Goal: Task Accomplishment & Management: Manage account settings

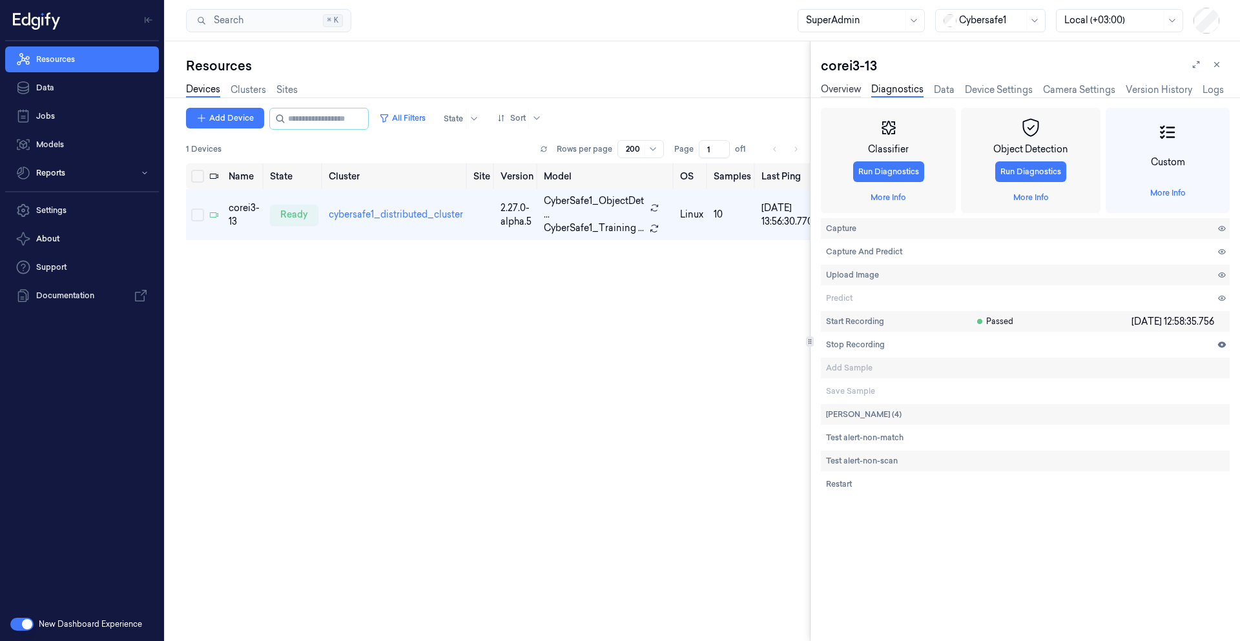
click at [844, 94] on link "Overview" at bounding box center [841, 90] width 40 height 15
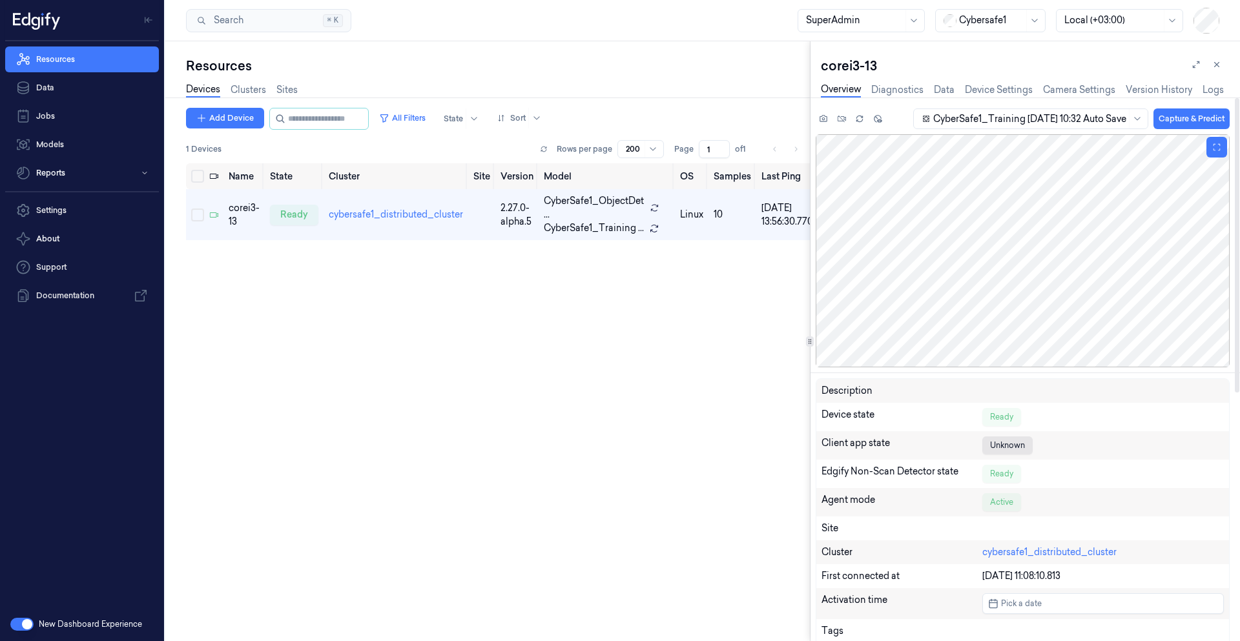
click at [1024, 303] on div at bounding box center [1023, 250] width 414 height 233
click at [904, 92] on link "Diagnostics" at bounding box center [897, 90] width 52 height 15
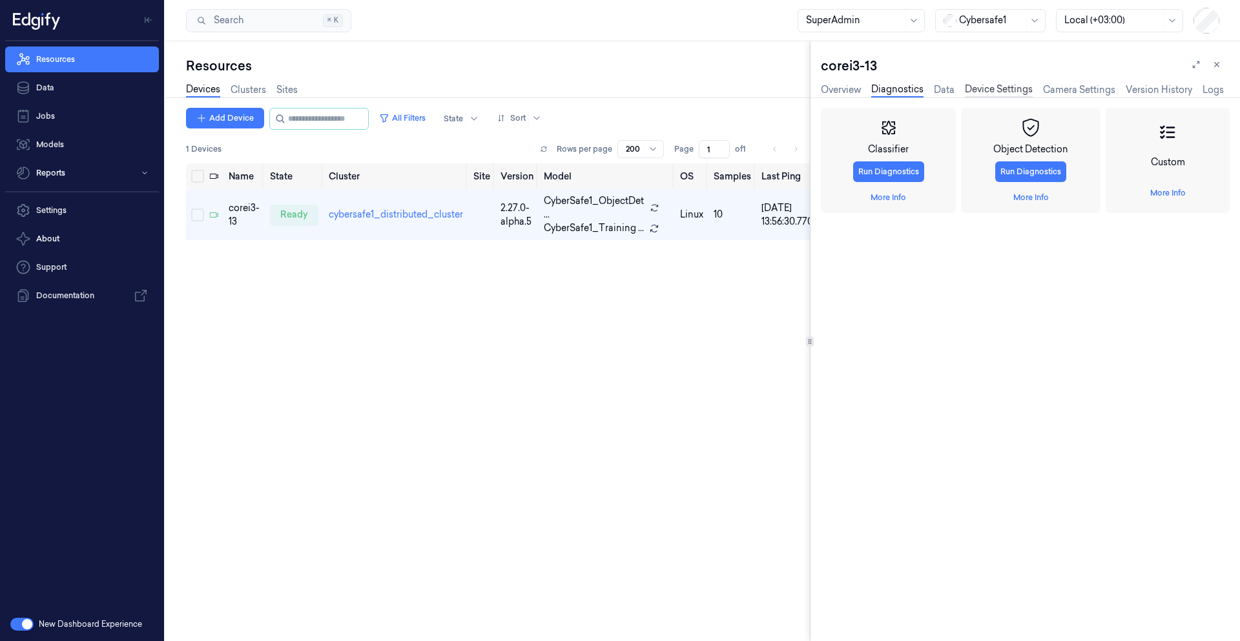
click at [972, 94] on link "Device Settings" at bounding box center [999, 90] width 68 height 15
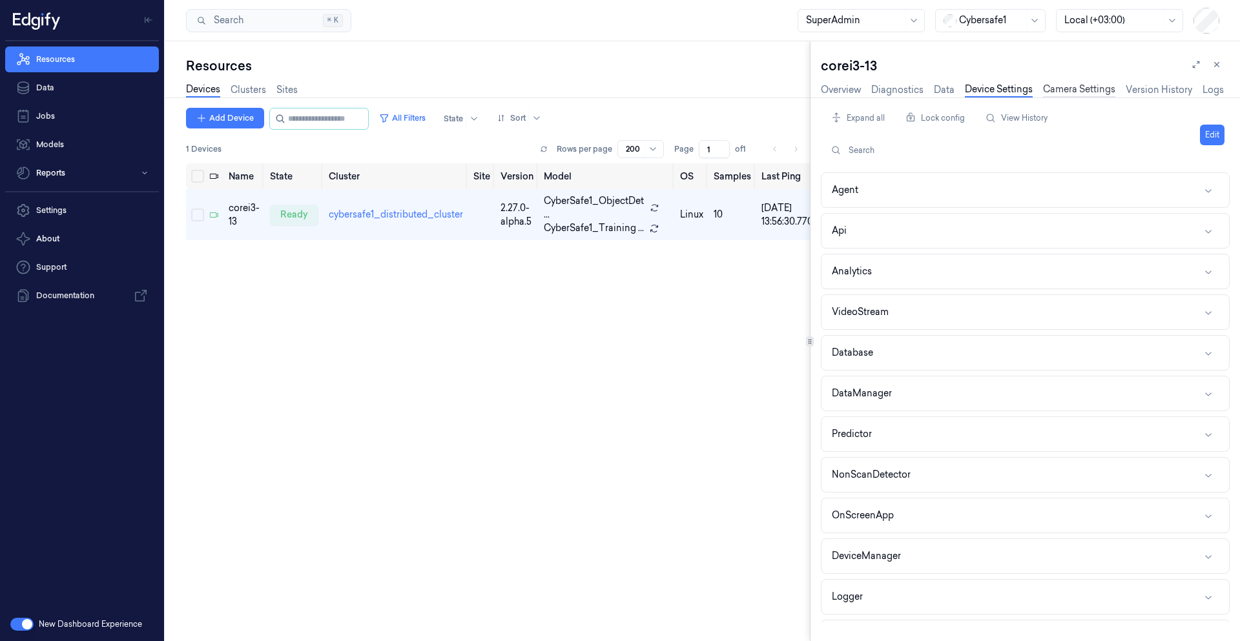
click at [1056, 91] on link "Camera Settings" at bounding box center [1079, 90] width 72 height 15
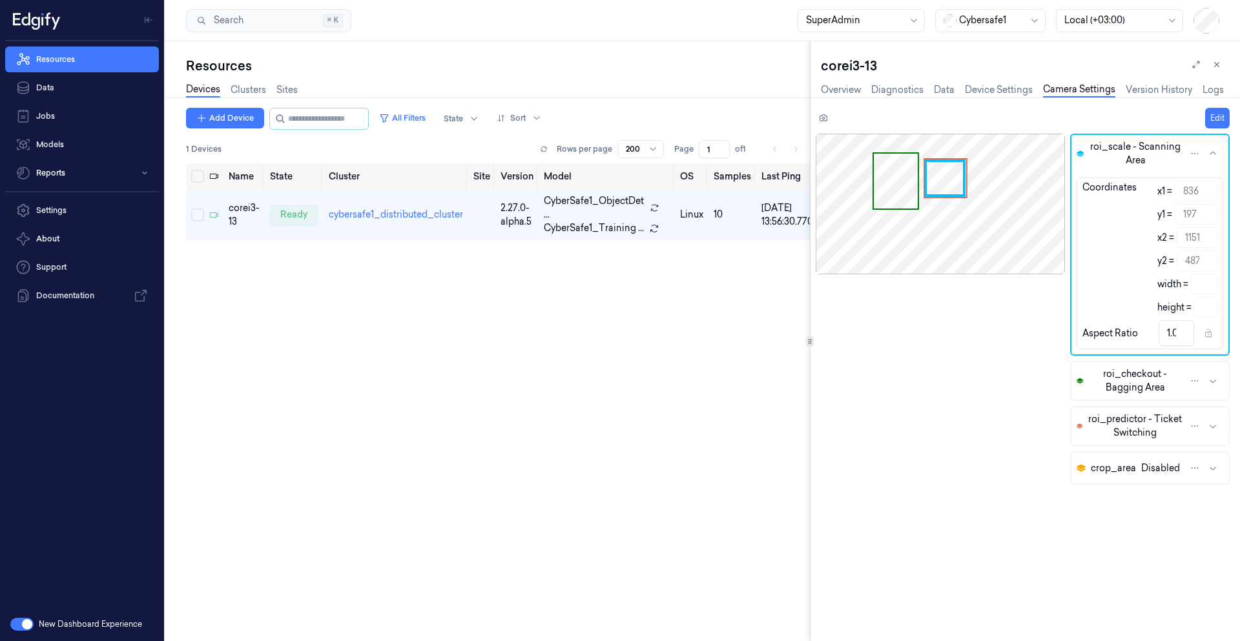
click at [1204, 116] on div "Edit" at bounding box center [1023, 118] width 414 height 21
click at [1209, 117] on button "Edit" at bounding box center [1217, 118] width 25 height 21
click at [1173, 438] on button "Disable" at bounding box center [1173, 433] width 39 height 21
click at [1218, 123] on button "Save" at bounding box center [1215, 118] width 28 height 21
click at [1169, 432] on button "Enable" at bounding box center [1172, 433] width 36 height 21
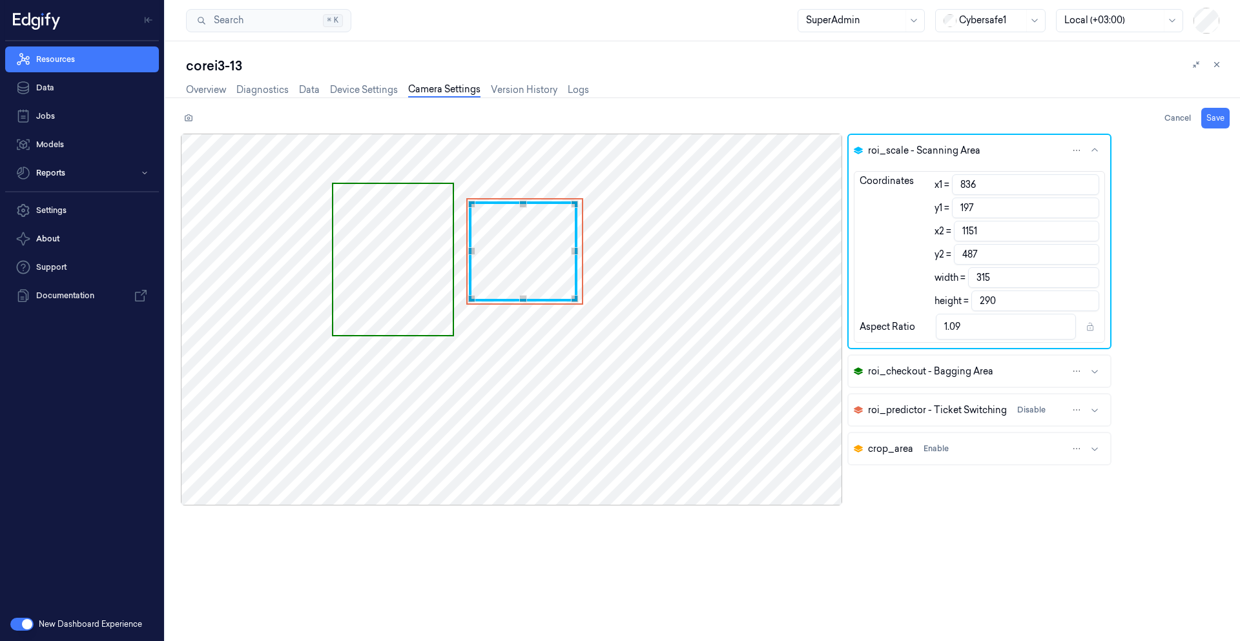
type input "842"
type input "199"
type input "1157"
type input "489"
type input "862"
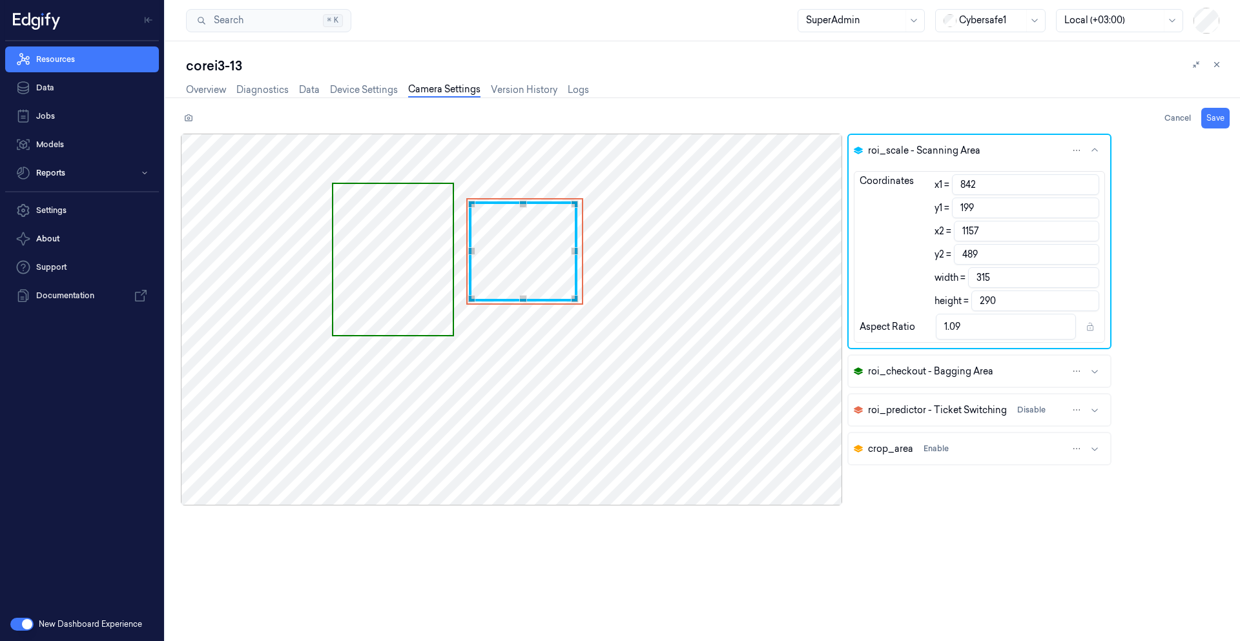
type input "208"
type input "1177"
type input "498"
type input "873"
type input "214"
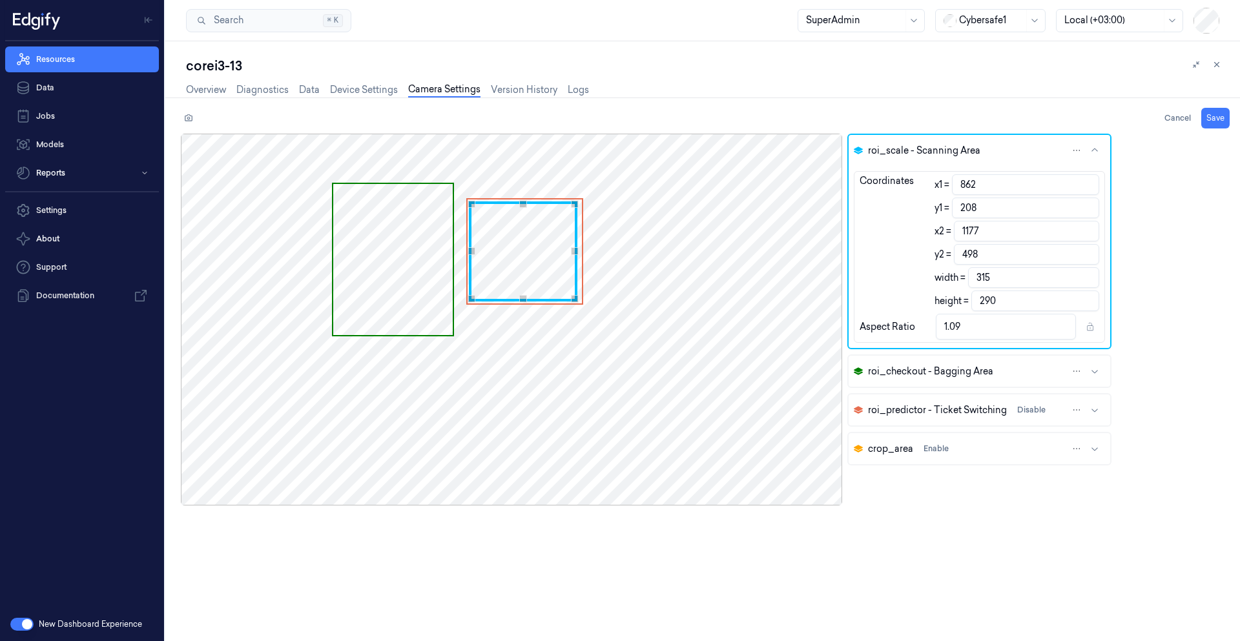
type input "1189"
type input "504"
type input "316"
type input "898"
type input "225"
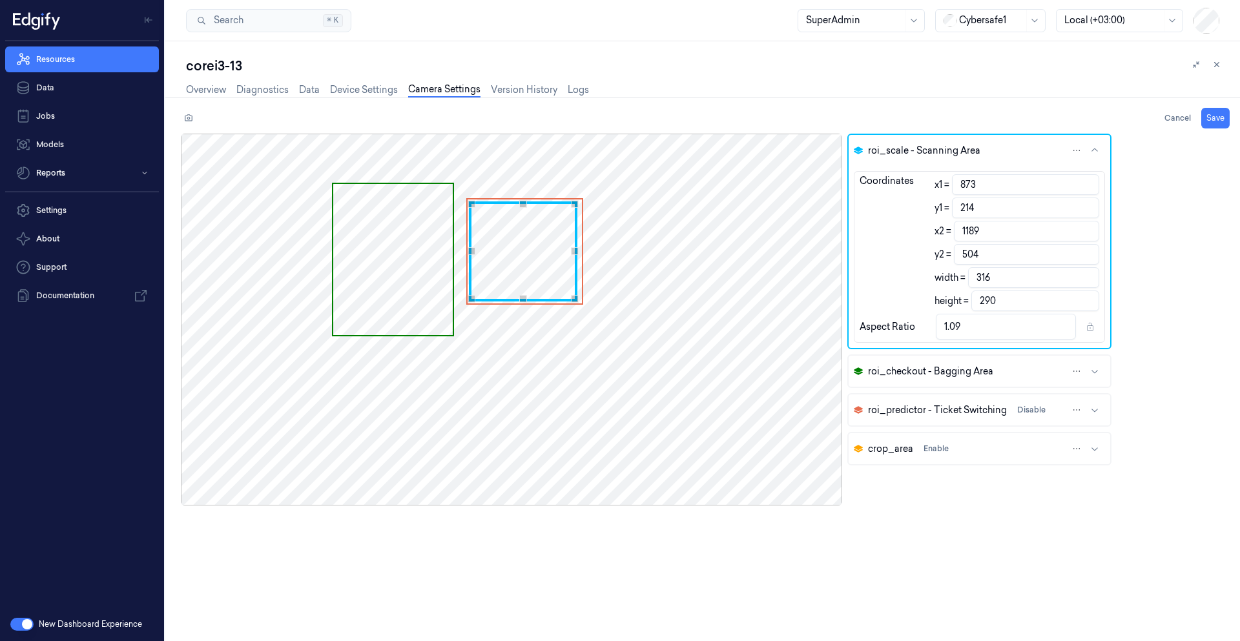
type input "1214"
type input "515"
type input "930"
type input "238"
type input "1246"
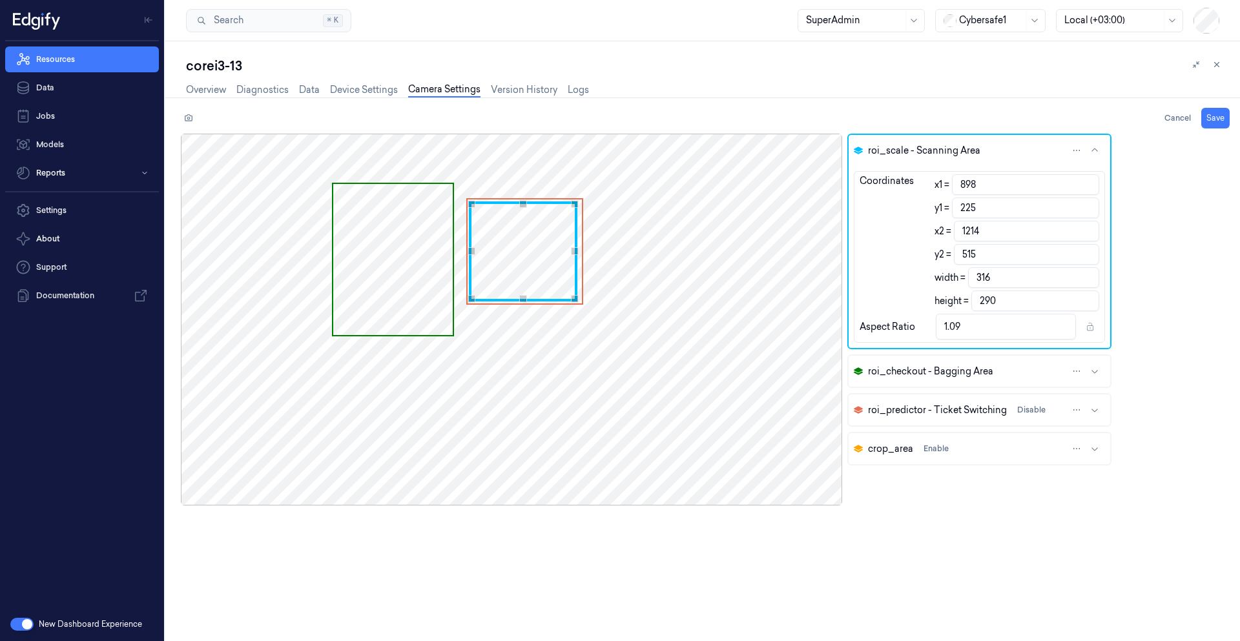
type input "528"
type input "954"
type input "250"
type input "1270"
type input "540"
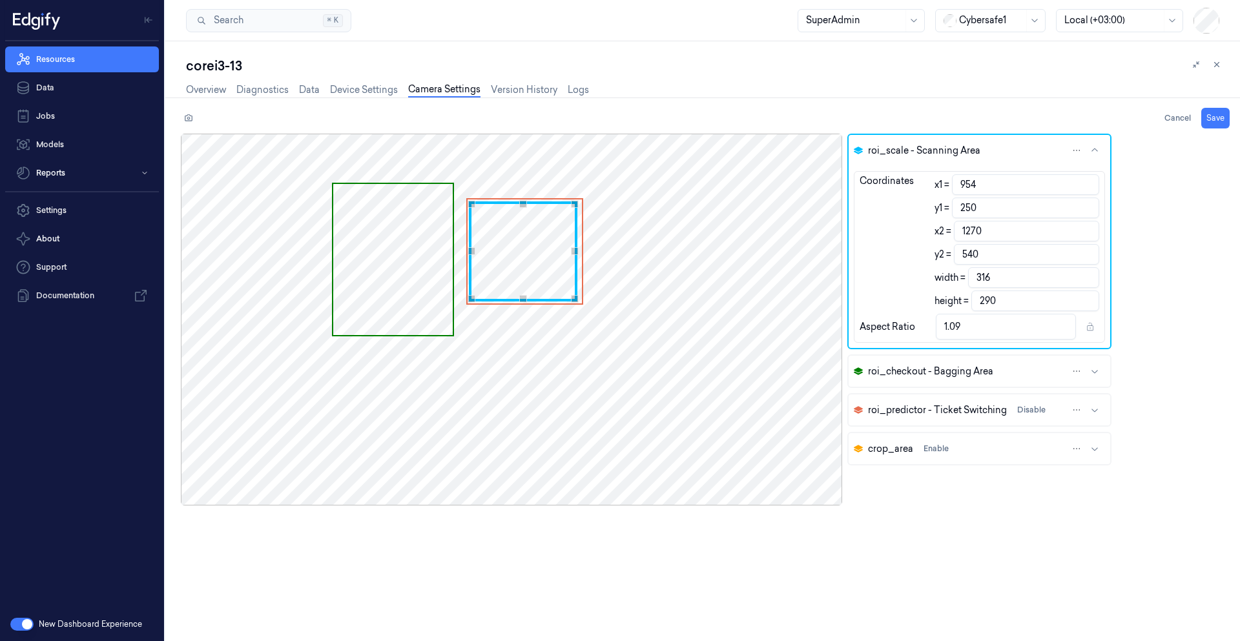
type input "973"
type input "266"
type input "1289"
type input "556"
type input "995"
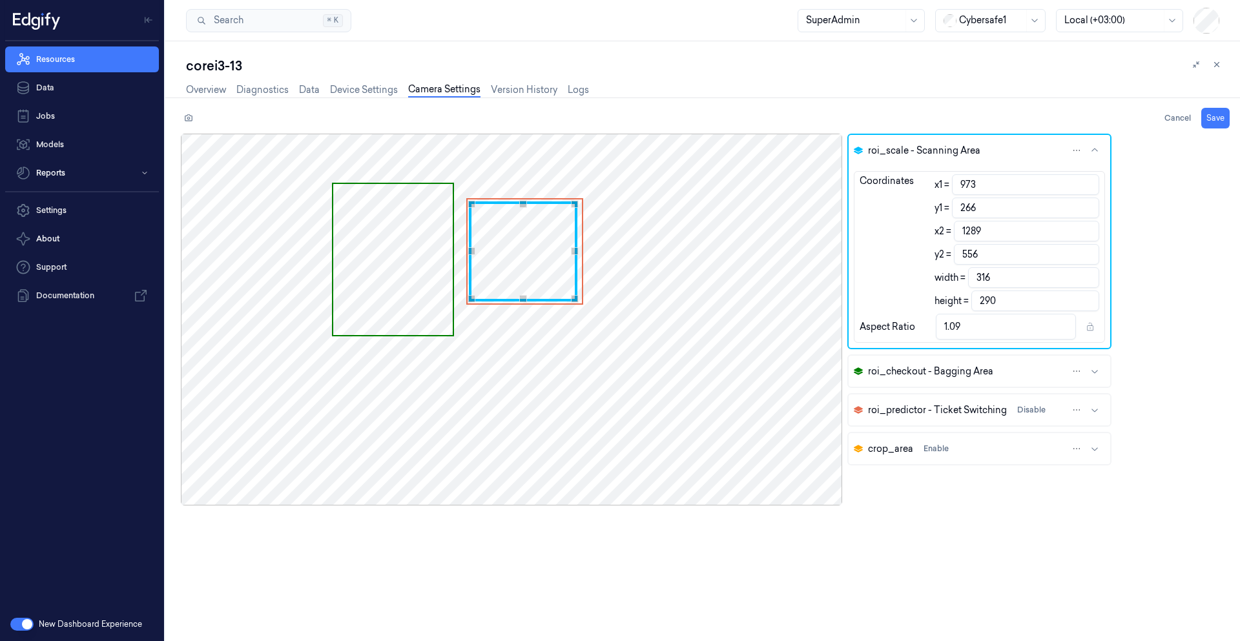
type input "285"
type input "1311"
type input "575"
type input "1007"
type input "293"
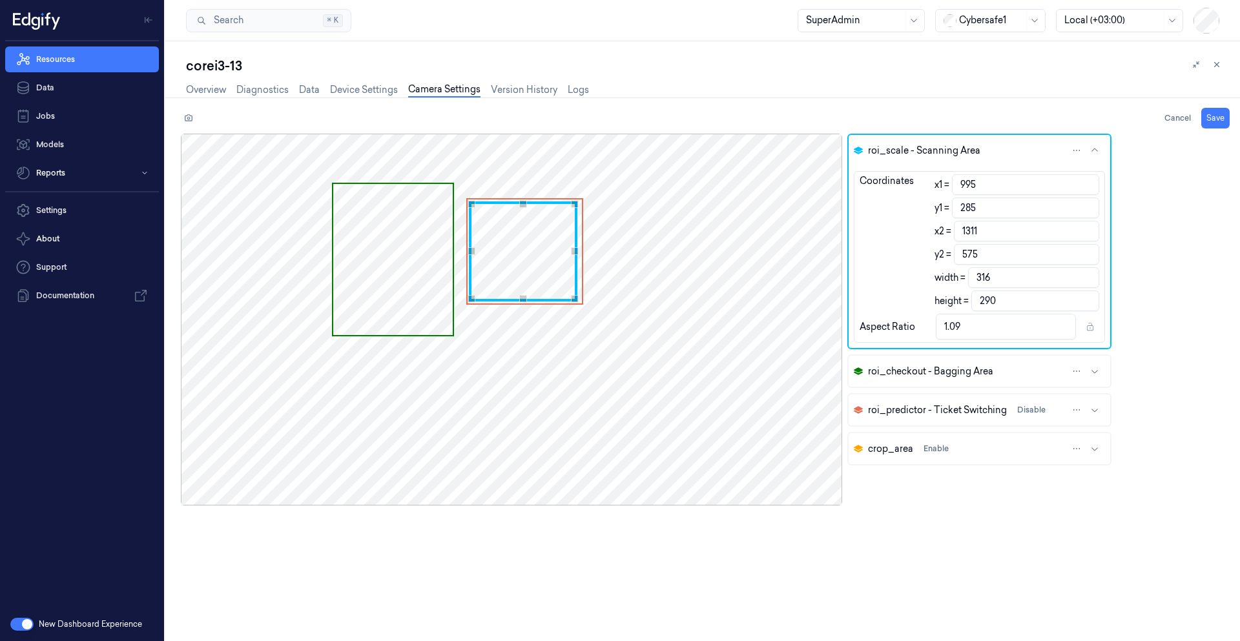
type input "1323"
type input "583"
type input "1022"
type input "310"
type input "1338"
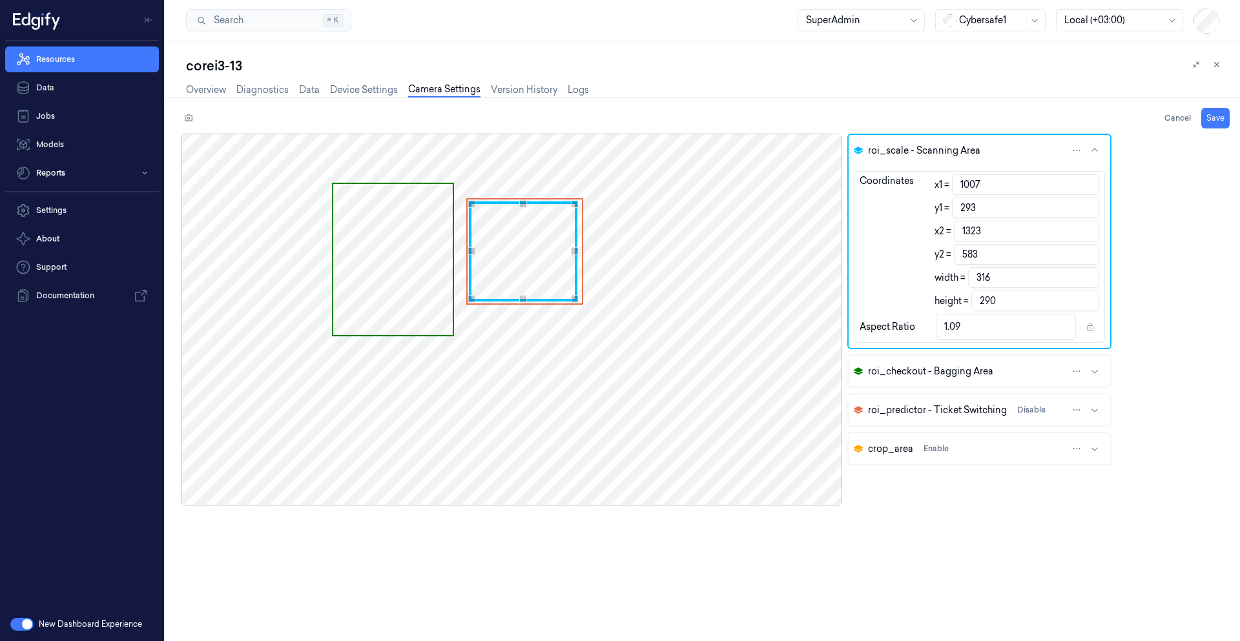
type input "600"
type input "1023"
type input "313"
type input "1339"
type input "603"
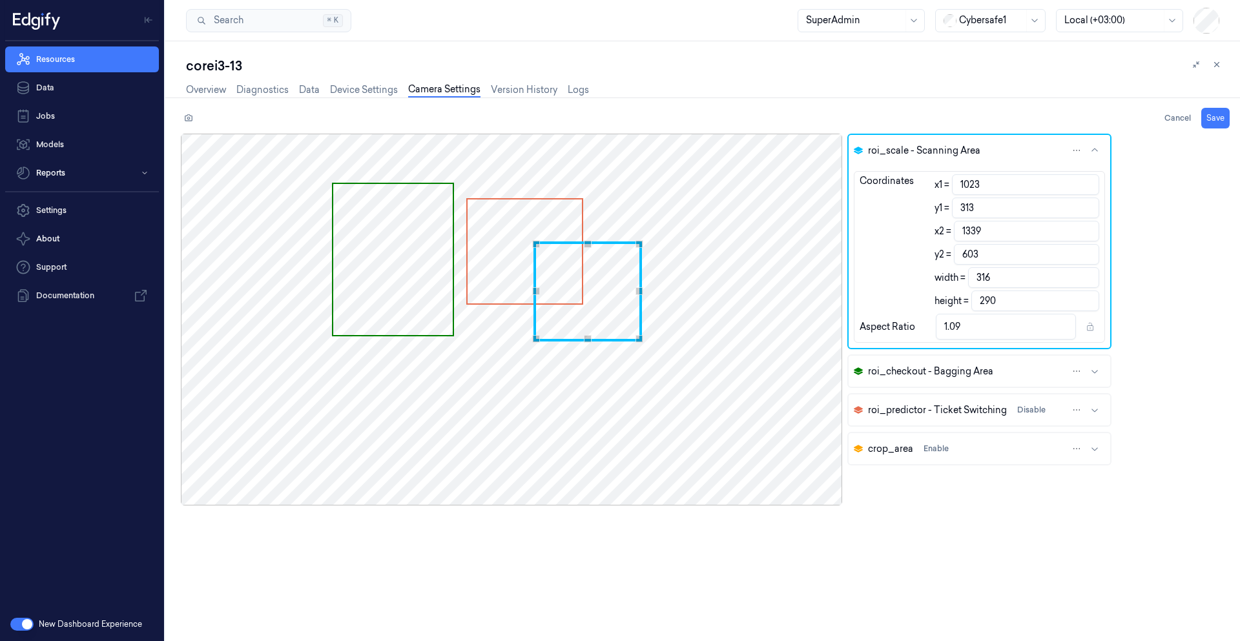
type input "1025"
type input "317"
type input "1341"
type input "607"
type input "1027"
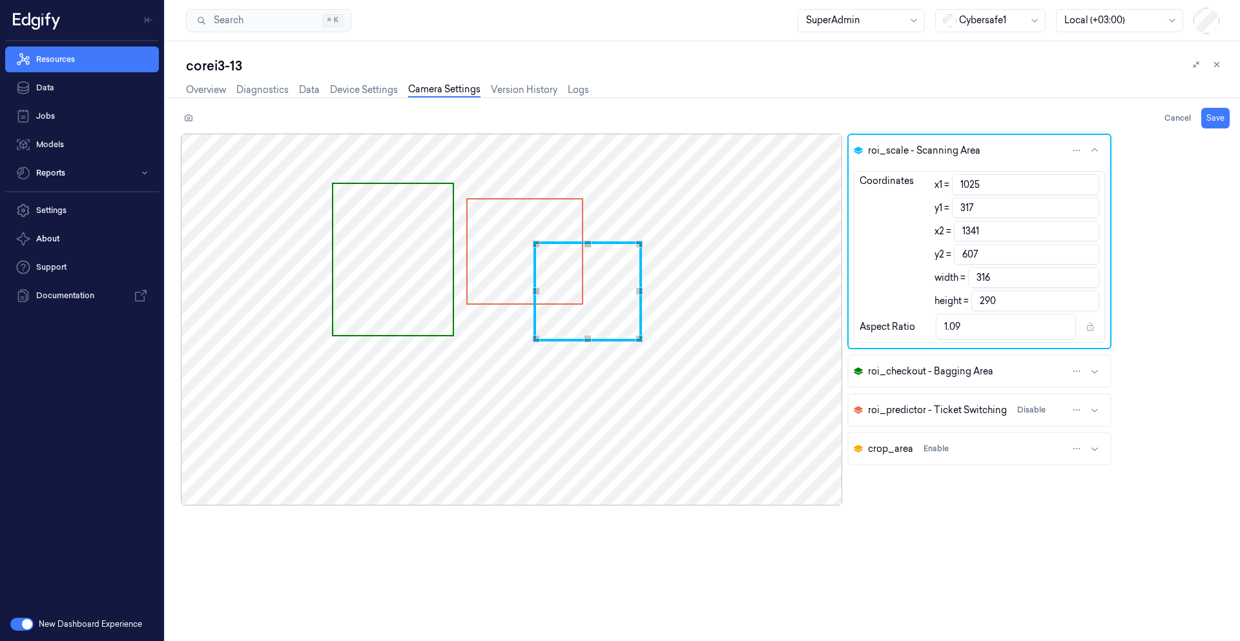
type input "323"
type input "1343"
type input "613"
type input "326"
type input "616"
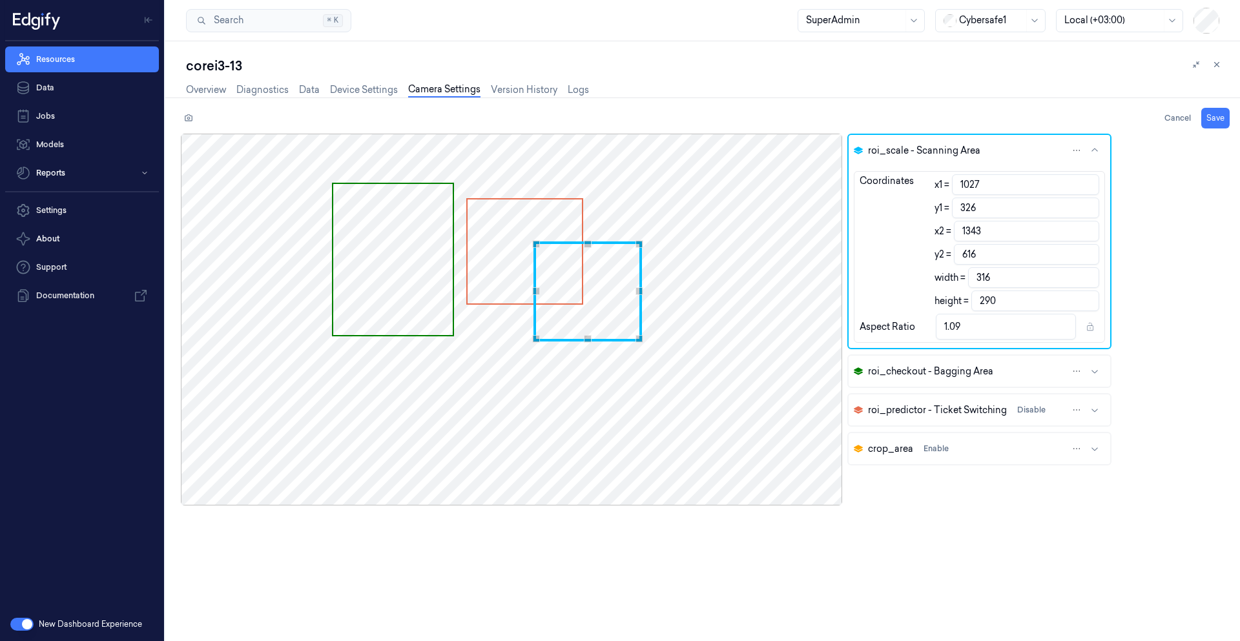
type input "1029"
type input "330"
type input "1345"
type input "620"
type input "336"
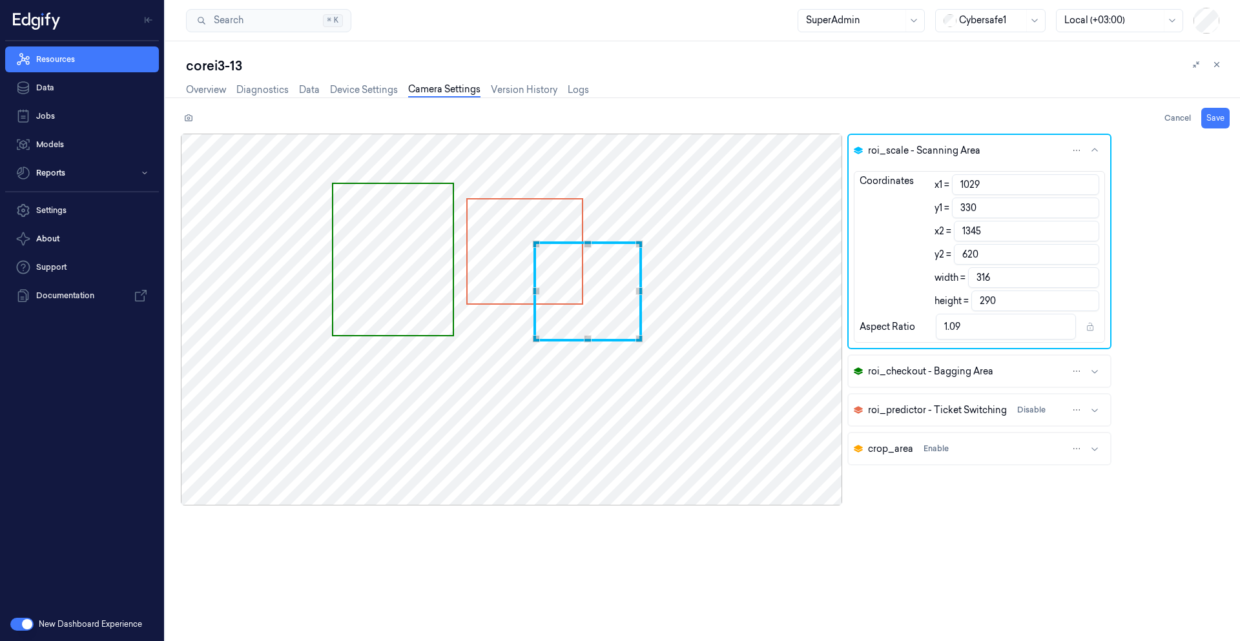
type input "626"
type input "1027"
type input "345"
type input "1343"
type input "635"
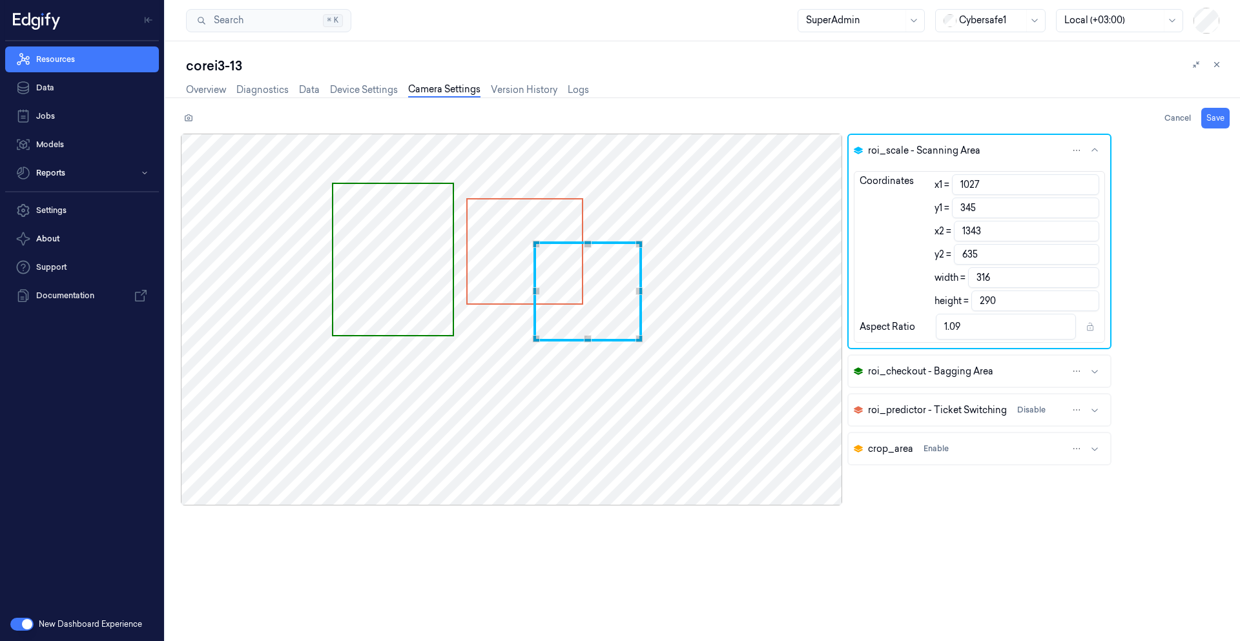
type input "1025"
type input "354"
type input "1341"
type input "645"
type input "291"
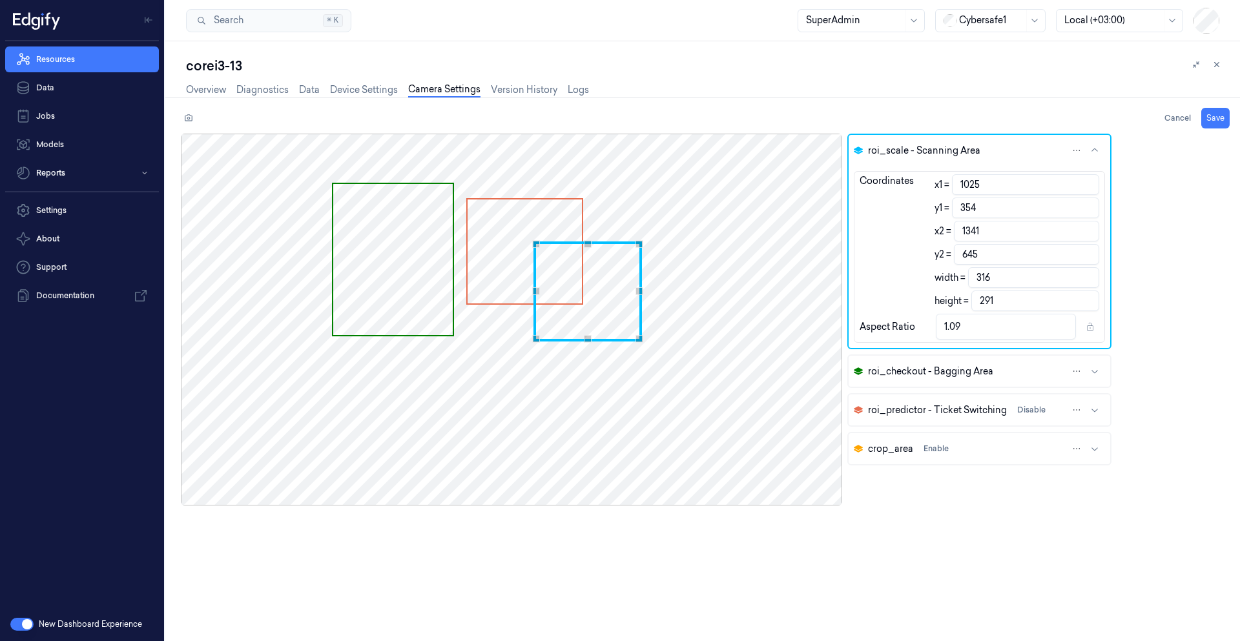
type input "1022"
type input "362"
type input "1338"
type input "653"
type input "1020"
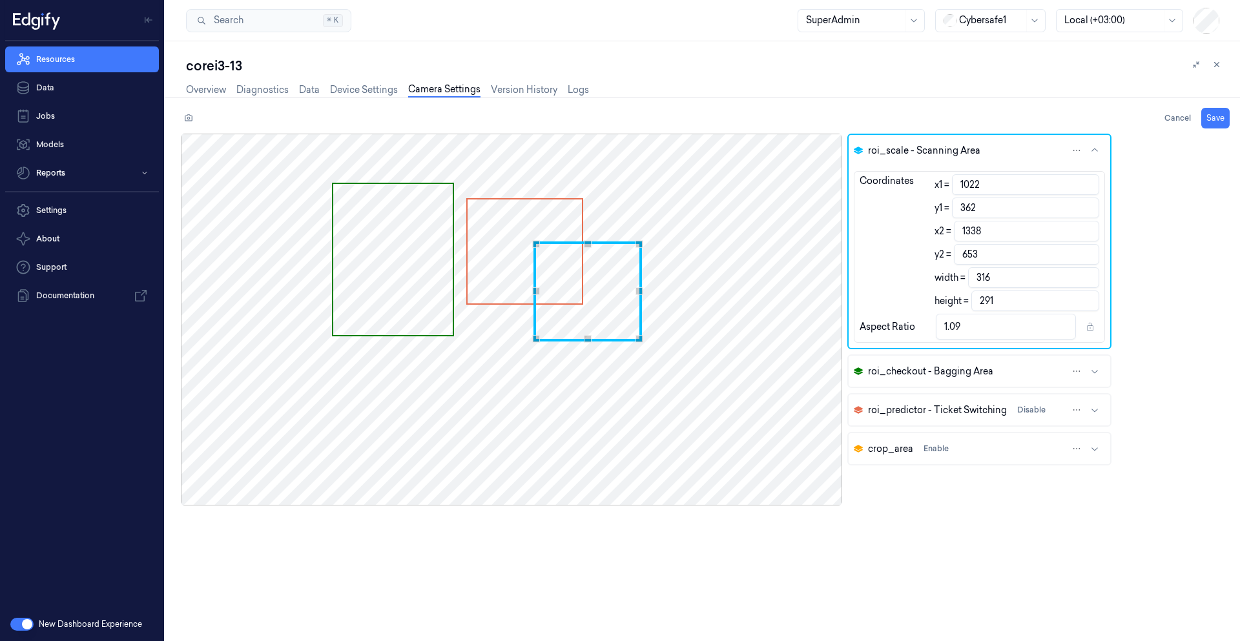
type input "368"
type input "1336"
type input "659"
type input "1018"
type input "370"
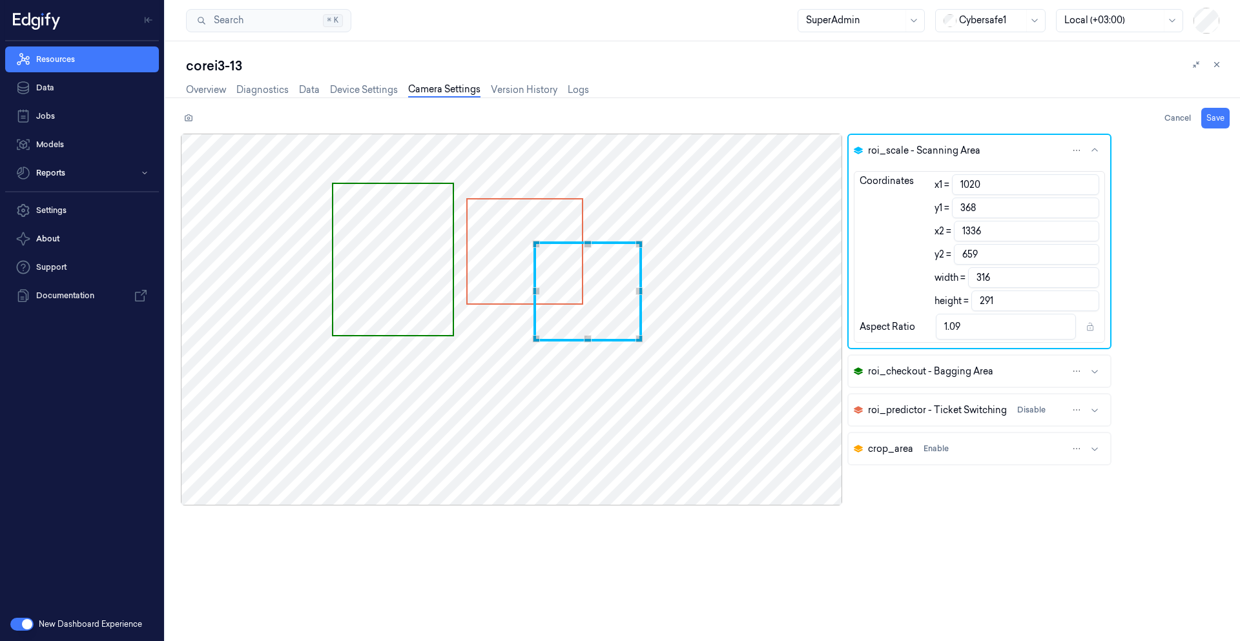
type input "1334"
type input "661"
type input "1016"
type input "371"
type input "1332"
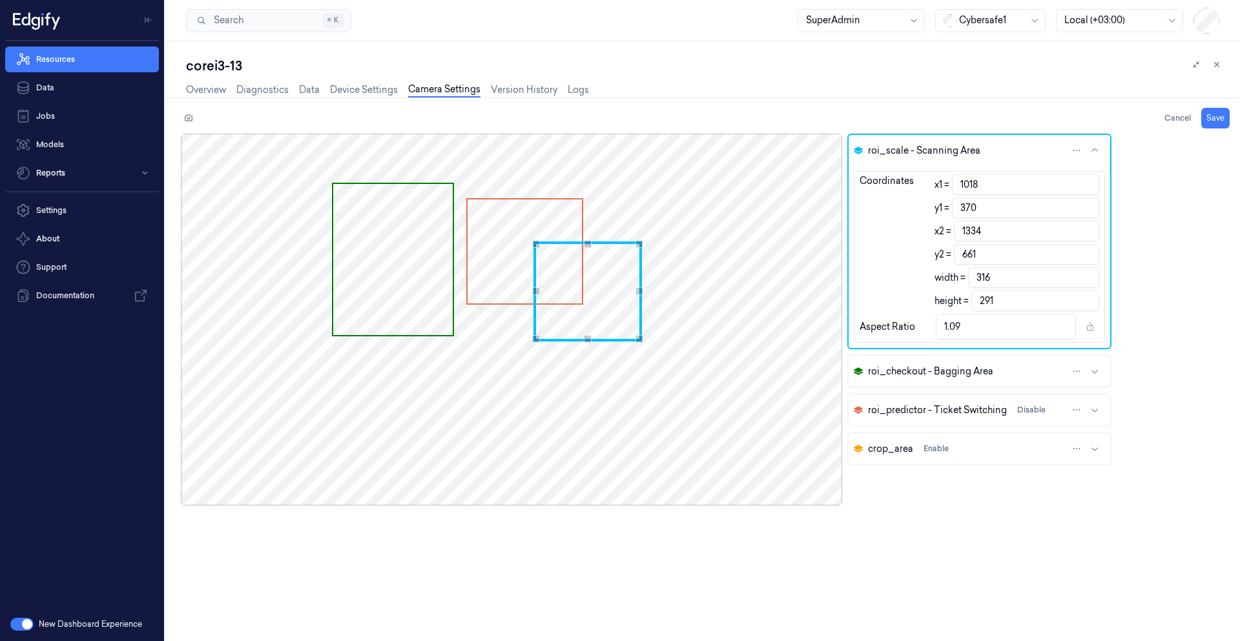
type input "662"
type input "1014"
type input "373"
type input "1330"
type input "664"
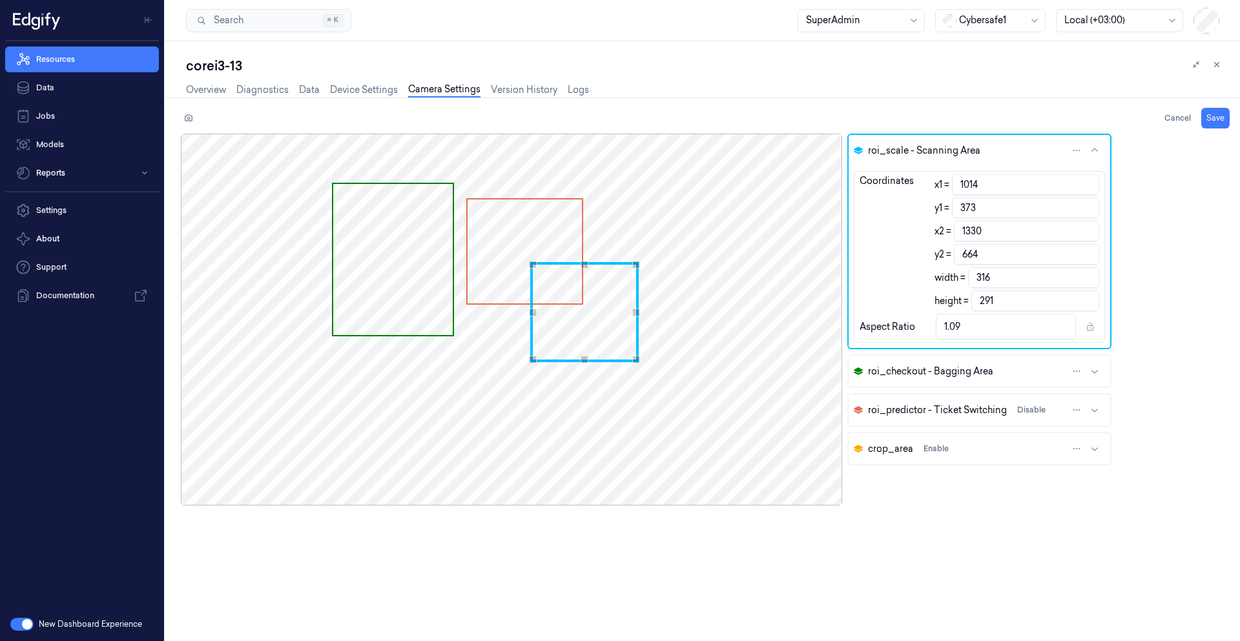
type input "1010"
type input "1326"
type input "1008"
type input "1324"
type input "1001"
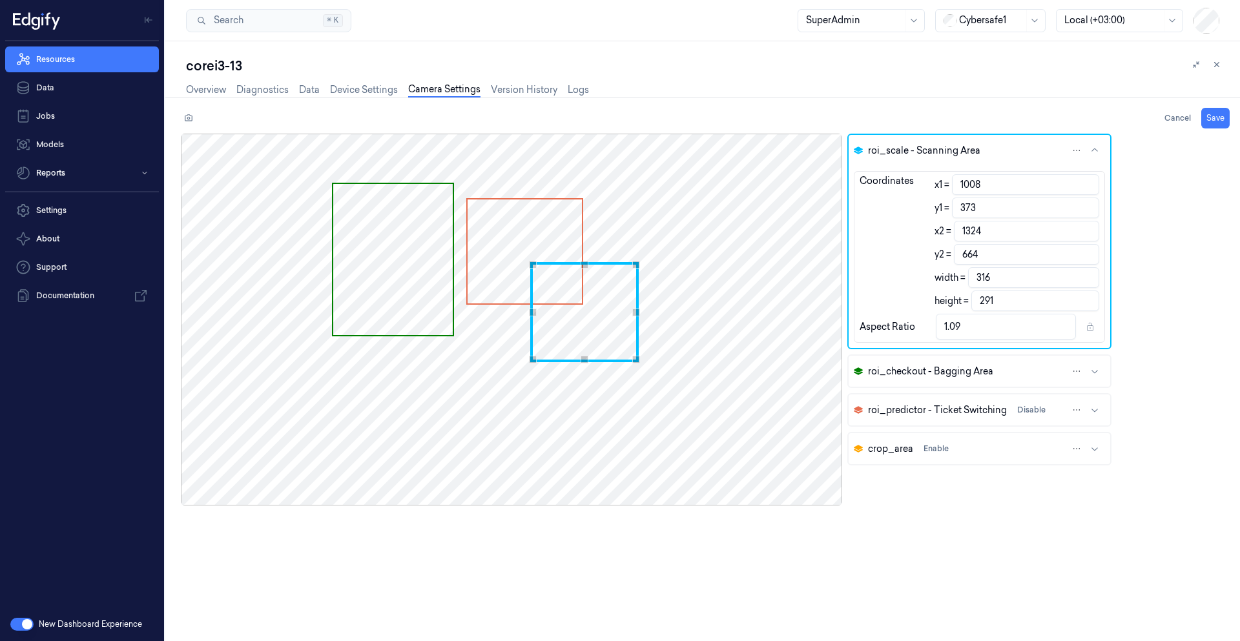
type input "375"
type input "1317"
type input "666"
type input "997"
type input "377"
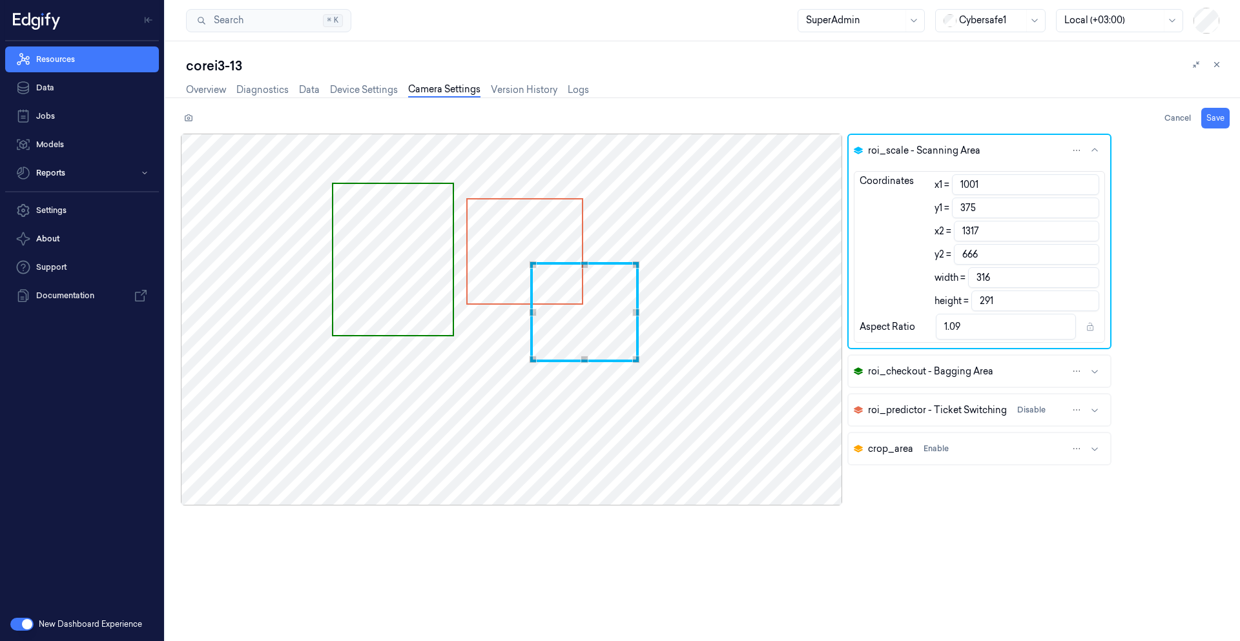
type input "1313"
type input "668"
type input "975"
type input "1291"
type input "962"
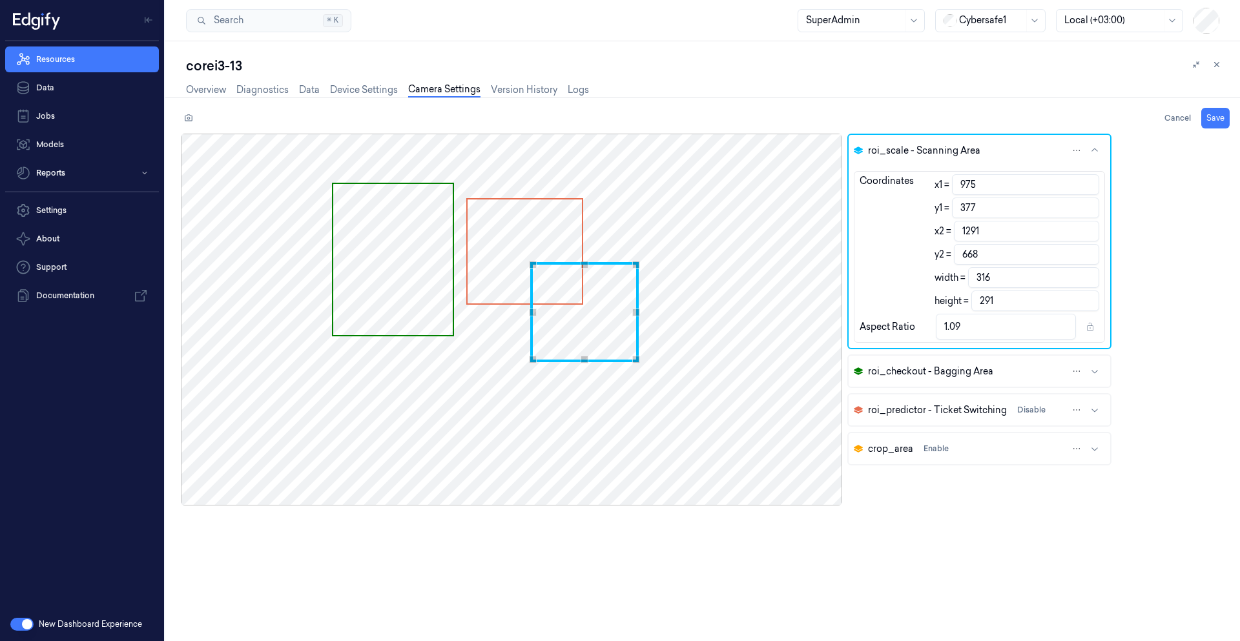
type input "375"
type input "1278"
type input "666"
type input "954"
type input "371"
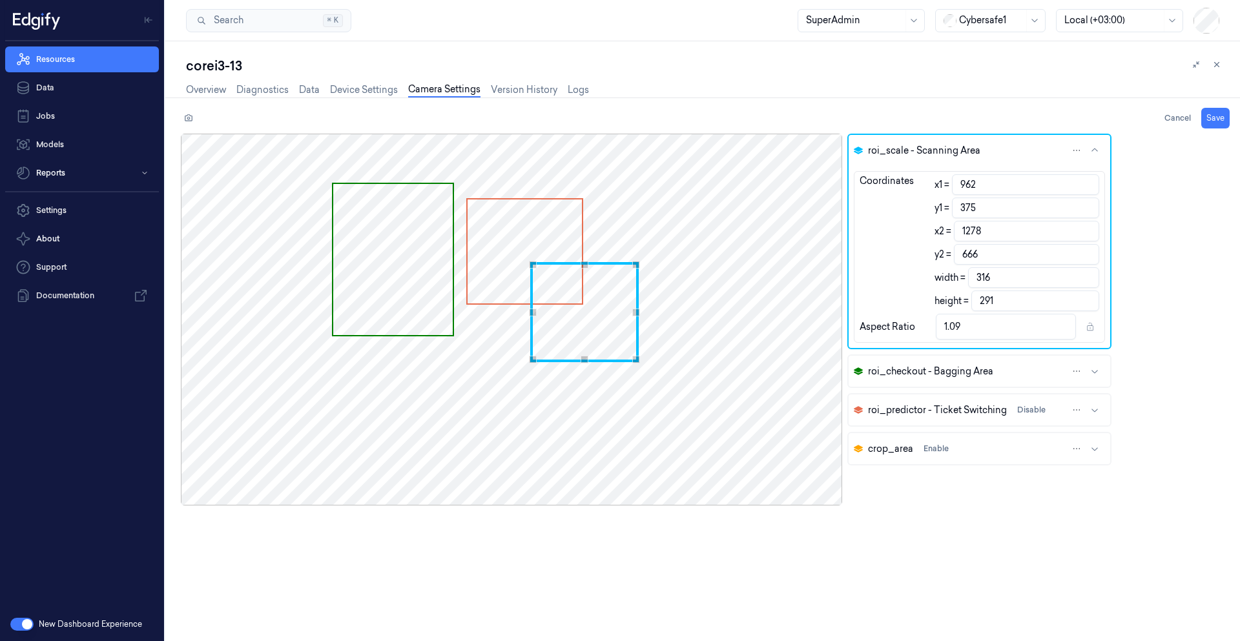
type input "1270"
type input "662"
type input "937"
type input "366"
type input "1253"
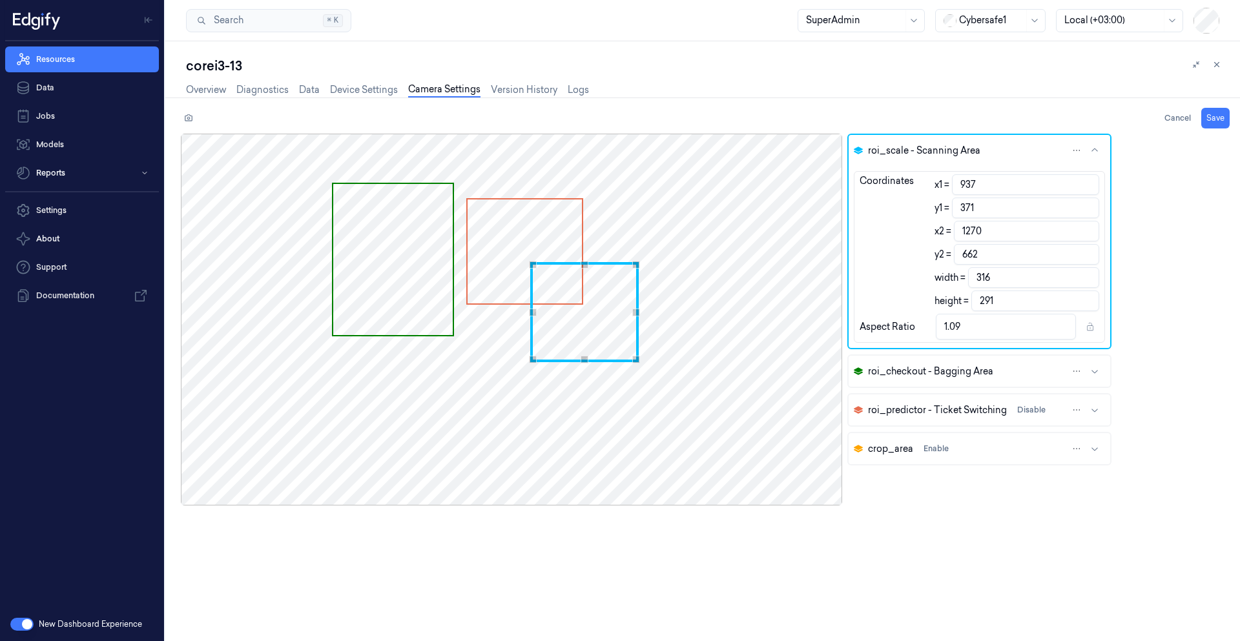
type input "657"
type input "922"
type input "358"
type input "1238"
type input "649"
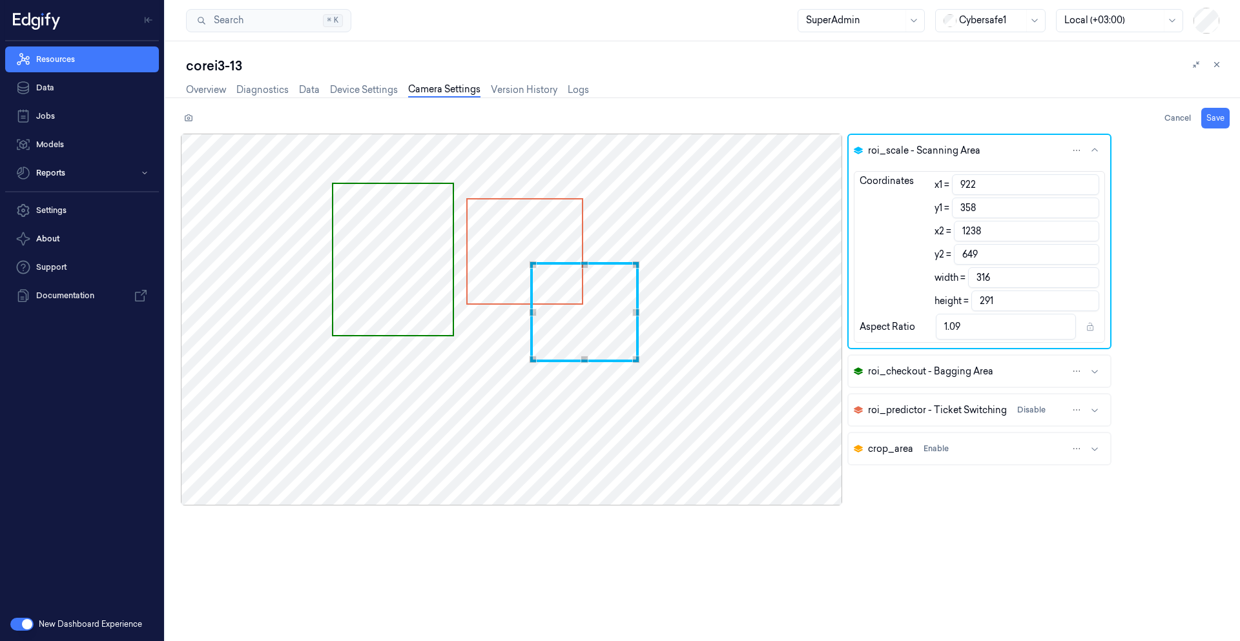
type input "911"
type input "351"
type input "1227"
type input "642"
type input "905"
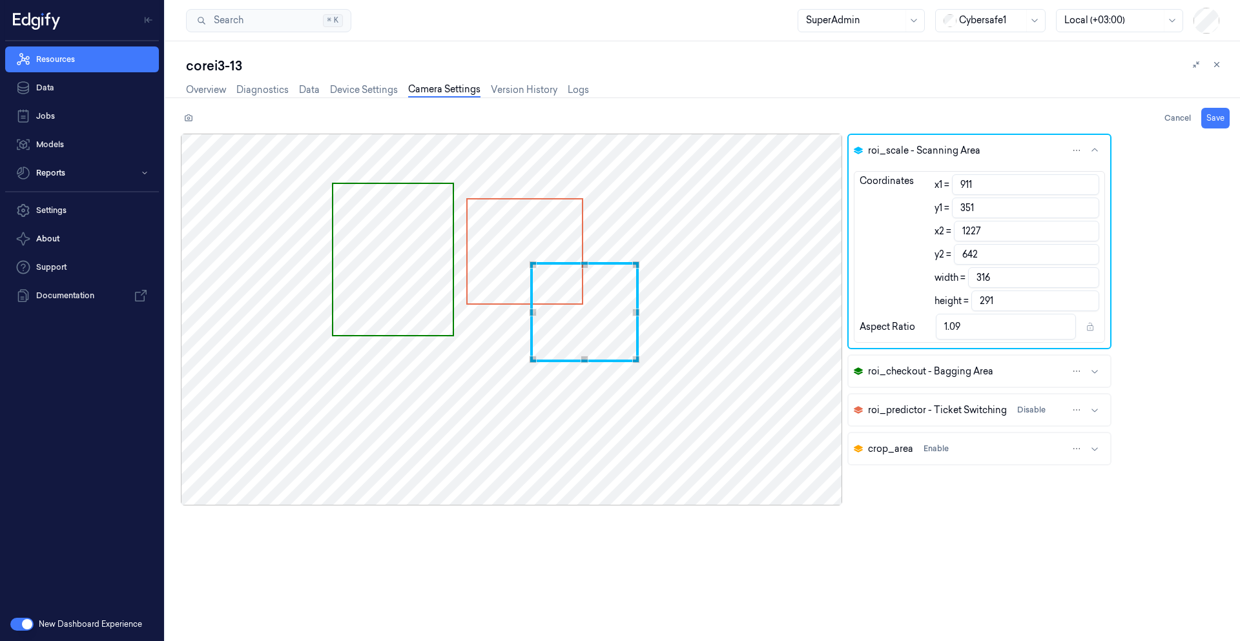
type input "345"
type input "1221"
type input "636"
type input "903"
type input "340"
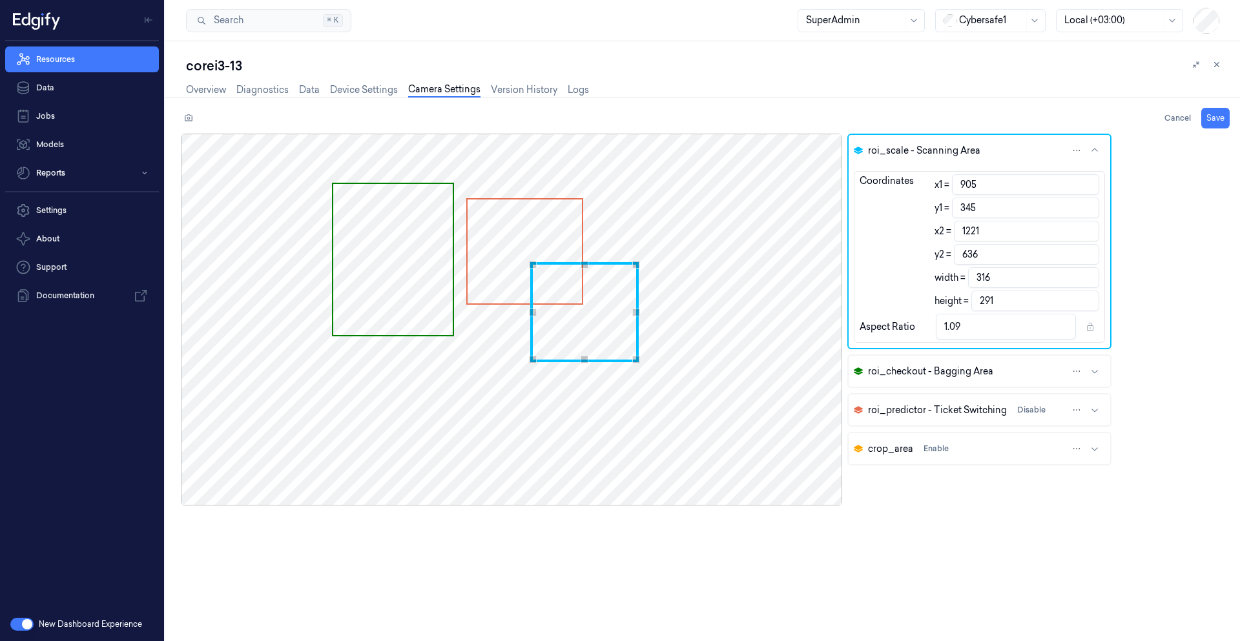
type input "1220"
type input "631"
type input "317"
type input "890"
type input "308"
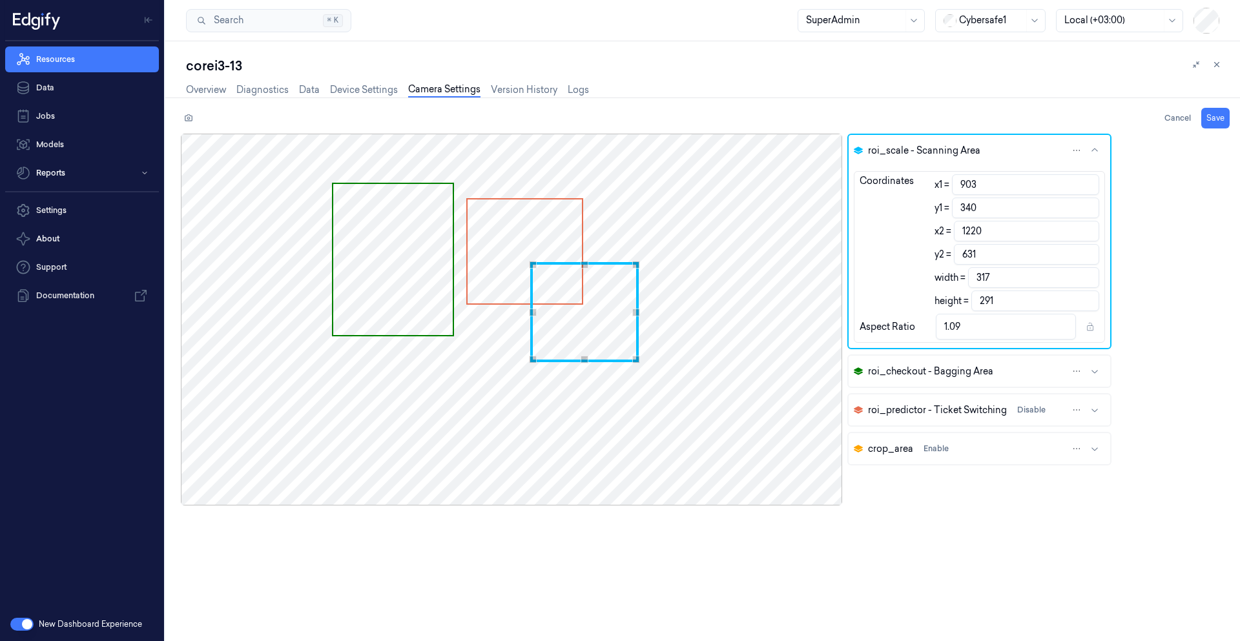
type input "1207"
type input "599"
type input "883"
type input "295"
type input "1200"
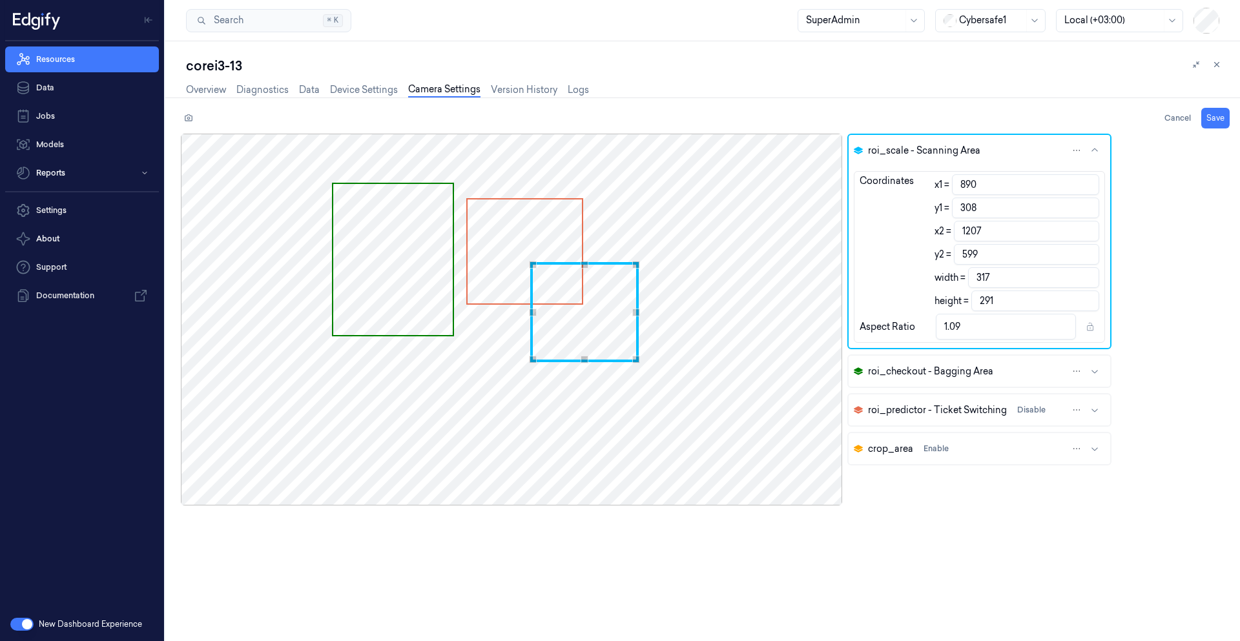
type input "586"
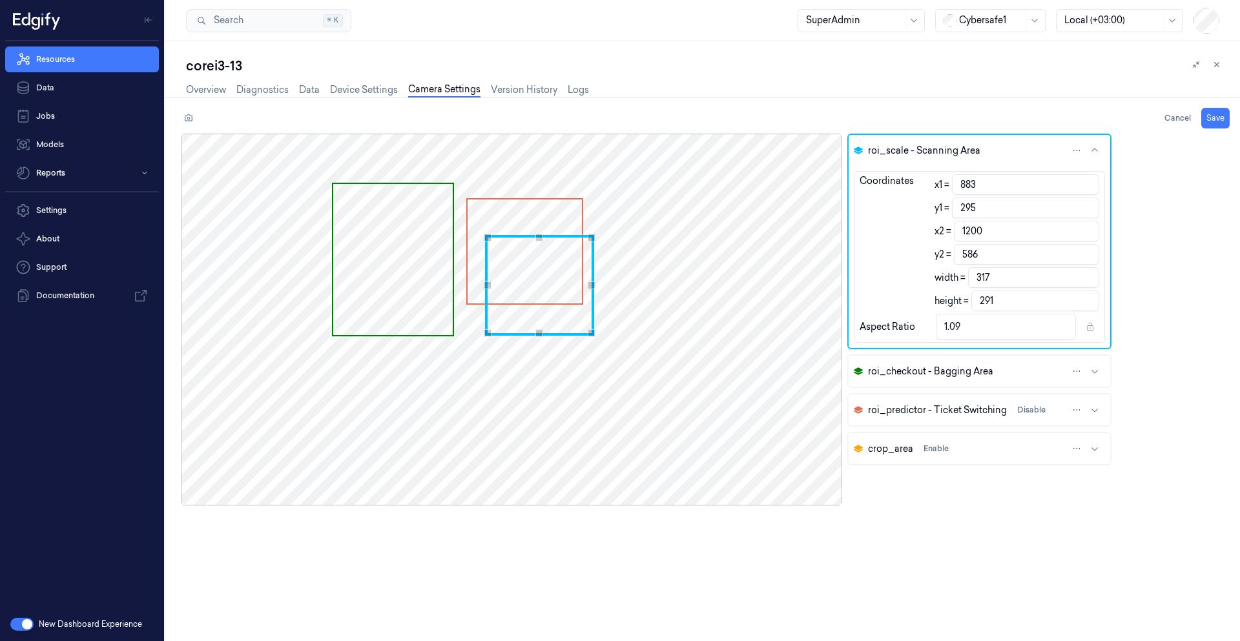
type input "875"
type input "274"
type input "1192"
type input "565"
type input "873"
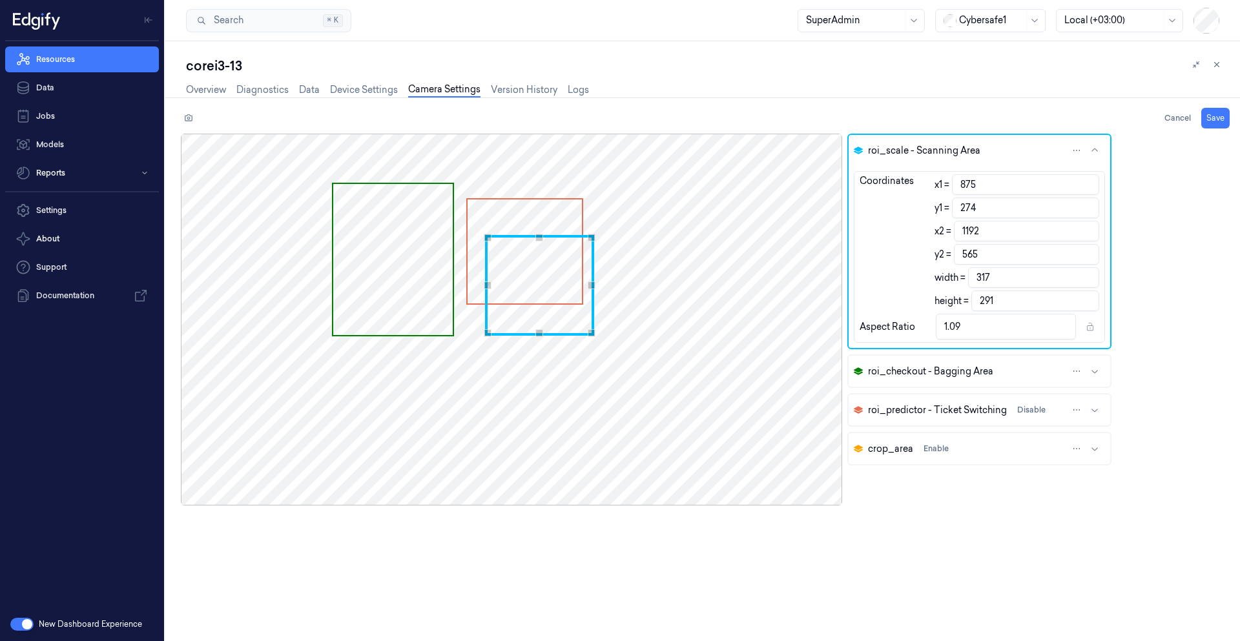
type input "263"
type input "1191"
type input "554"
type input "318"
type input "872"
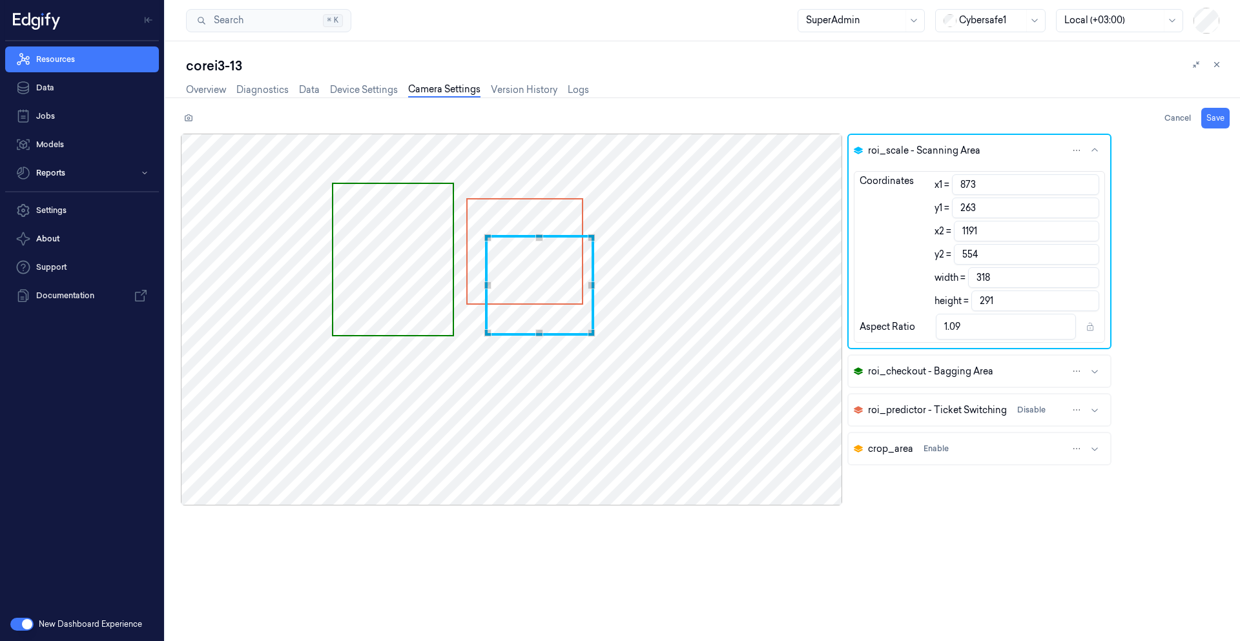
type input "259"
type input "1190"
type input "550"
type input "868"
type input "251"
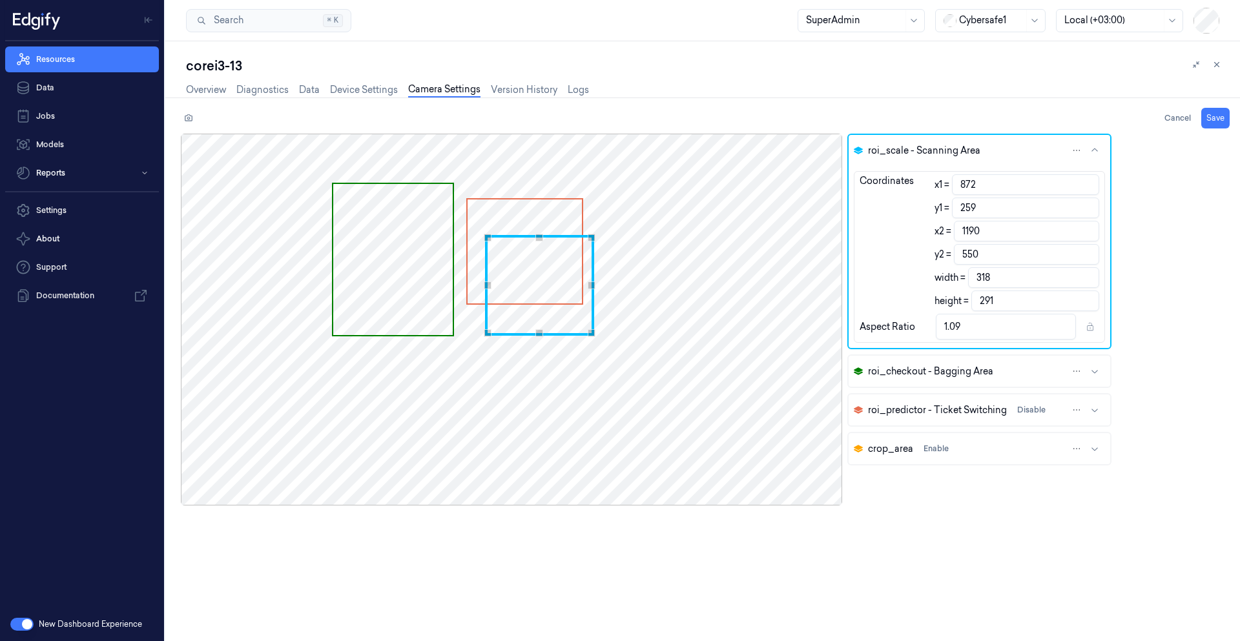
type input "1186"
type input "542"
type input "864"
type input "244"
type input "1182"
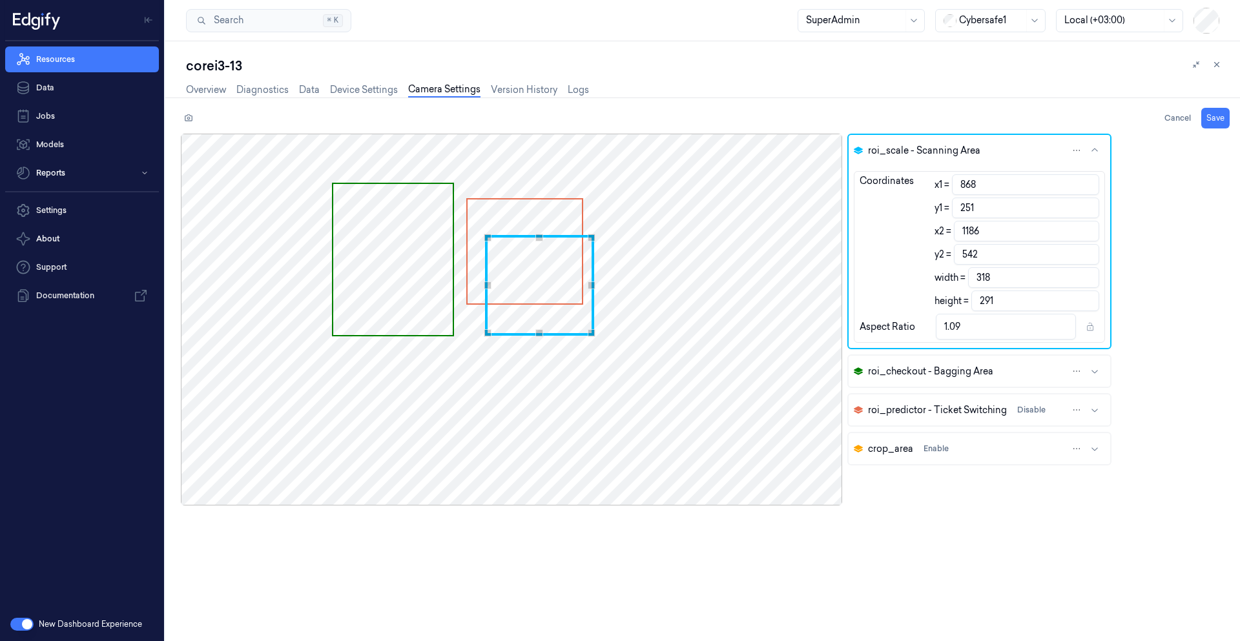
type input "535"
type input "862"
type input "233"
type input "1180"
type input "524"
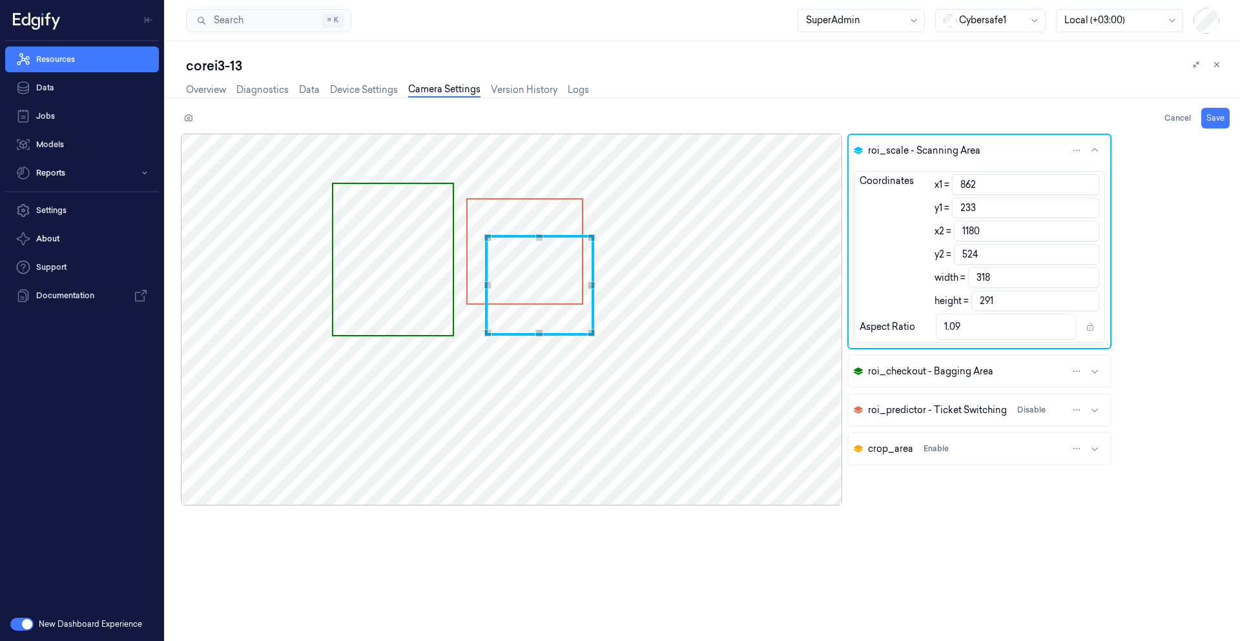
type input "231"
type input "522"
type input "229"
type input "520"
type input "225"
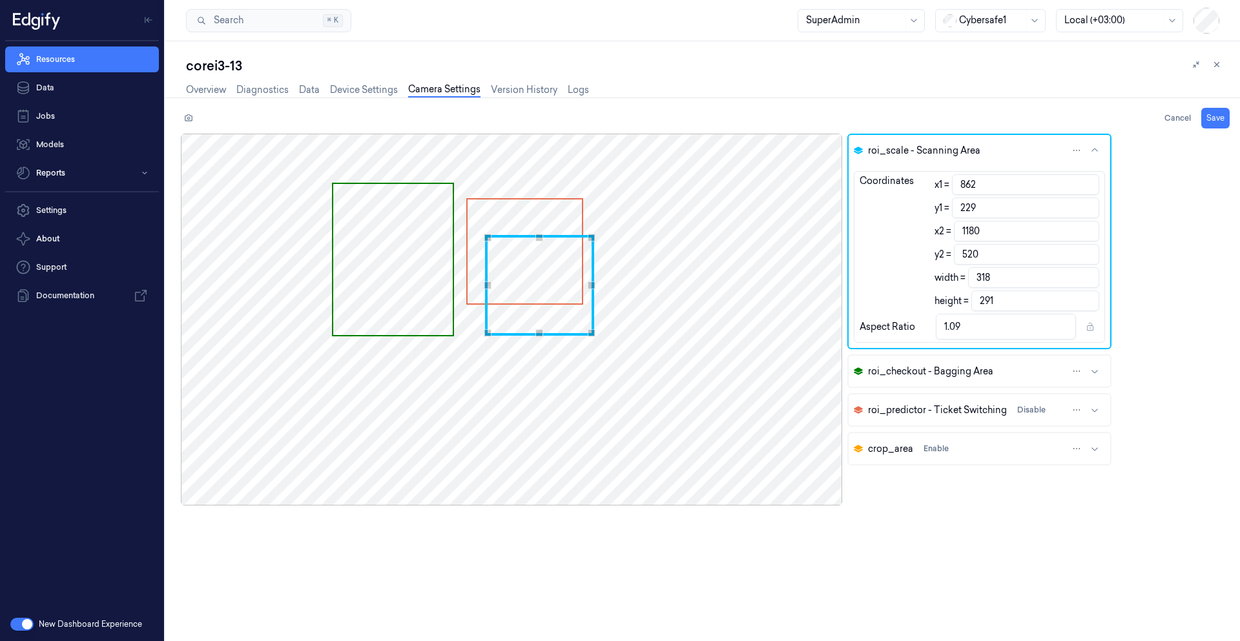
type input "516"
type input "860"
type input "221"
type input "1178"
type input "512"
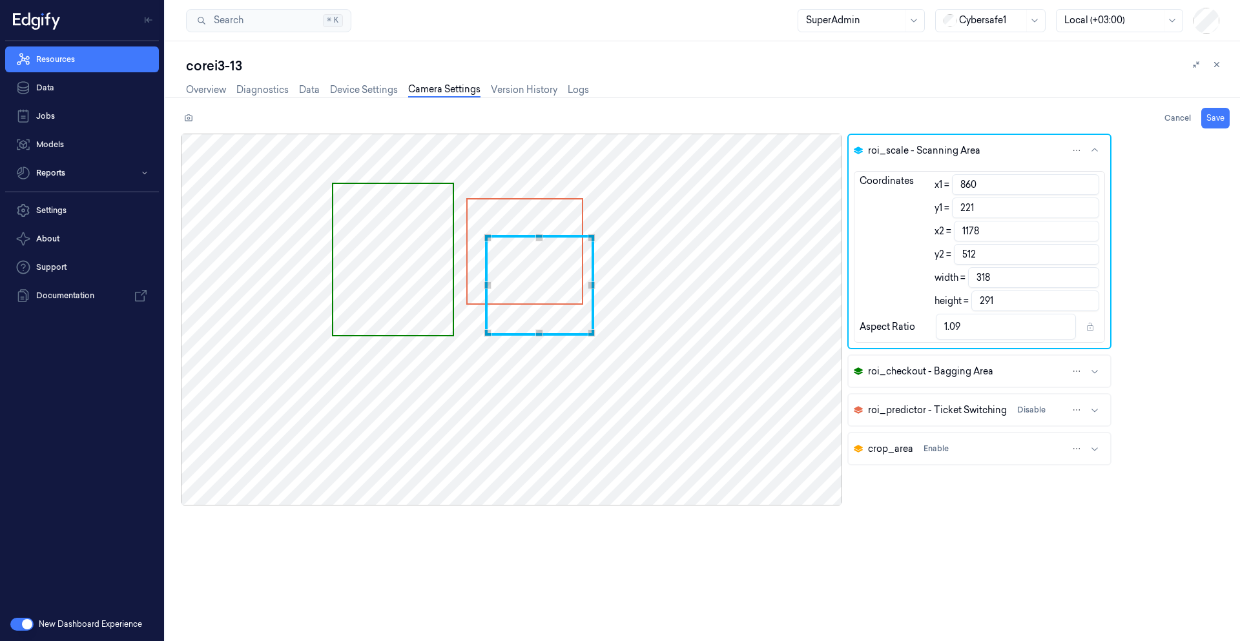
type input "210"
type input "501"
type input "206"
type input "497"
type input "201"
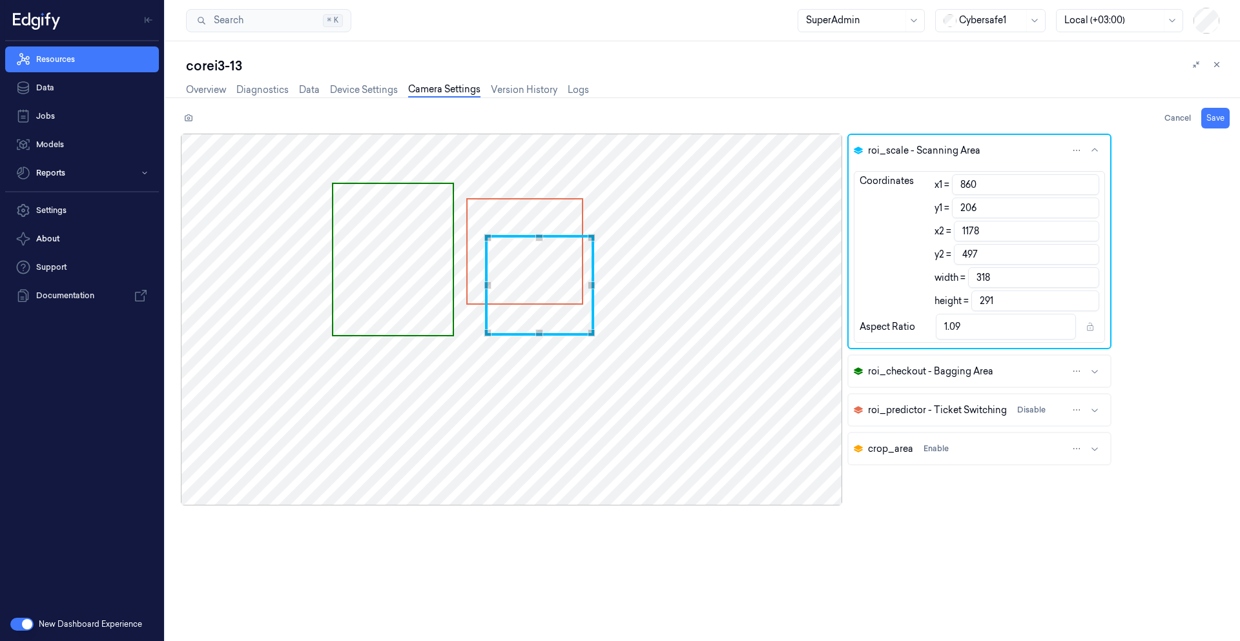
type input "492"
type input "195"
type input "486"
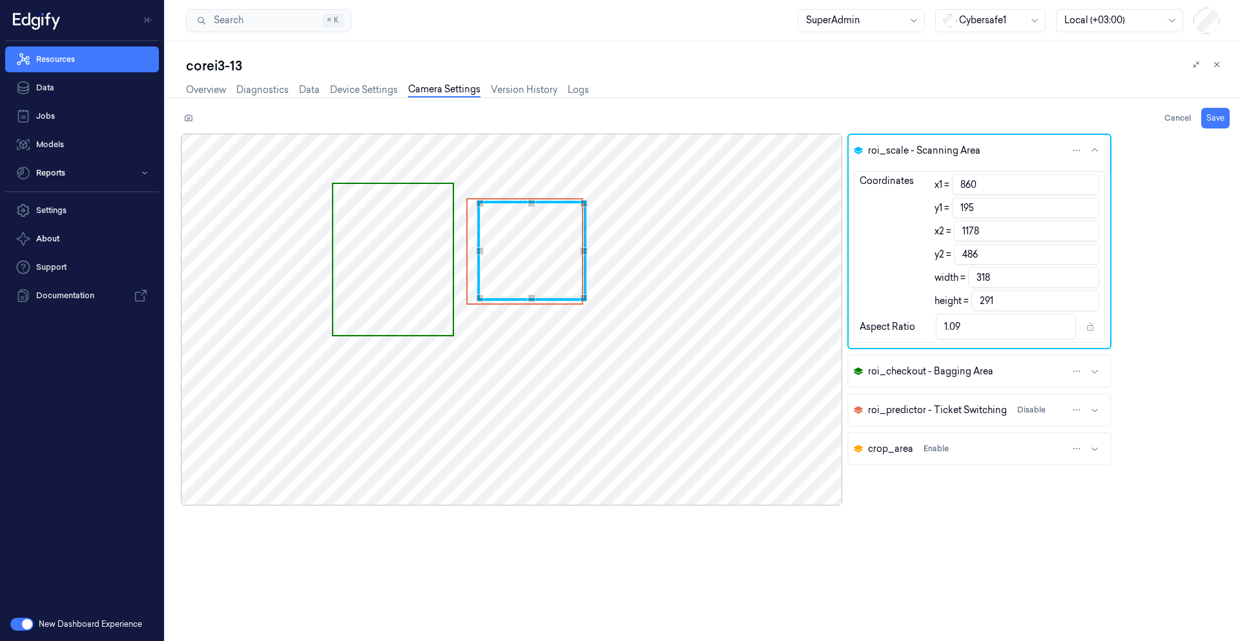
type input "191"
type input "482"
type input "190"
type input "481"
type input "188"
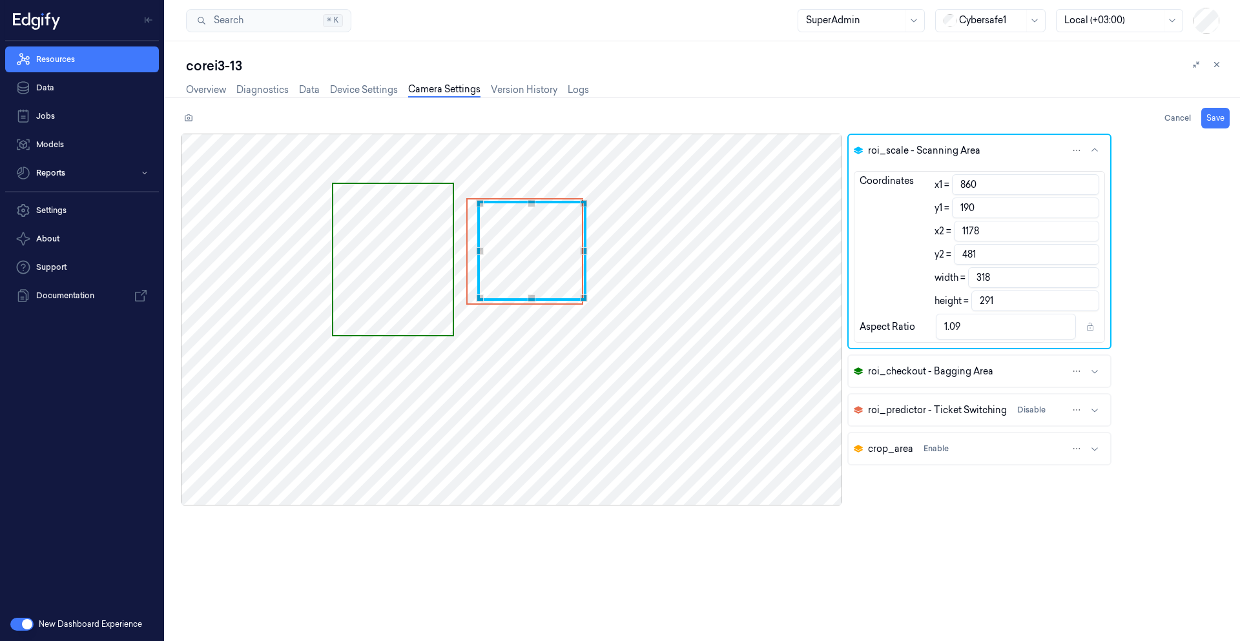
type input "479"
type input "186"
type input "477"
type input "857"
type input "1175"
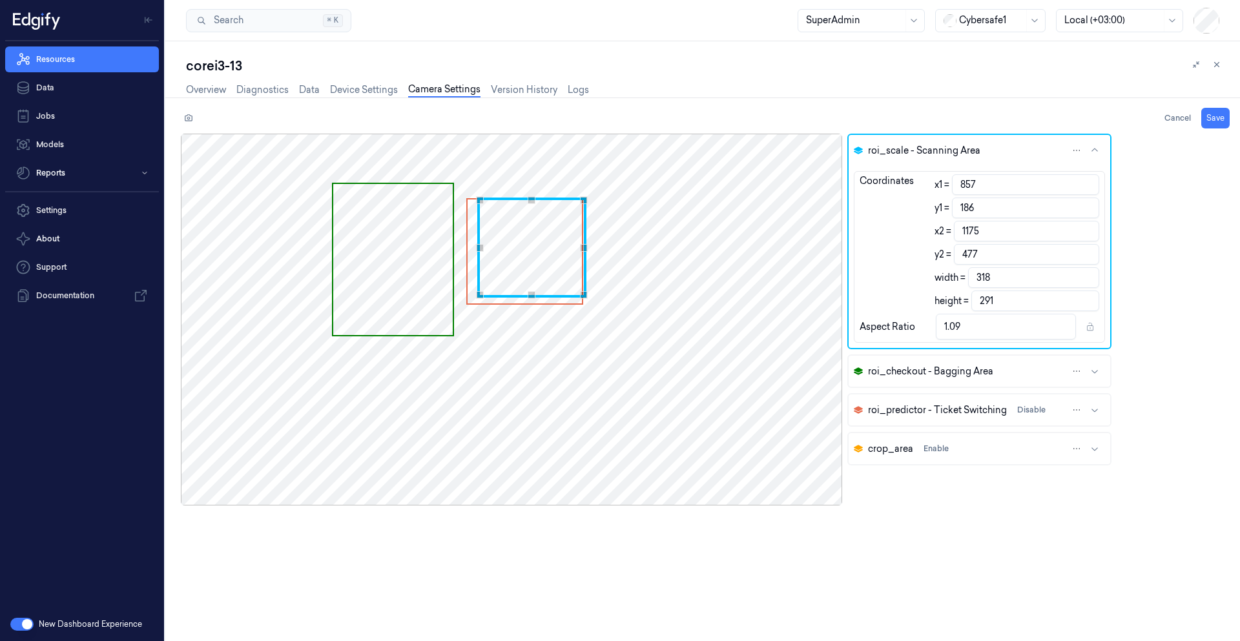
type input "855"
type input "1173"
type input "849"
type input "1167"
type input "847"
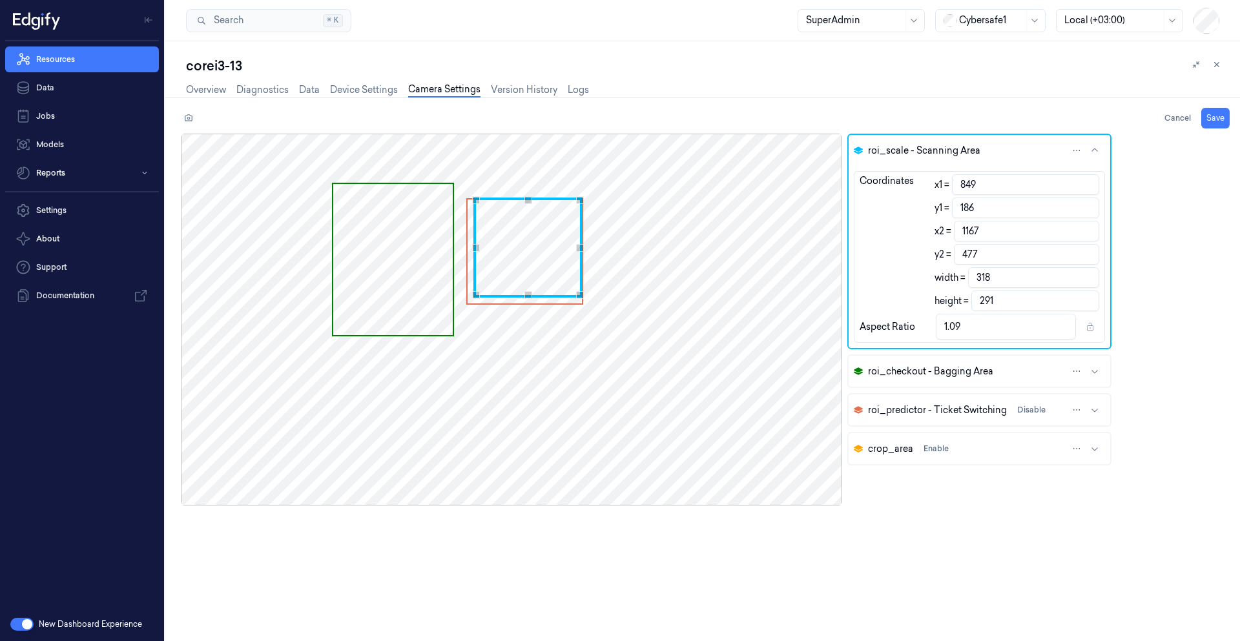
type input "1165"
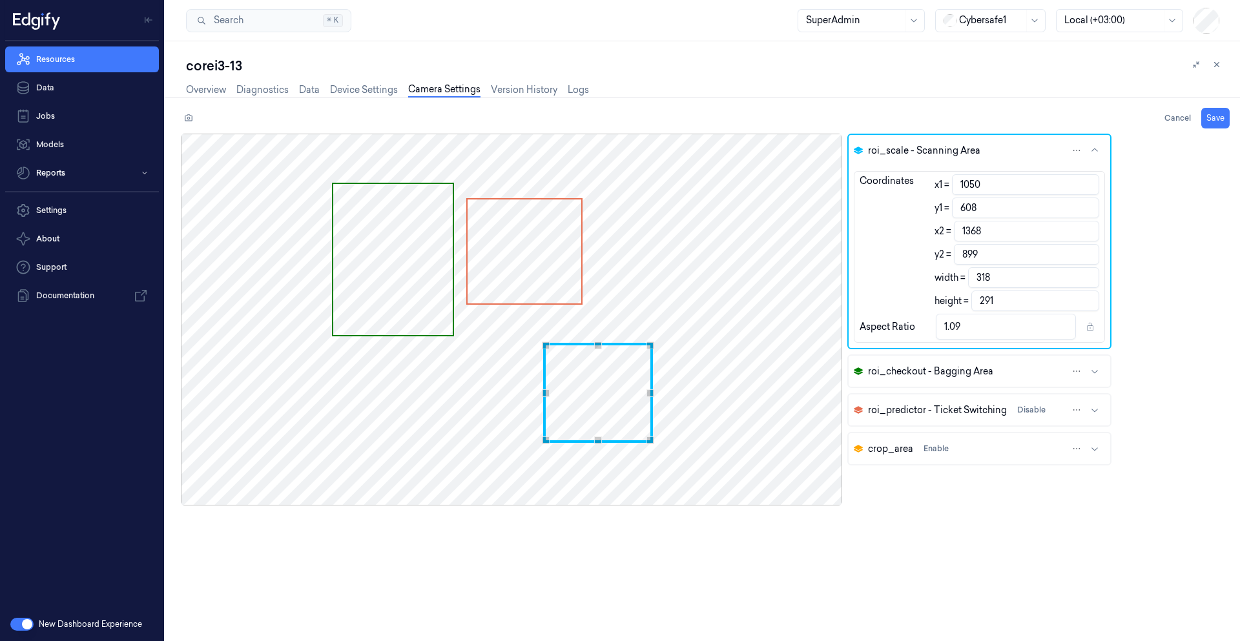
click at [597, 392] on div "Use the arrow keys to move the crop selection area" at bounding box center [598, 393] width 110 height 100
drag, startPoint x: 521, startPoint y: 263, endPoint x: 552, endPoint y: 274, distance: 32.9
click at [551, 273] on span "Use the arrow keys to move the crop selection area" at bounding box center [525, 251] width 114 height 103
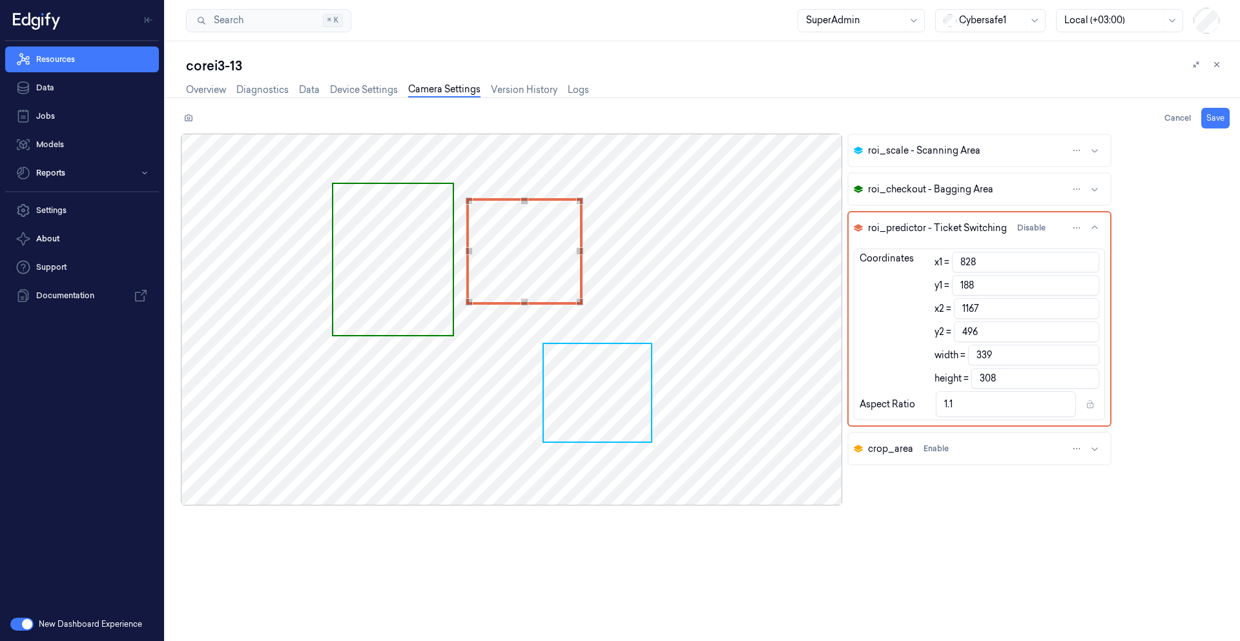
click at [500, 234] on div "Use the arrow keys to move the crop selection area" at bounding box center [524, 251] width 117 height 106
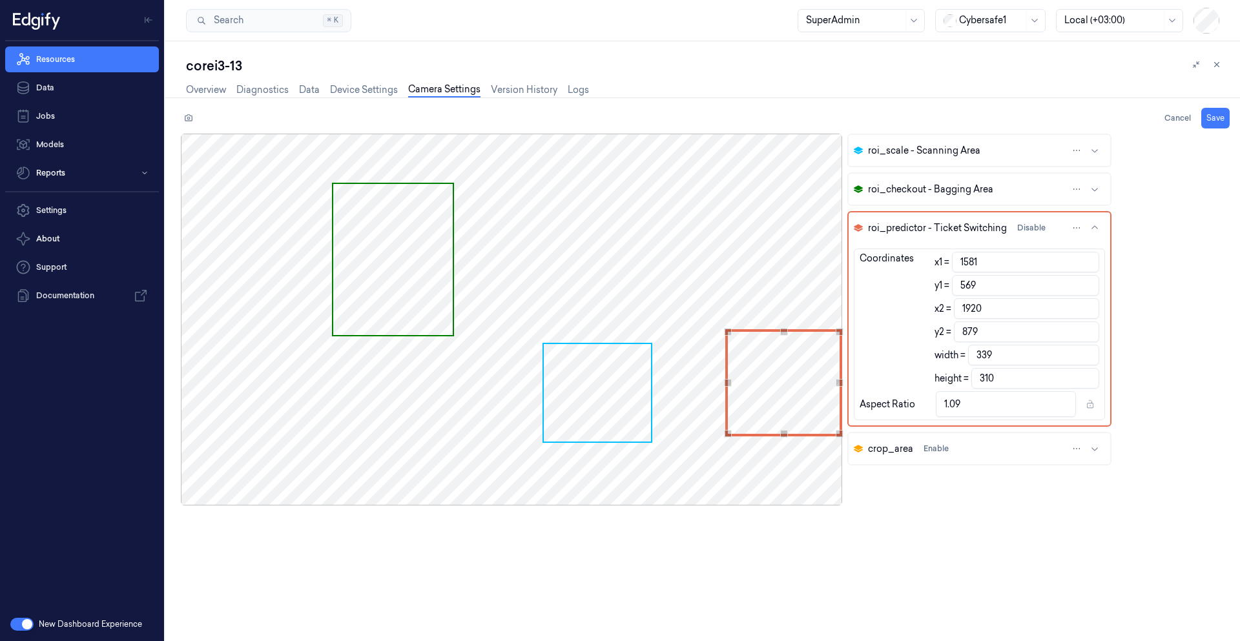
click at [767, 386] on div "Use the arrow keys to move the crop selection area" at bounding box center [783, 382] width 117 height 107
click at [727, 384] on div "Use the arrow keys to move the crop selection area" at bounding box center [776, 384] width 117 height 107
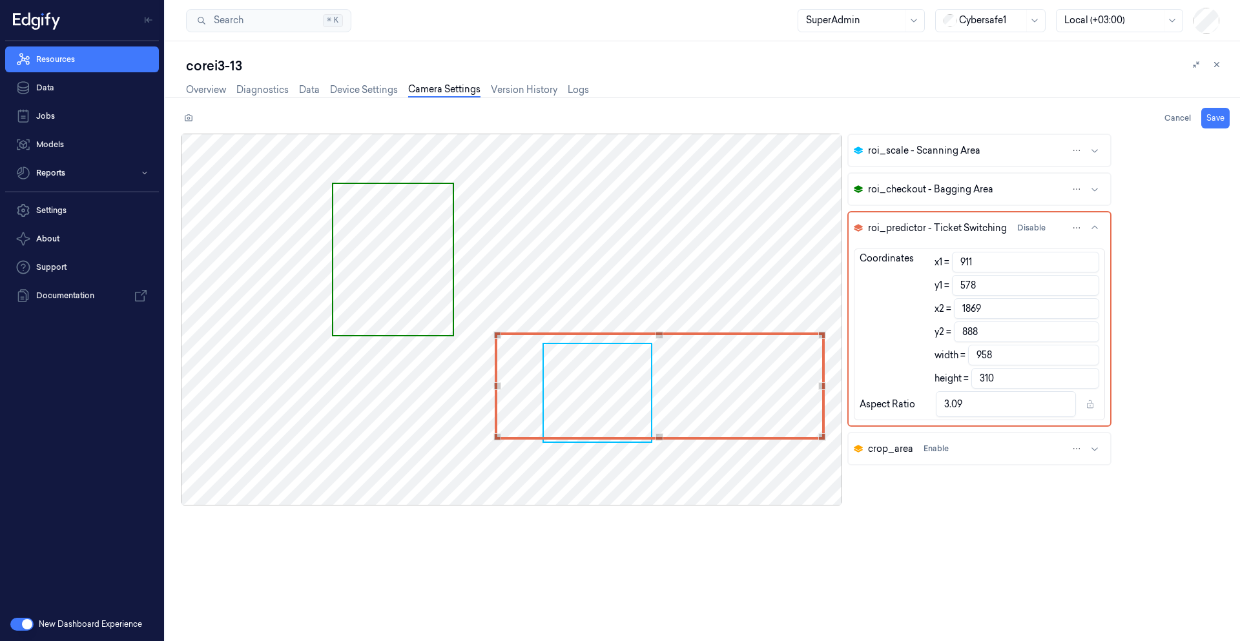
click at [493, 393] on div at bounding box center [511, 320] width 661 height 372
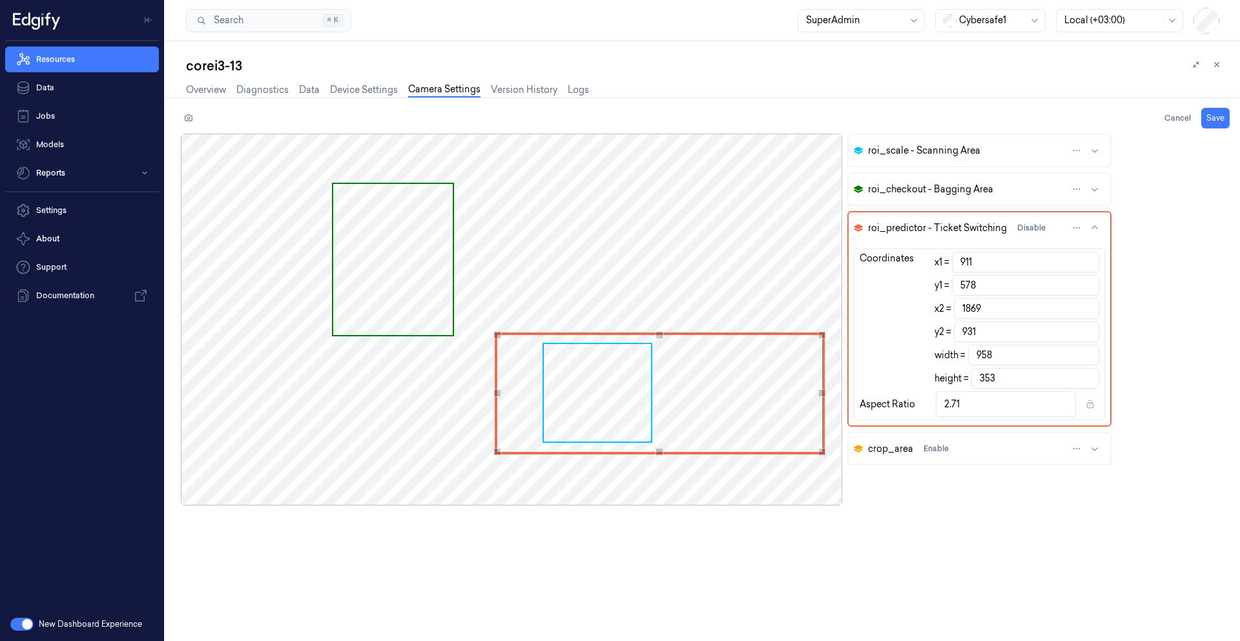
click at [661, 454] on div "Use the up and down arrow keys to move the south drag handle to change the crop…" at bounding box center [659, 452] width 8 height 8
click at [1209, 117] on button "Save" at bounding box center [1215, 118] width 28 height 21
click at [213, 89] on link "Overview" at bounding box center [206, 90] width 40 height 15
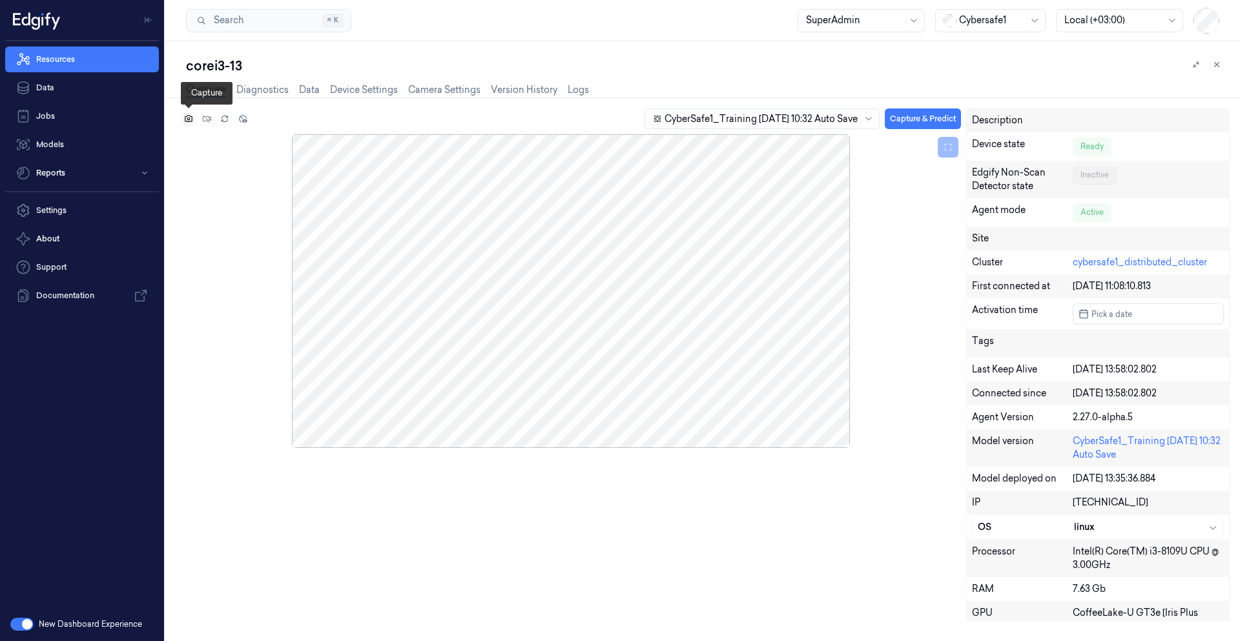
click at [190, 120] on icon at bounding box center [188, 118] width 9 height 9
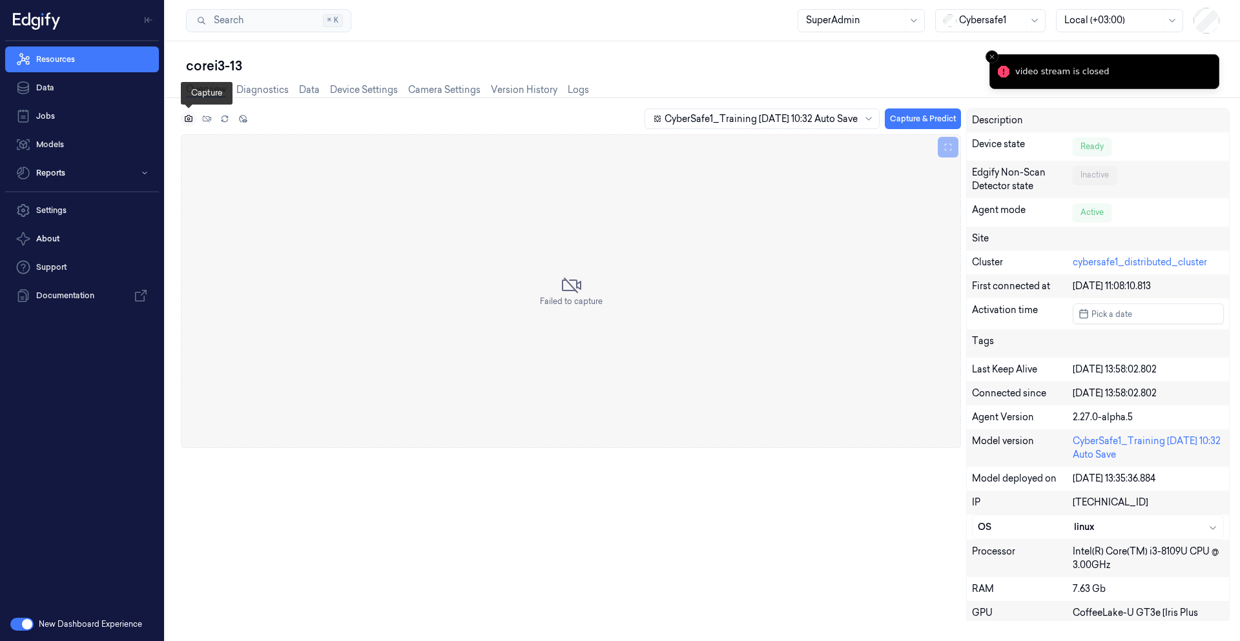
click at [190, 120] on icon at bounding box center [188, 118] width 9 height 9
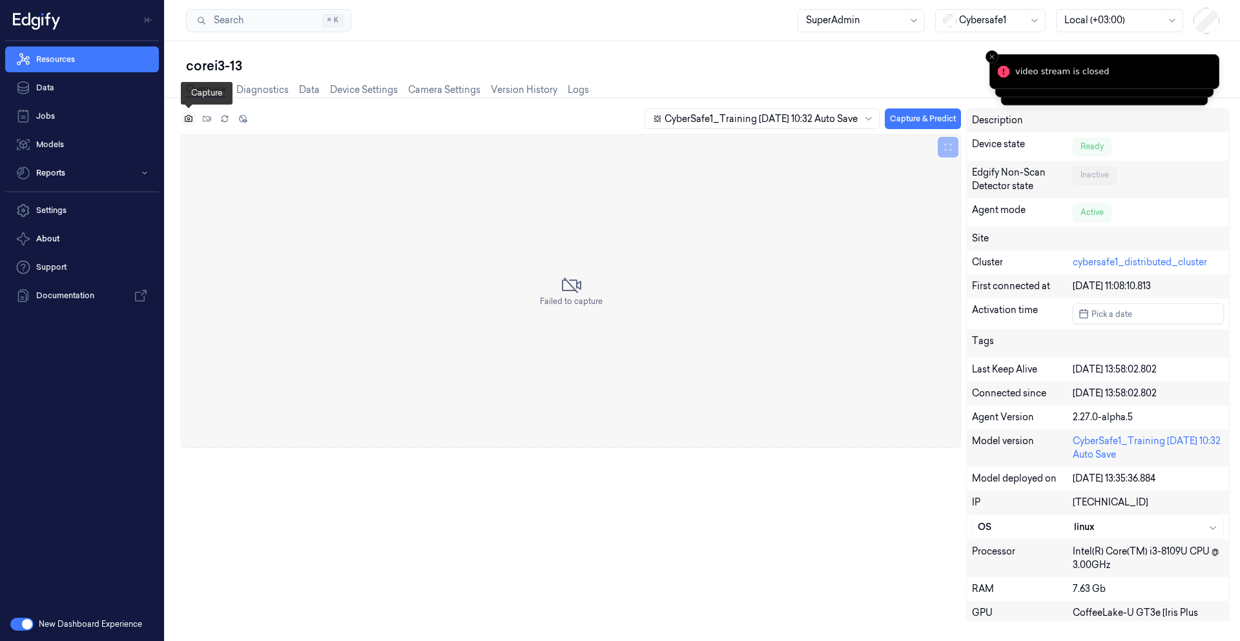
click at [190, 120] on icon at bounding box center [188, 118] width 9 height 9
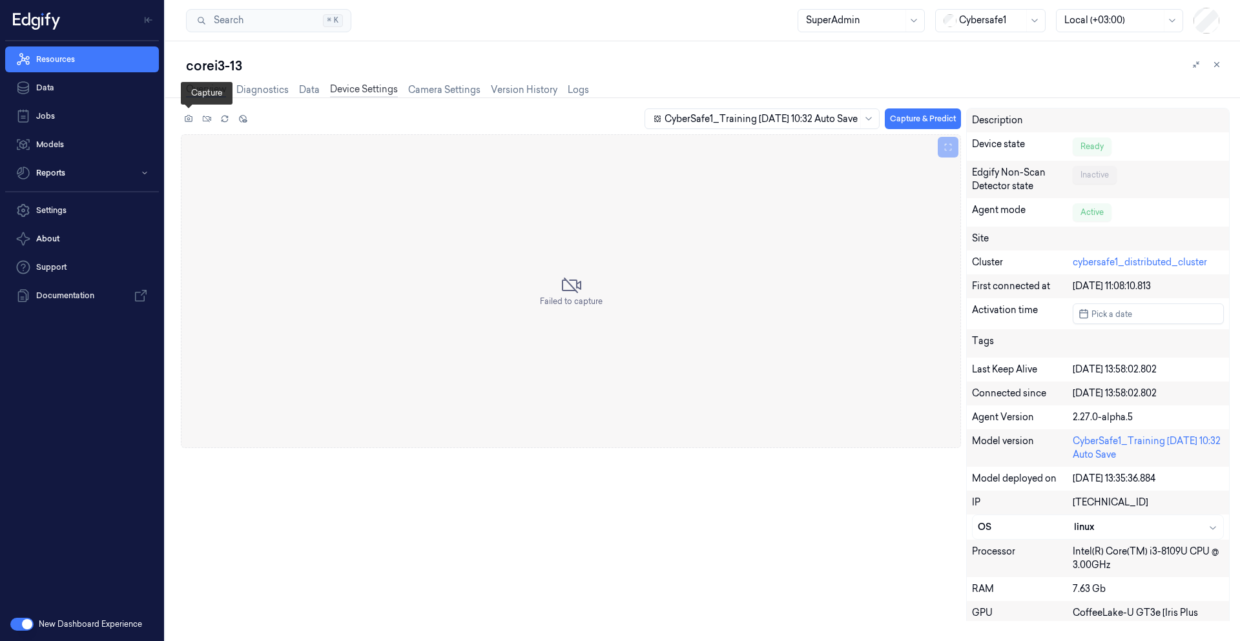
click at [395, 86] on link "Device Settings" at bounding box center [364, 90] width 68 height 15
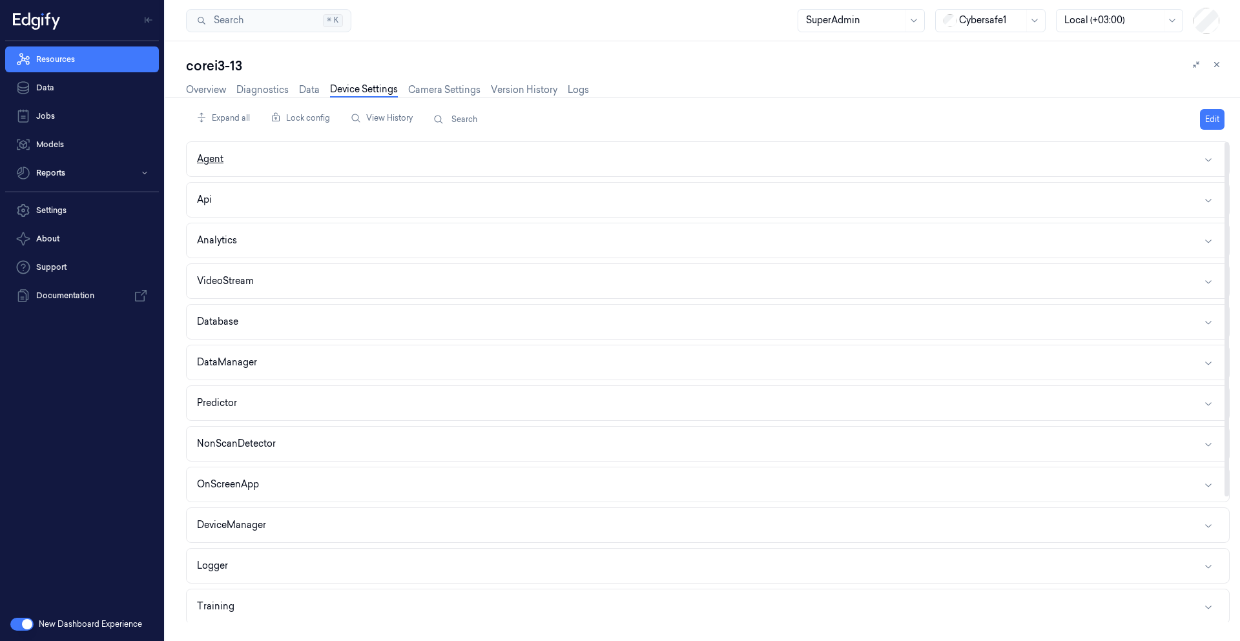
click at [293, 155] on button "Agent" at bounding box center [708, 159] width 1042 height 34
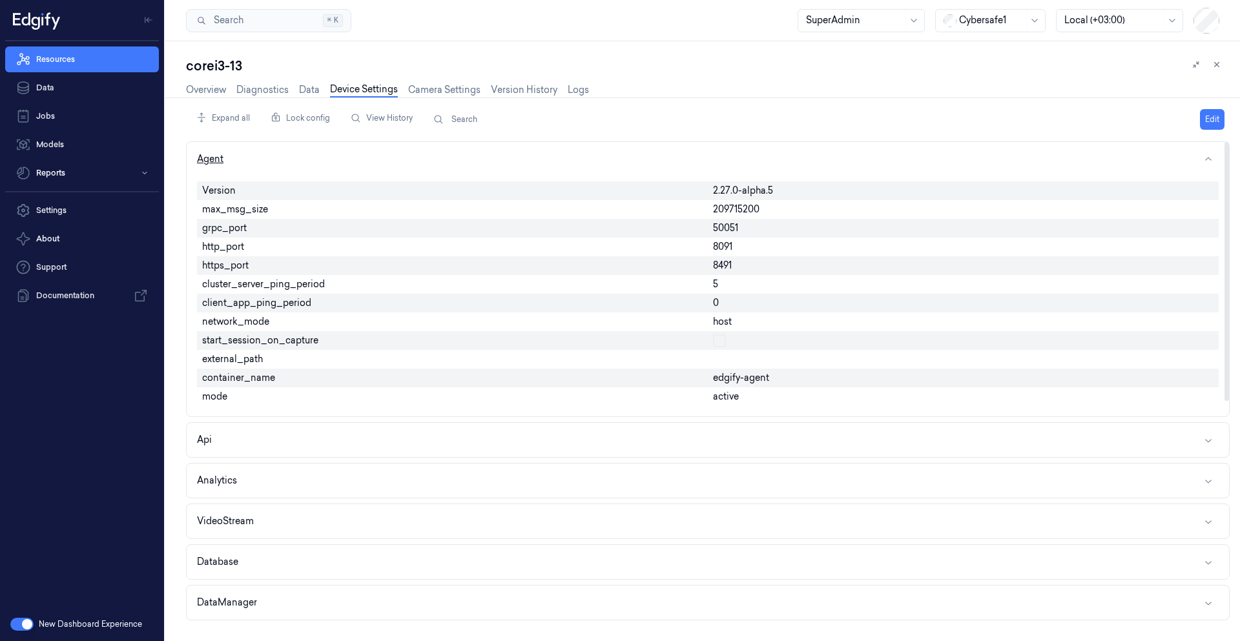
click at [293, 155] on button "Agent" at bounding box center [708, 159] width 1042 height 34
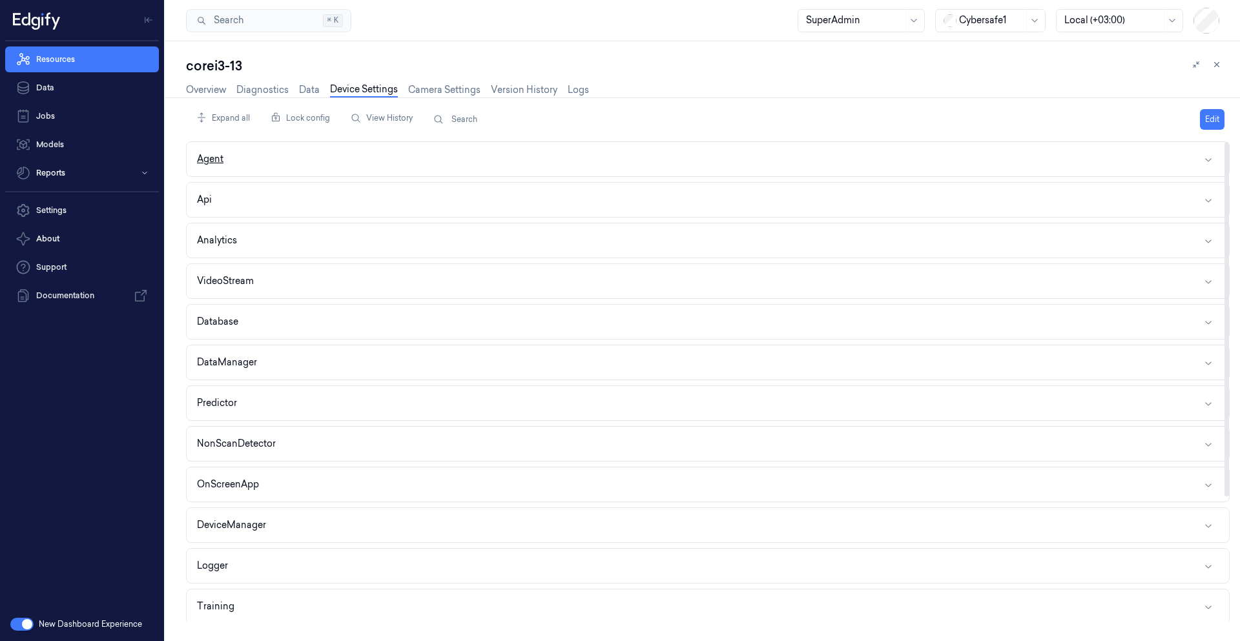
click at [282, 172] on button "Agent" at bounding box center [708, 159] width 1042 height 34
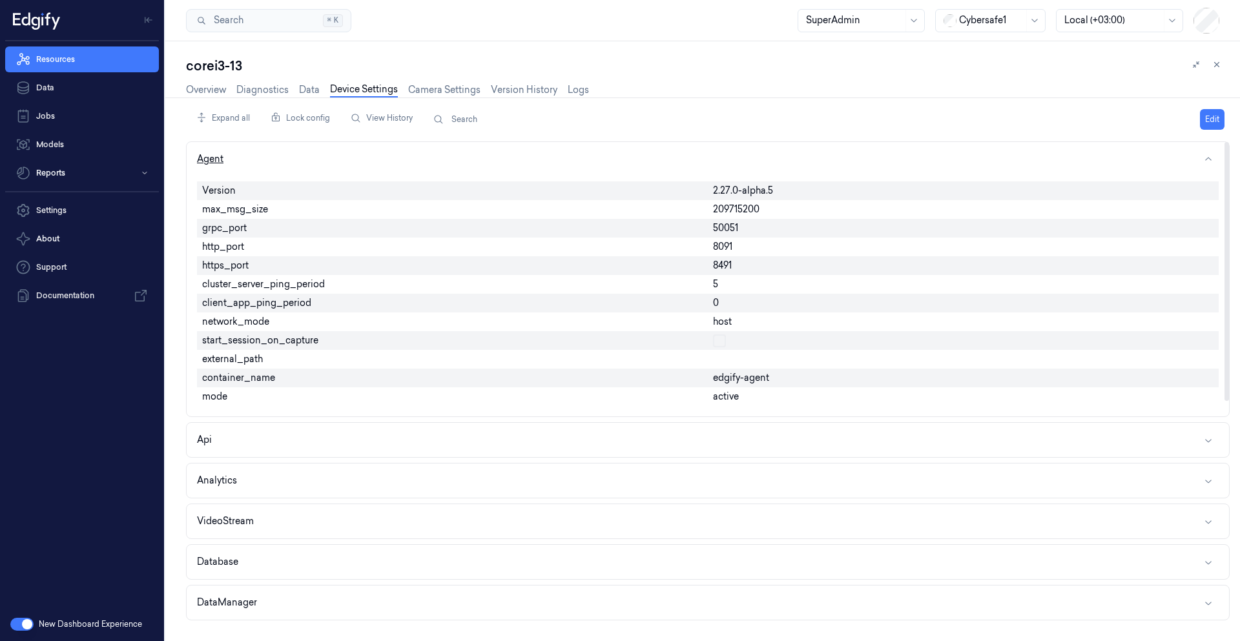
click at [282, 172] on button "Agent" at bounding box center [708, 159] width 1042 height 34
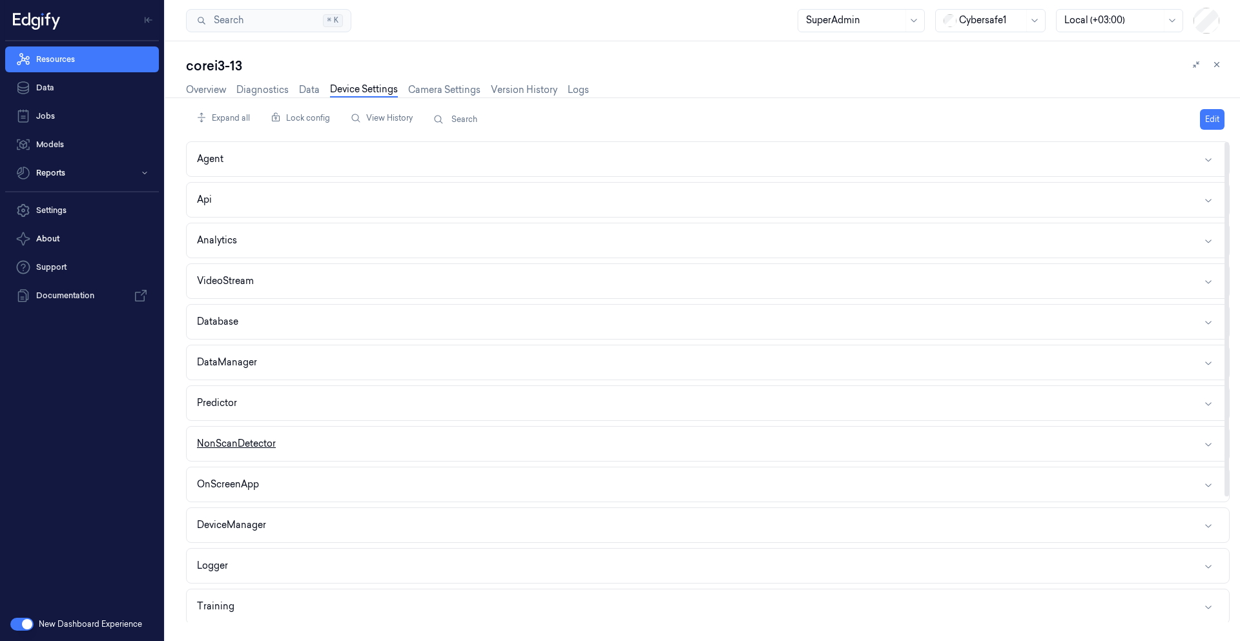
click at [298, 444] on button "NonScanDetector" at bounding box center [708, 444] width 1042 height 34
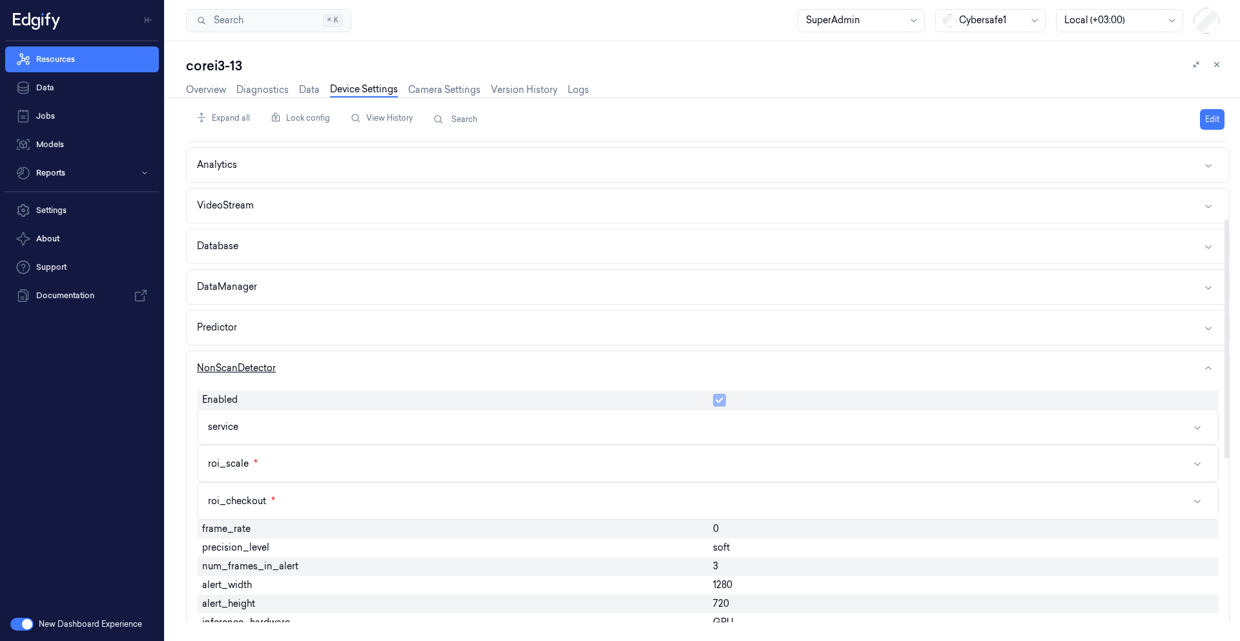
scroll to position [155, 0]
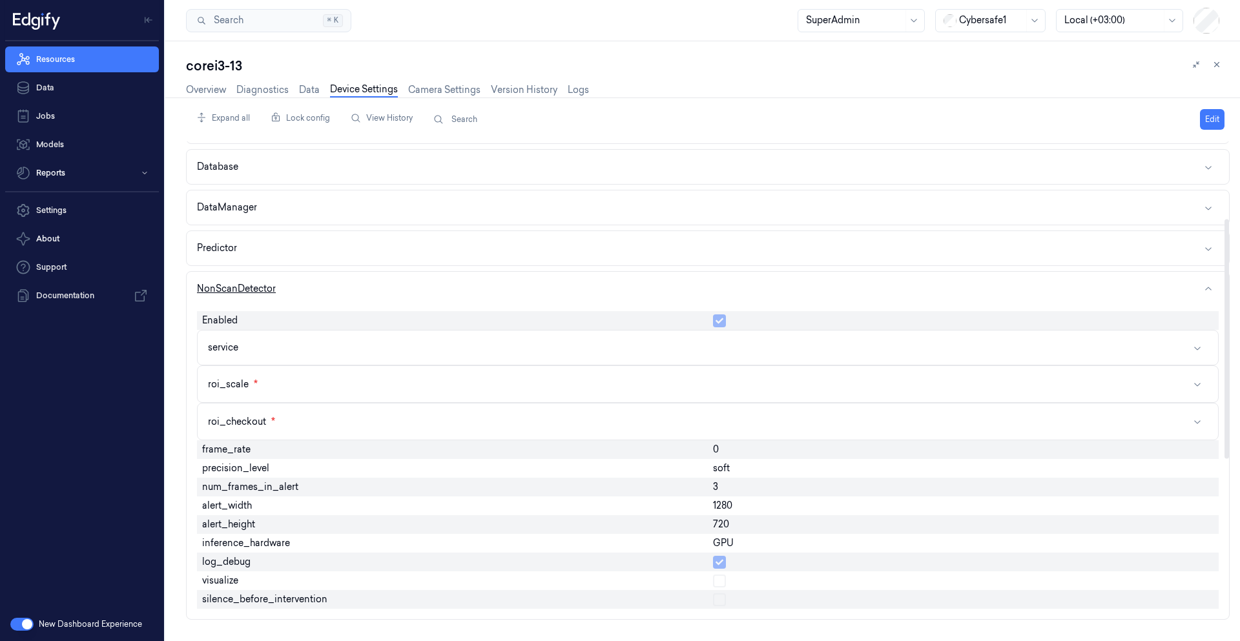
click at [301, 296] on button "NonScanDetector" at bounding box center [708, 289] width 1042 height 34
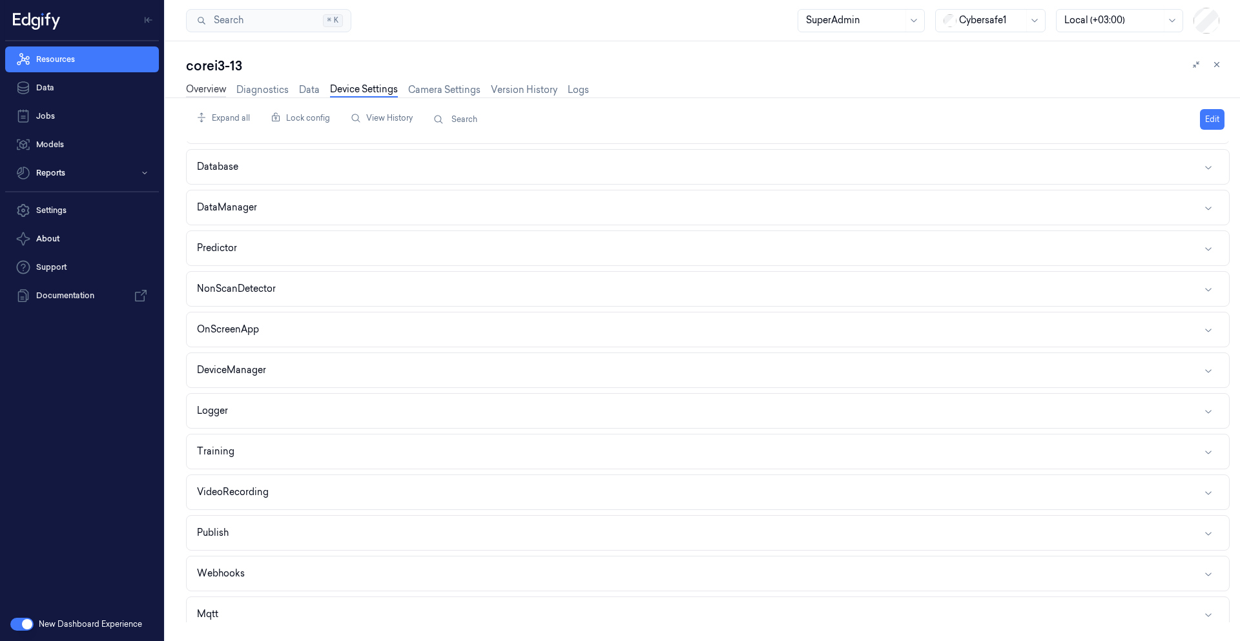
click at [210, 96] on link "Overview" at bounding box center [206, 90] width 40 height 15
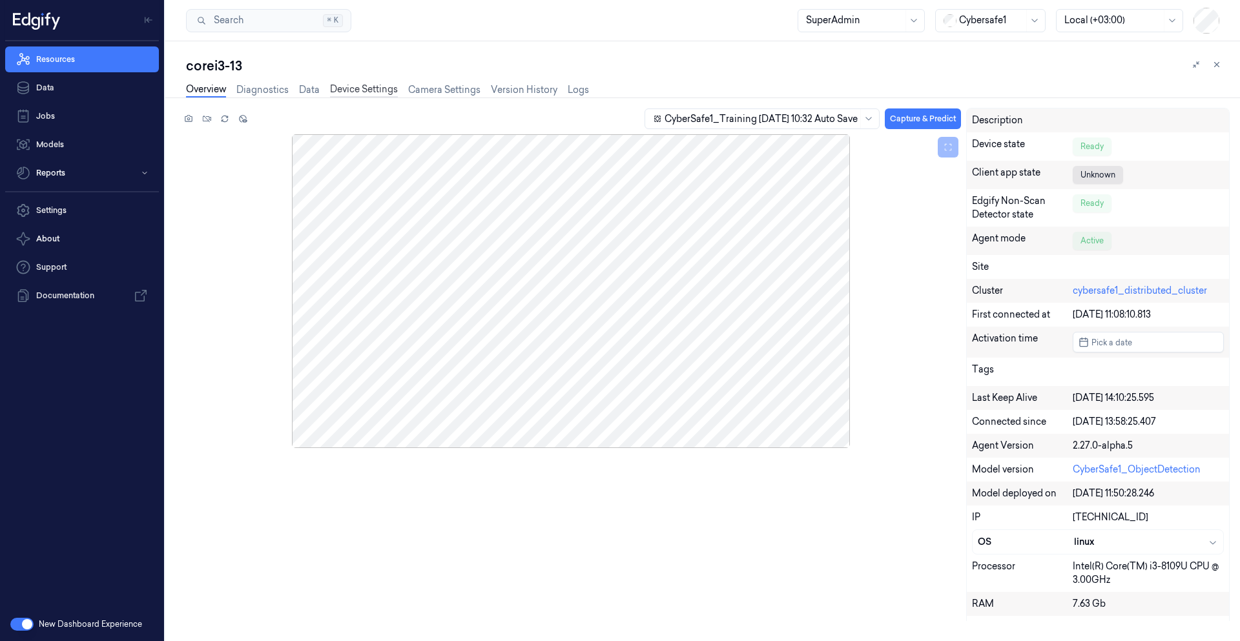
click at [345, 92] on link "Device Settings" at bounding box center [364, 90] width 68 height 15
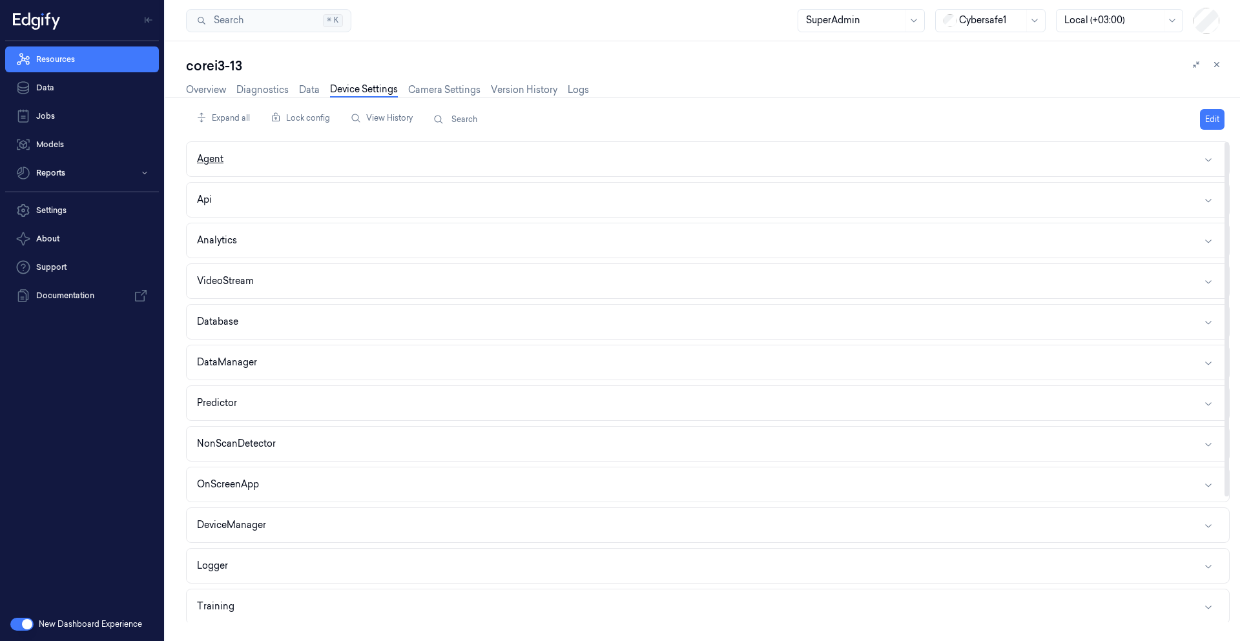
click at [276, 165] on button "Agent" at bounding box center [708, 159] width 1042 height 34
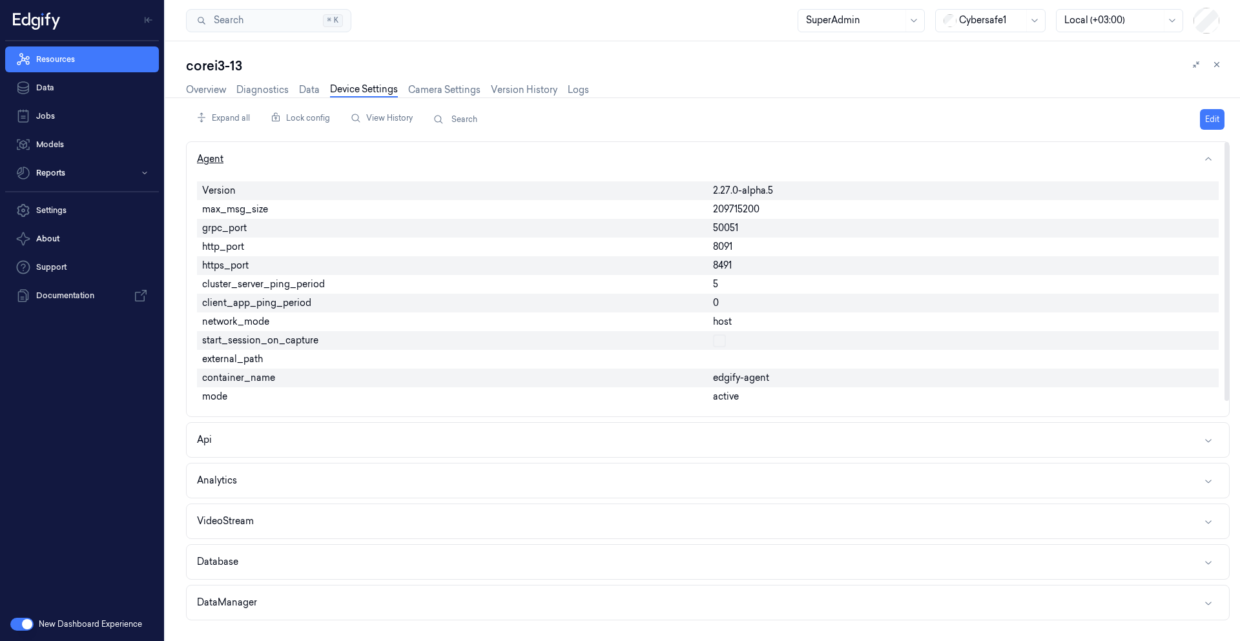
click at [276, 165] on button "Agent" at bounding box center [708, 159] width 1042 height 34
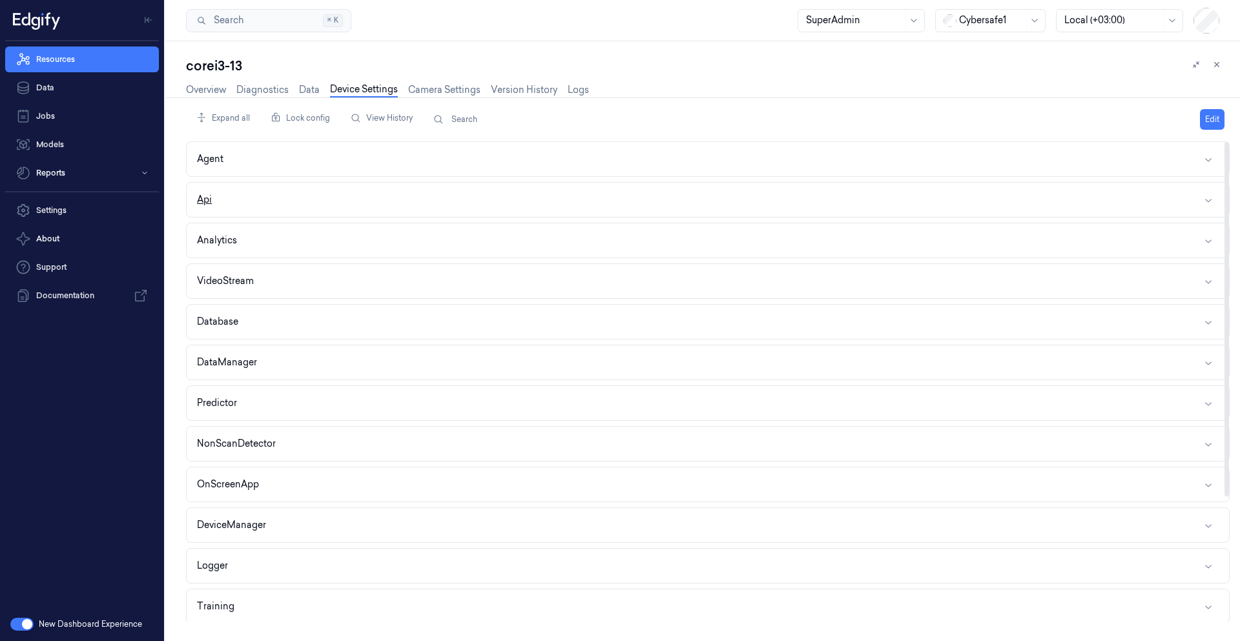
click at [270, 198] on button "Api" at bounding box center [708, 200] width 1042 height 34
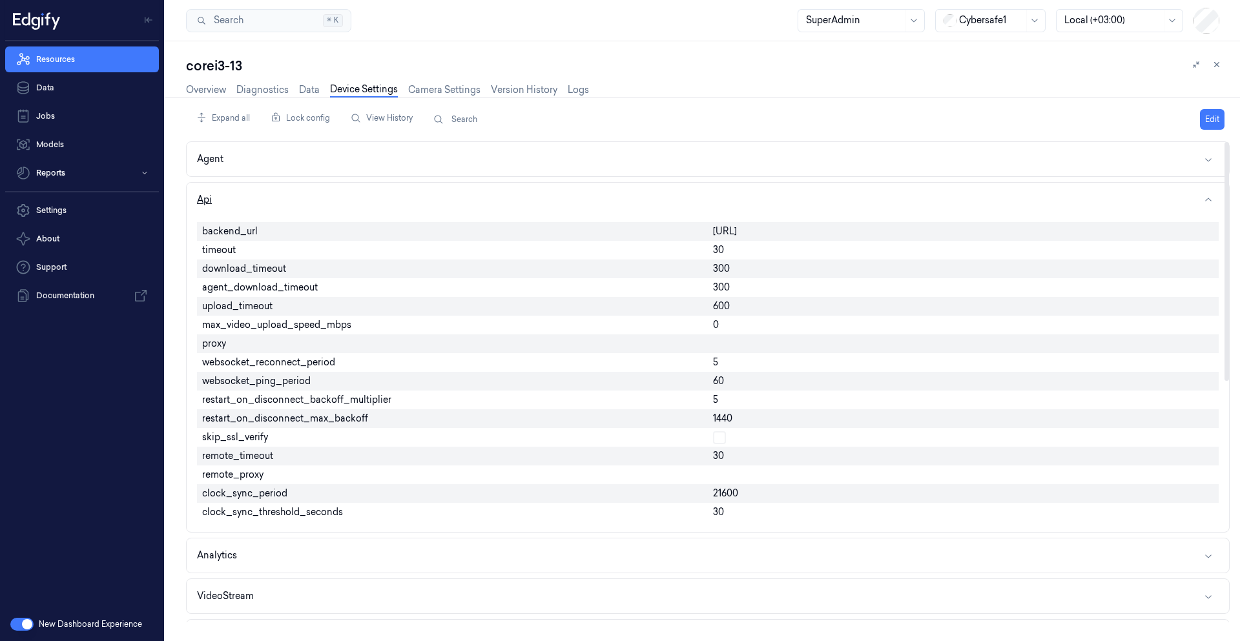
drag, startPoint x: 270, startPoint y: 198, endPoint x: 250, endPoint y: 200, distance: 20.1
click at [250, 200] on button "Api" at bounding box center [708, 200] width 1042 height 34
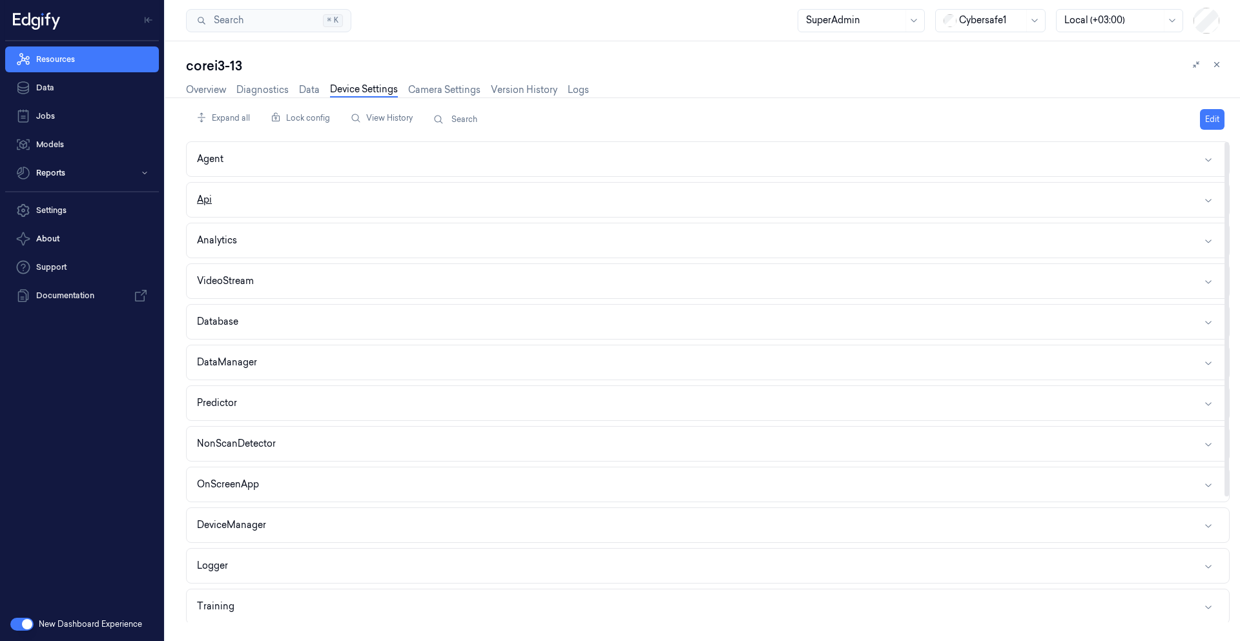
click at [250, 200] on button "Api" at bounding box center [708, 200] width 1042 height 34
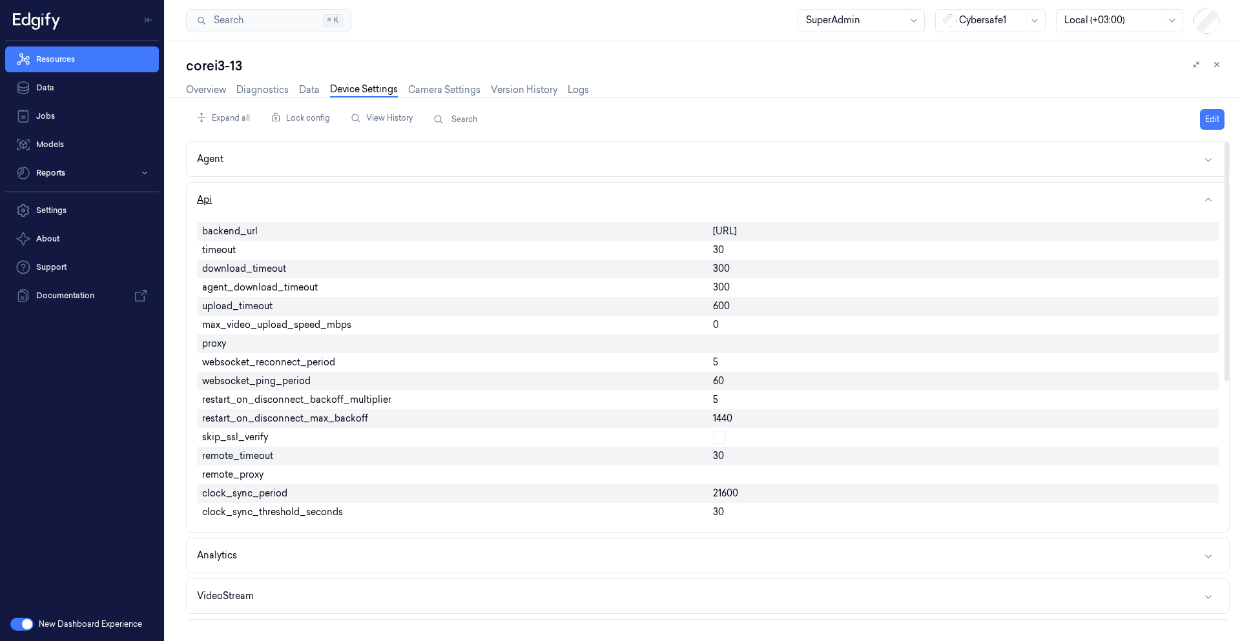
click at [250, 200] on button "Api" at bounding box center [708, 200] width 1042 height 34
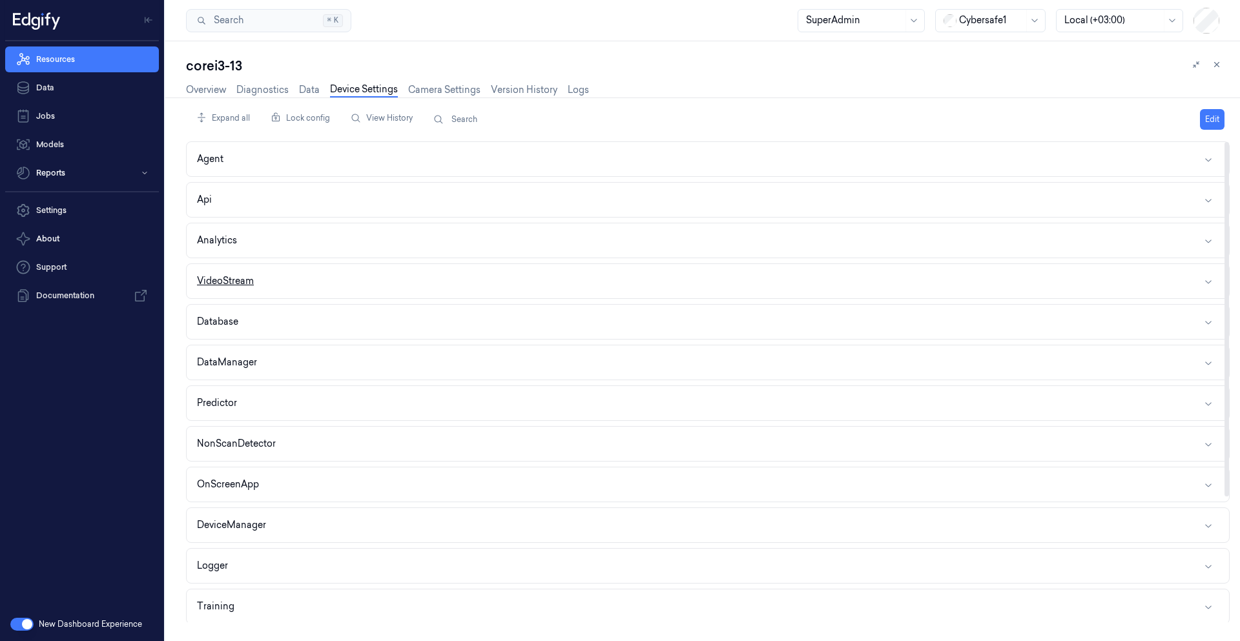
click at [261, 285] on button "VideoStream" at bounding box center [708, 281] width 1042 height 34
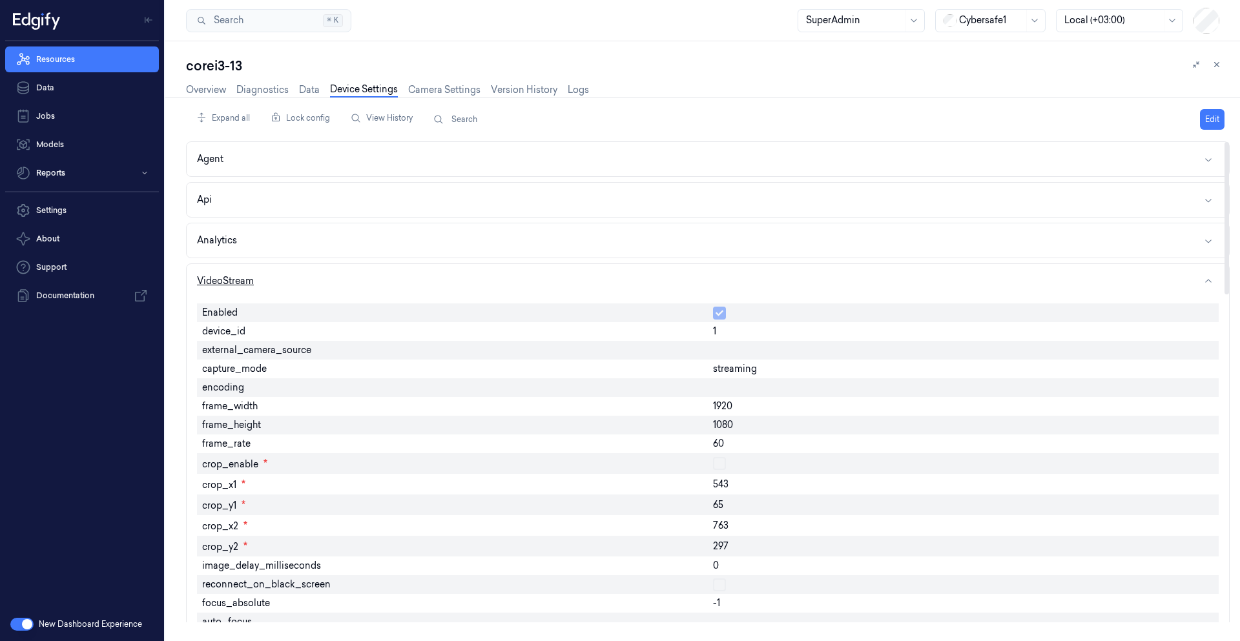
click at [255, 279] on button "VideoStream" at bounding box center [708, 281] width 1042 height 34
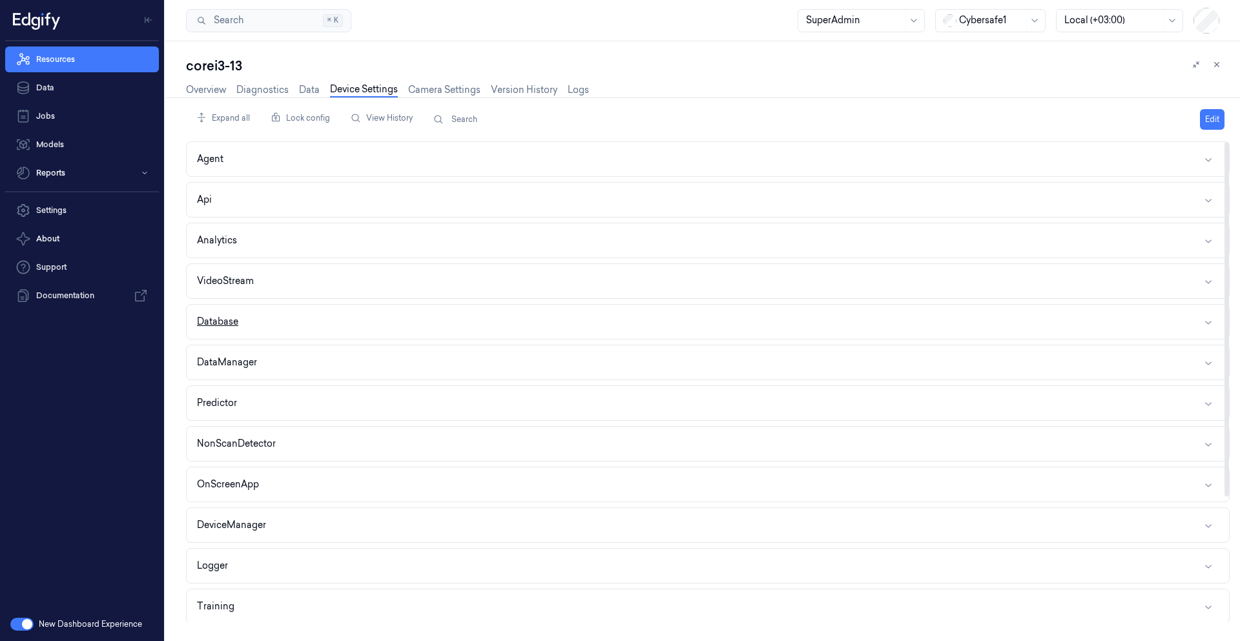
click at [293, 323] on button "Database" at bounding box center [708, 322] width 1042 height 34
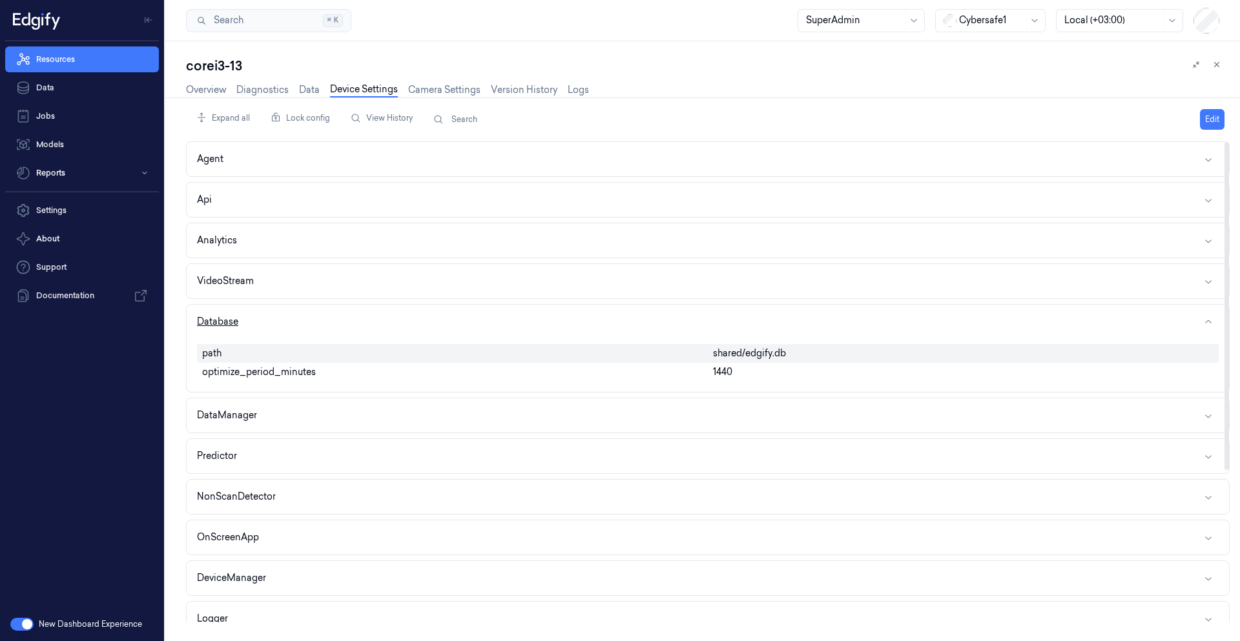
click at [293, 323] on button "Database" at bounding box center [708, 322] width 1042 height 34
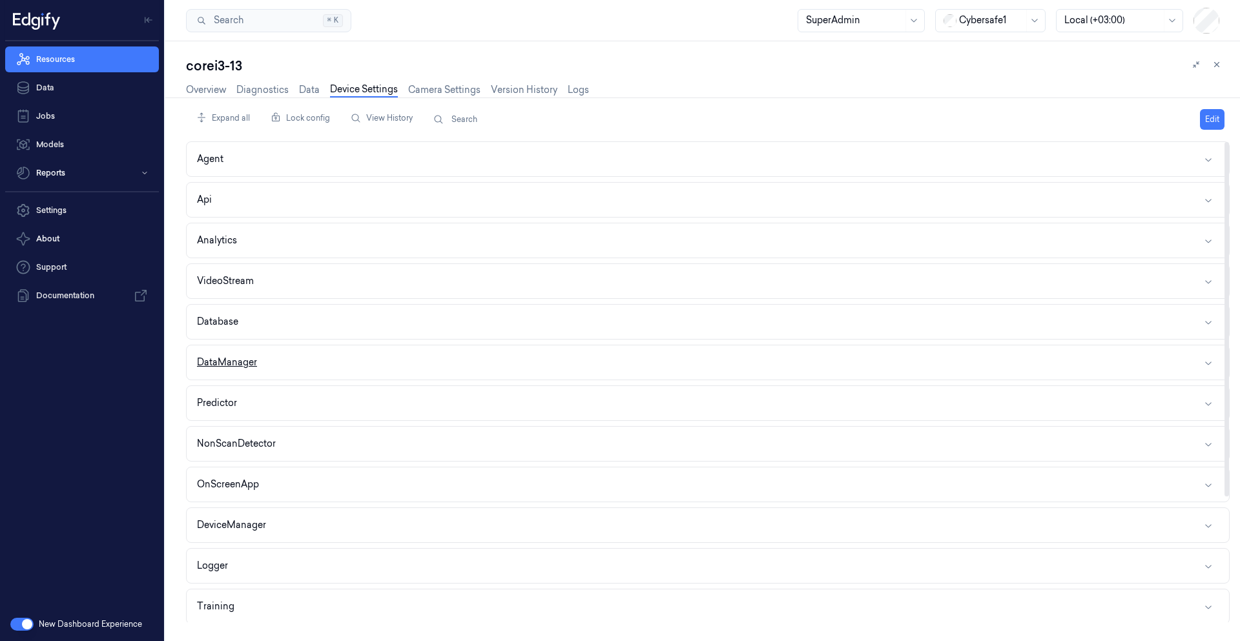
click at [267, 360] on button "DataManager" at bounding box center [708, 362] width 1042 height 34
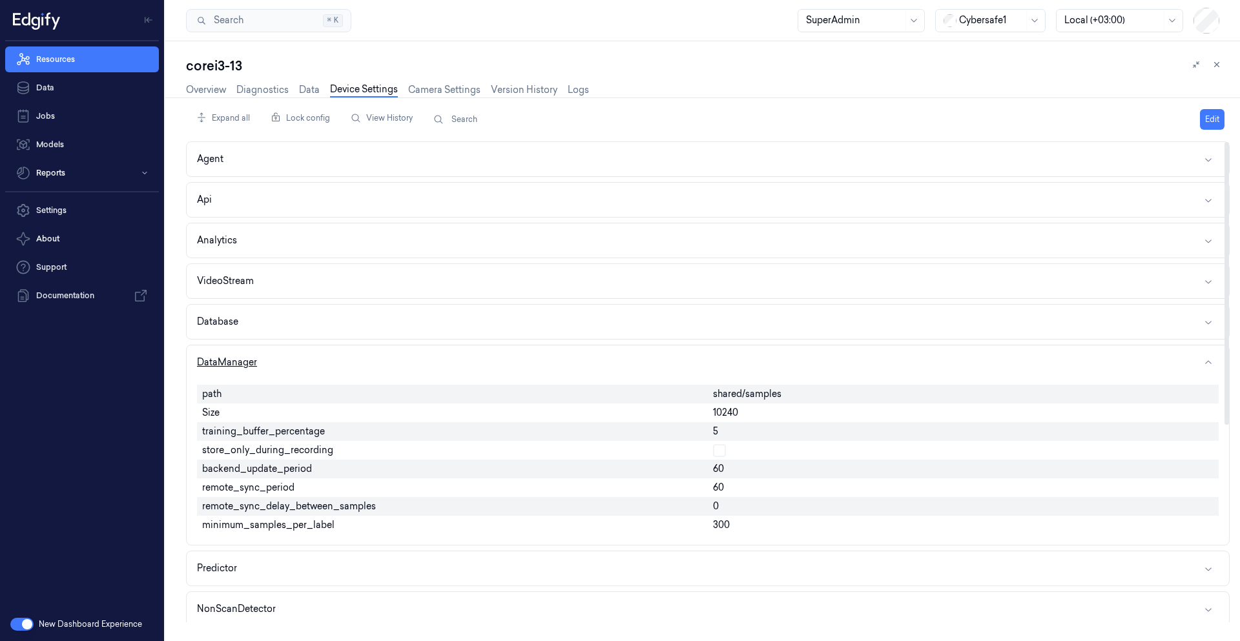
click at [279, 357] on button "DataManager" at bounding box center [708, 362] width 1042 height 34
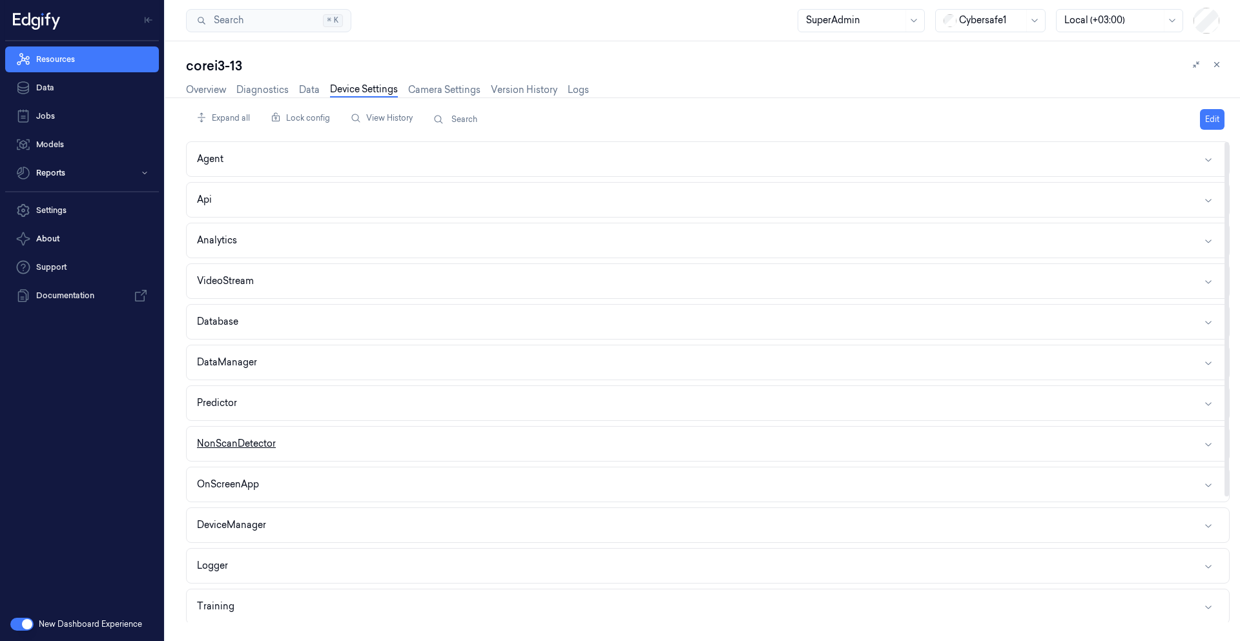
click at [282, 438] on button "NonScanDetector" at bounding box center [708, 444] width 1042 height 34
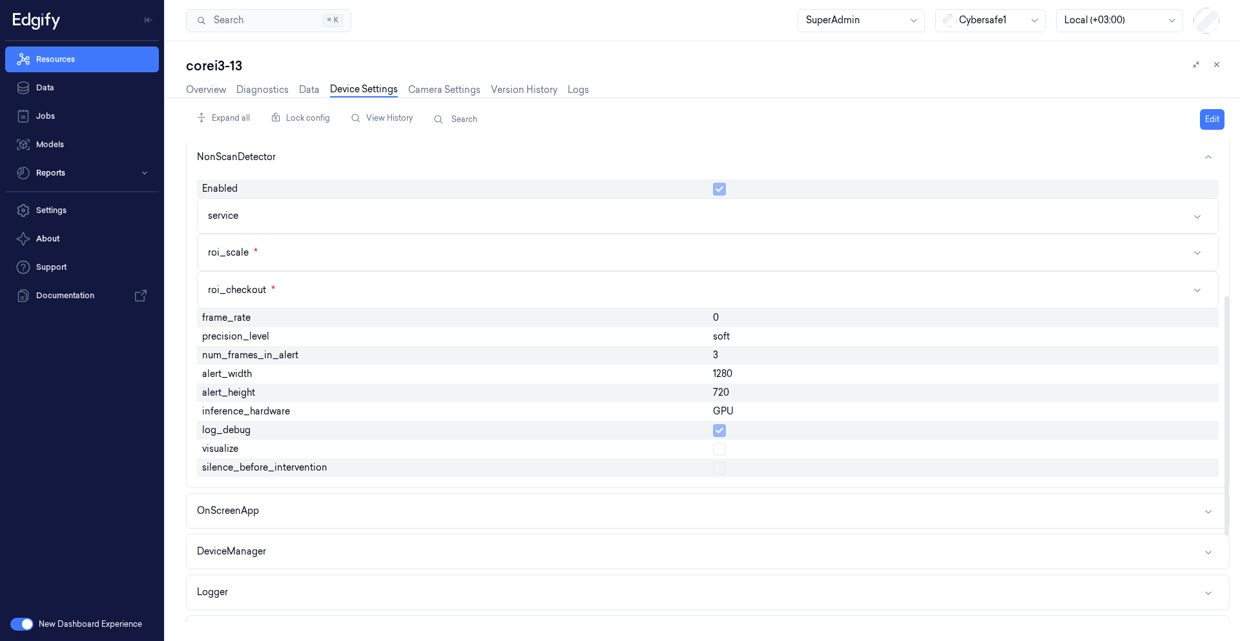
scroll to position [310, 0]
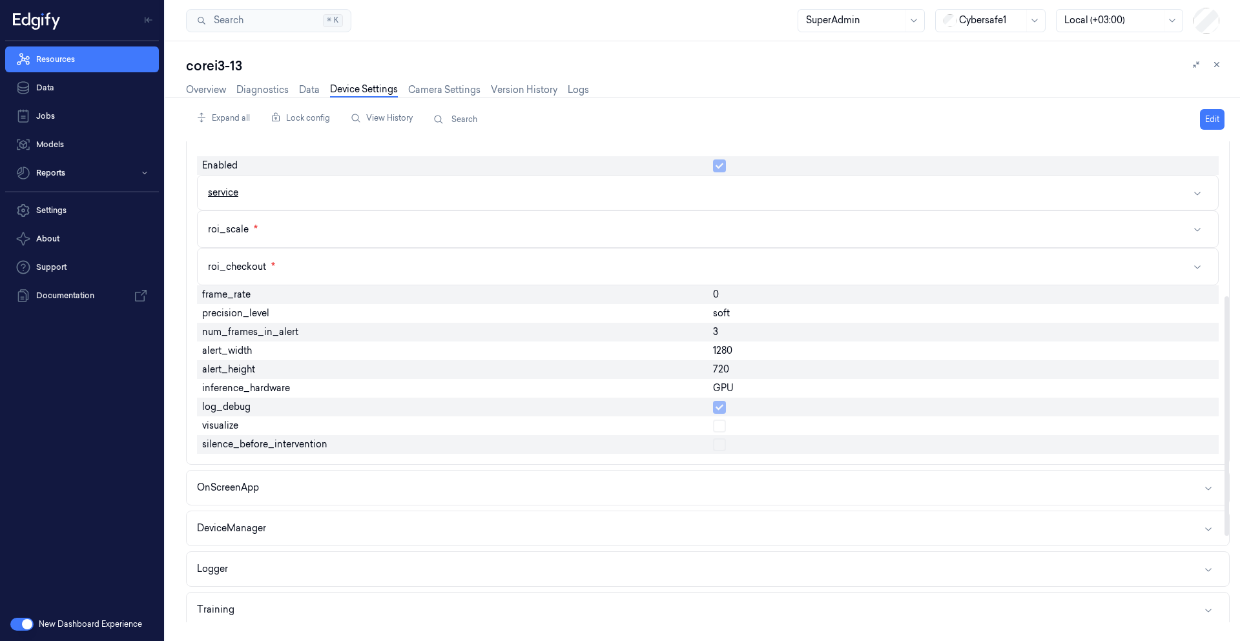
click at [258, 197] on button "service" at bounding box center [708, 193] width 1020 height 34
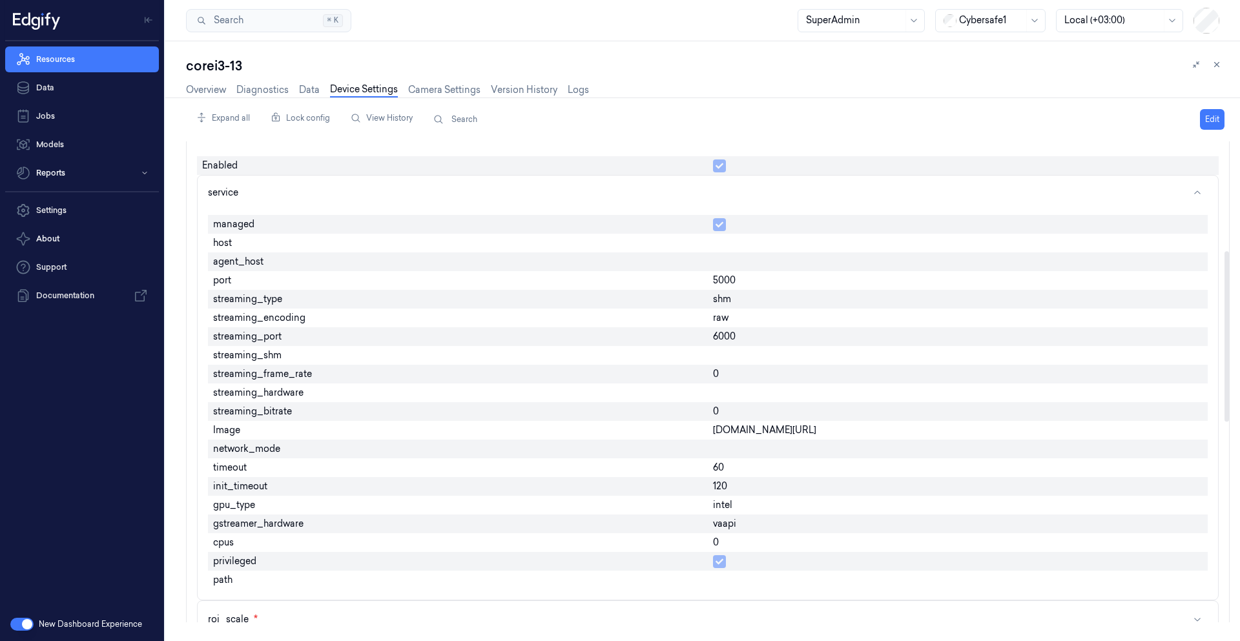
scroll to position [232, 0]
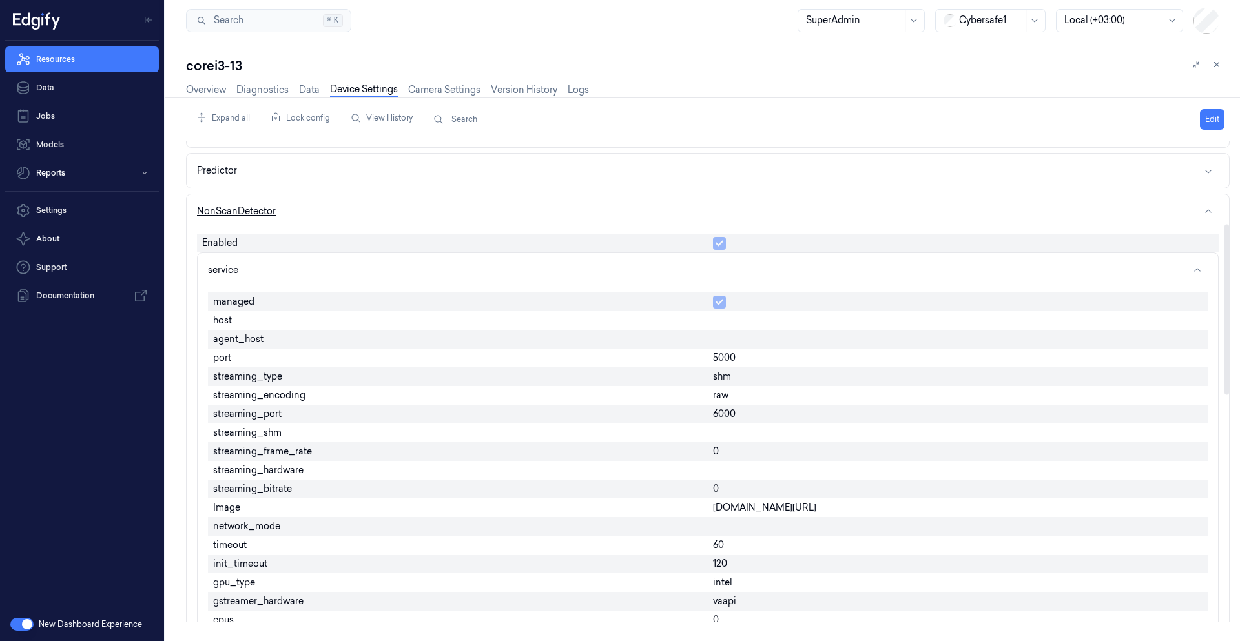
click at [302, 214] on button "NonScanDetector" at bounding box center [708, 211] width 1042 height 34
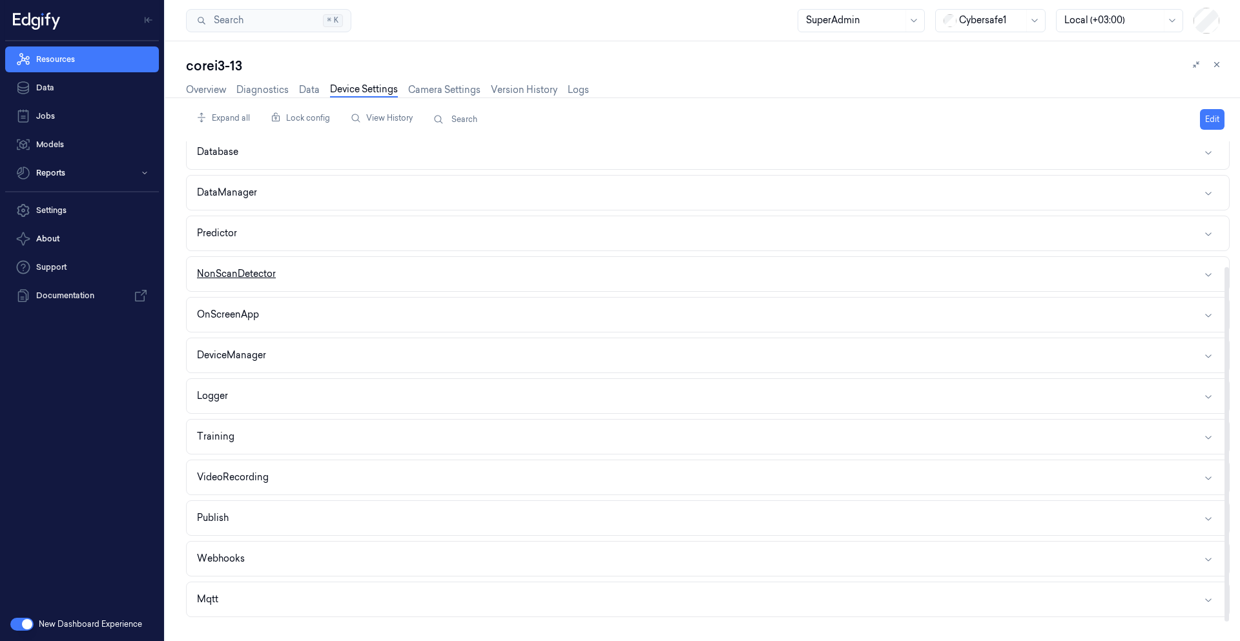
click at [302, 214] on div "Agent Api Analytics VideoStream Database DataManager Predictor NonScanDetector …" at bounding box center [708, 297] width 1044 height 651
click at [279, 281] on button "NonScanDetector" at bounding box center [708, 274] width 1042 height 34
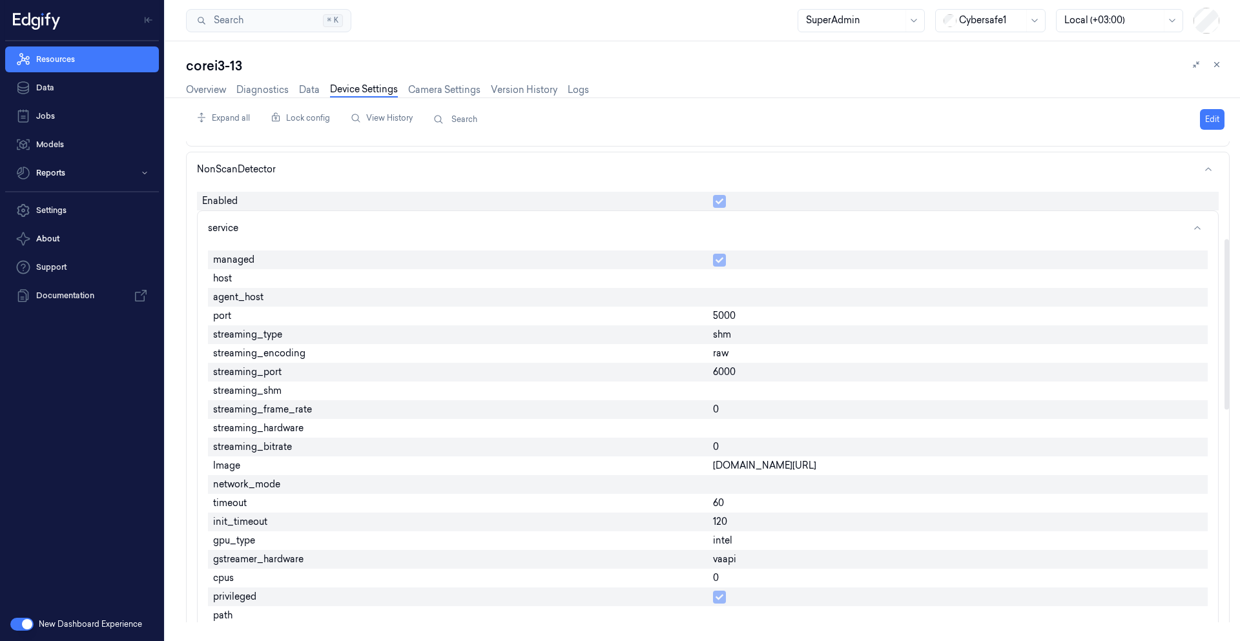
scroll to position [247, 0]
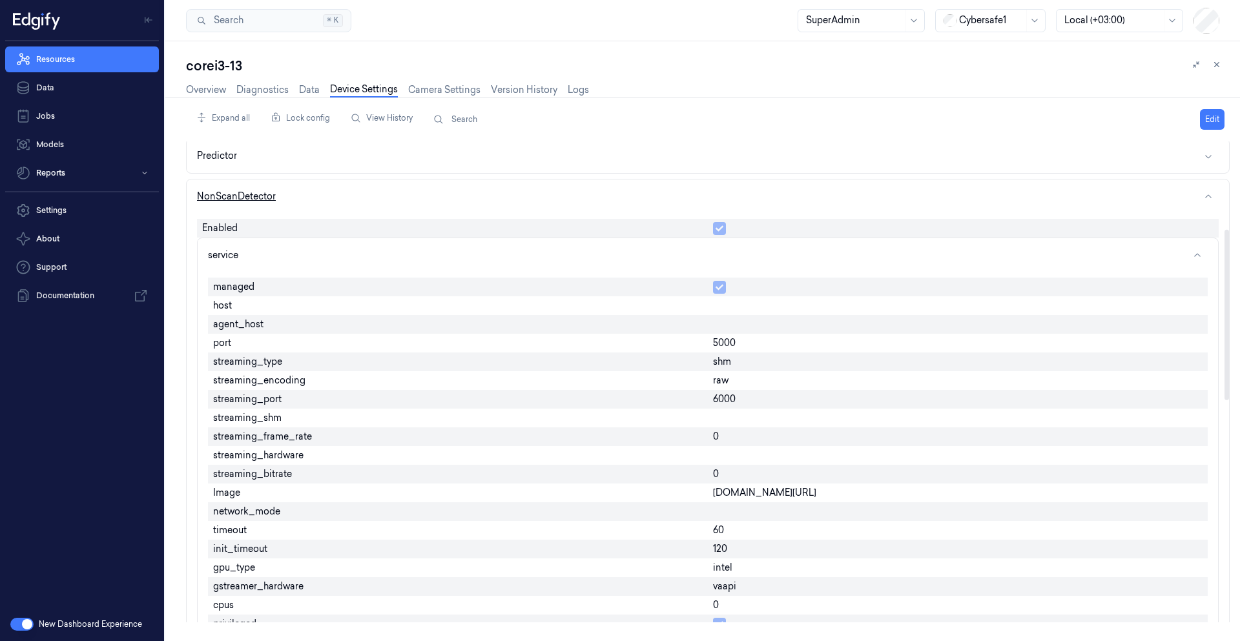
click at [293, 201] on button "NonScanDetector" at bounding box center [708, 197] width 1042 height 34
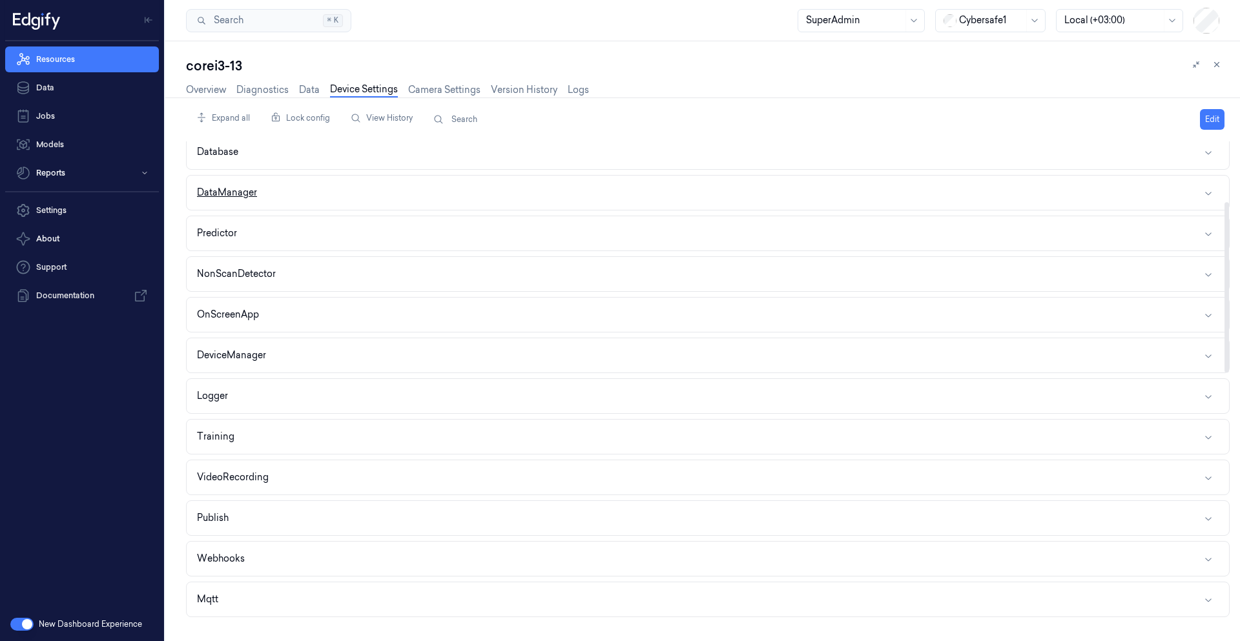
scroll to position [170, 0]
click at [291, 354] on button "DeviceManager" at bounding box center [708, 355] width 1042 height 34
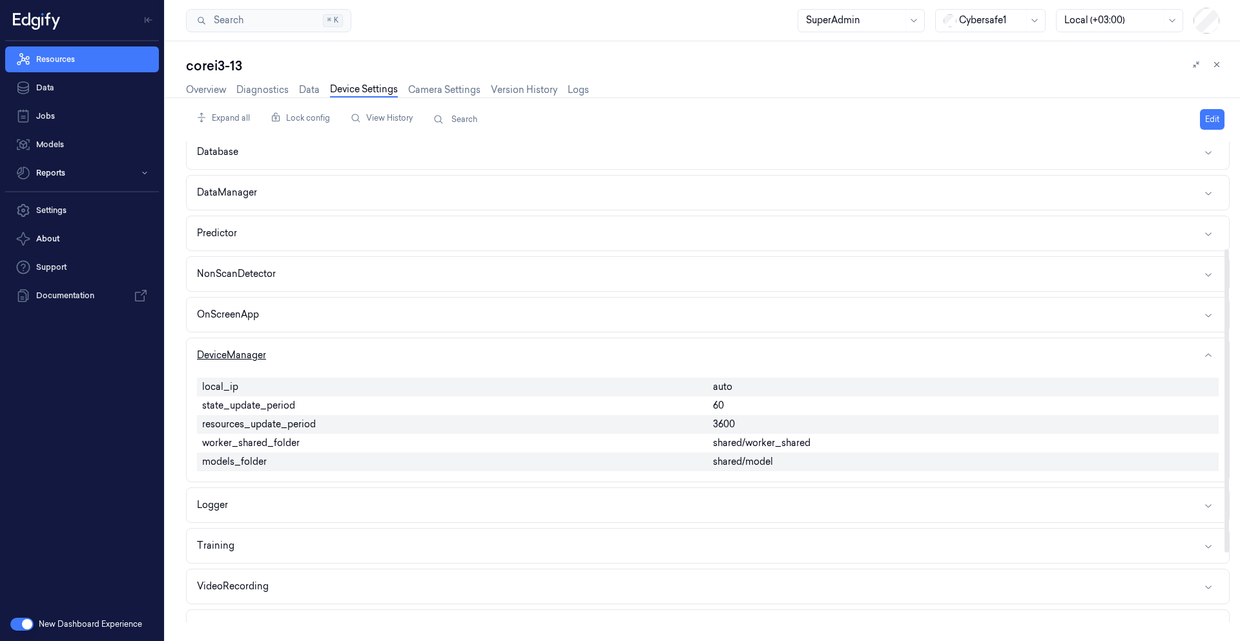
click at [293, 354] on button "DeviceManager" at bounding box center [708, 355] width 1042 height 34
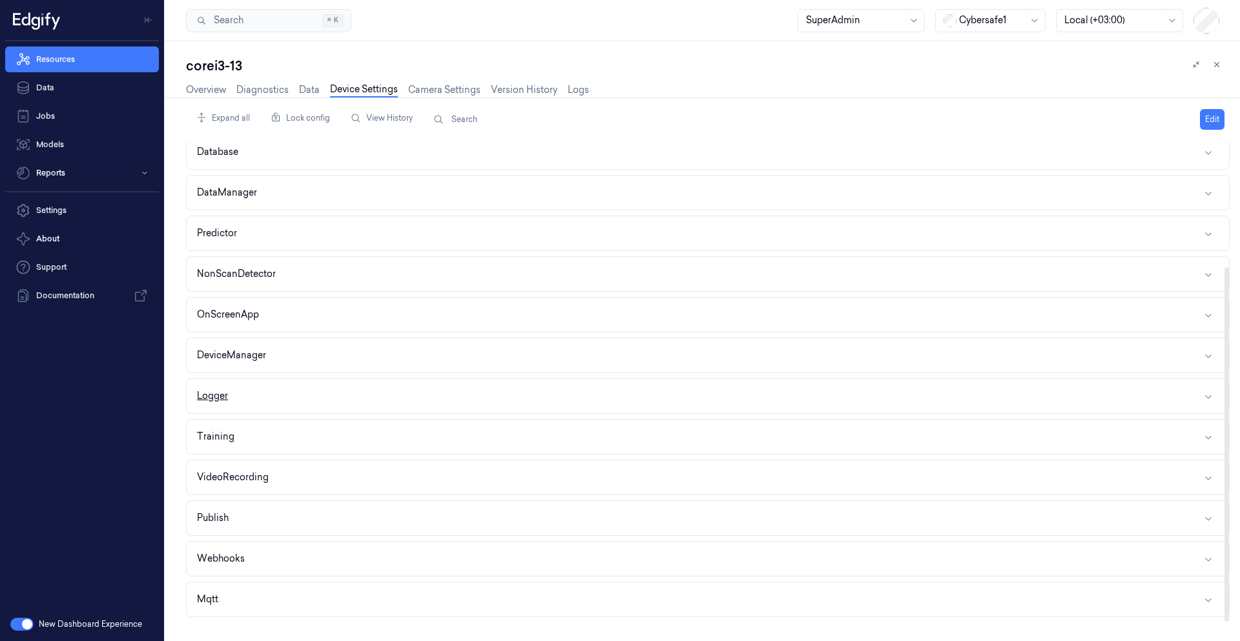
click at [291, 394] on button "Logger" at bounding box center [708, 396] width 1042 height 34
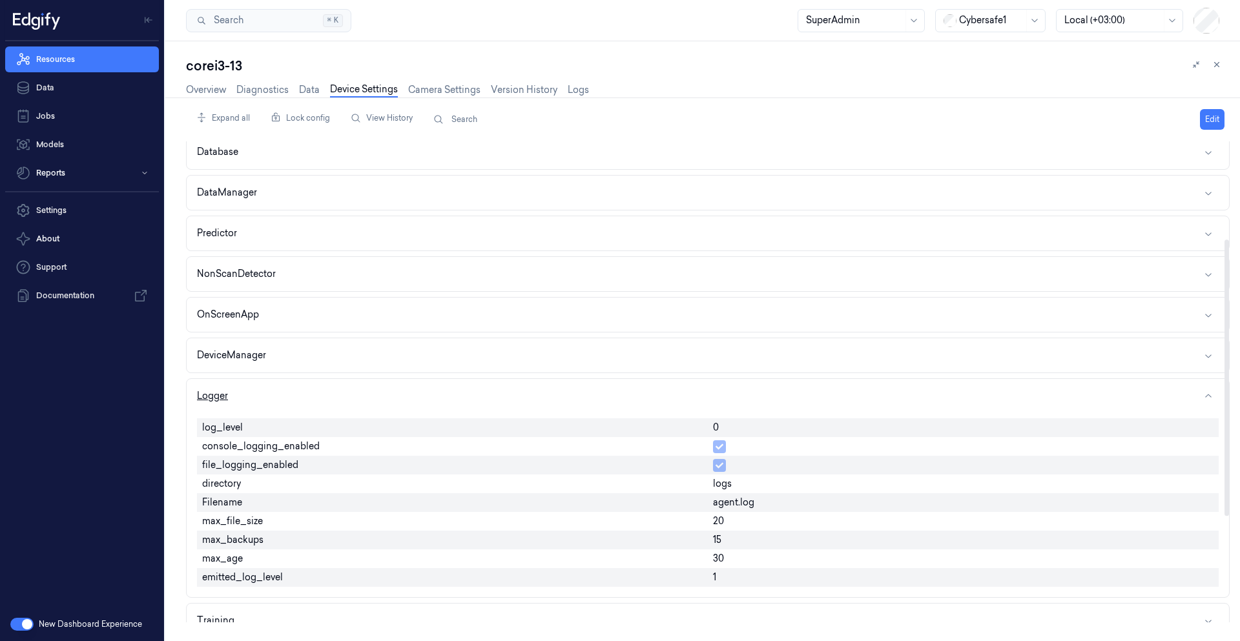
click at [308, 406] on button "Logger" at bounding box center [708, 396] width 1042 height 34
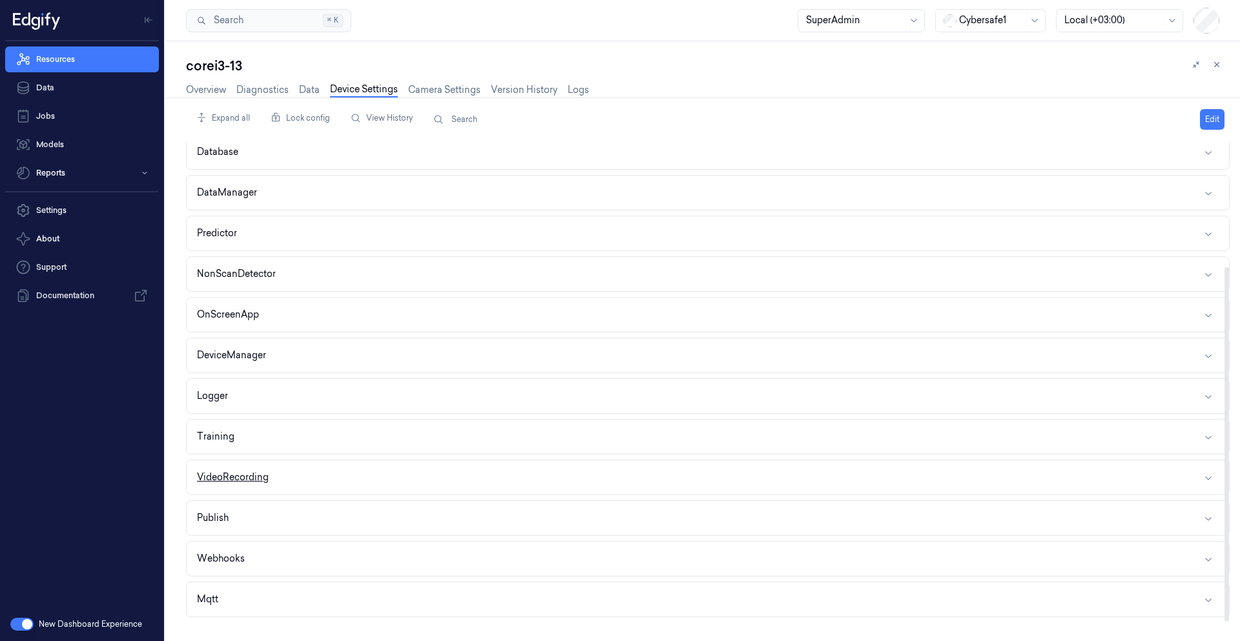
click at [342, 485] on button "VideoRecording" at bounding box center [708, 477] width 1042 height 34
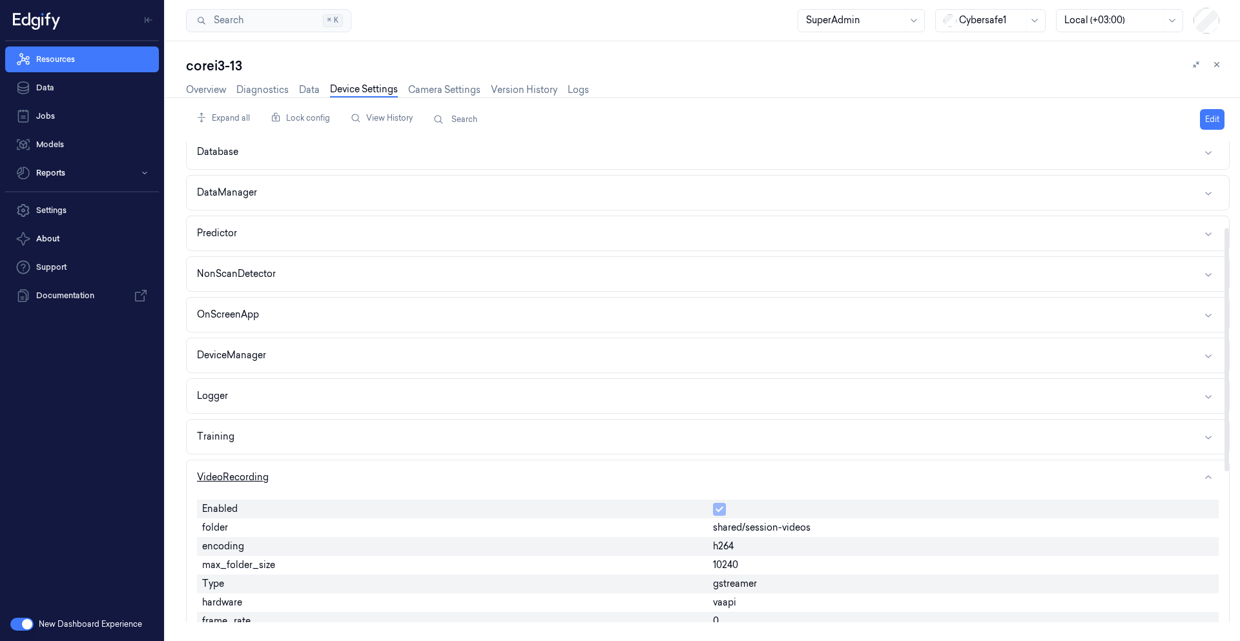
click at [341, 481] on button "VideoRecording" at bounding box center [708, 477] width 1042 height 34
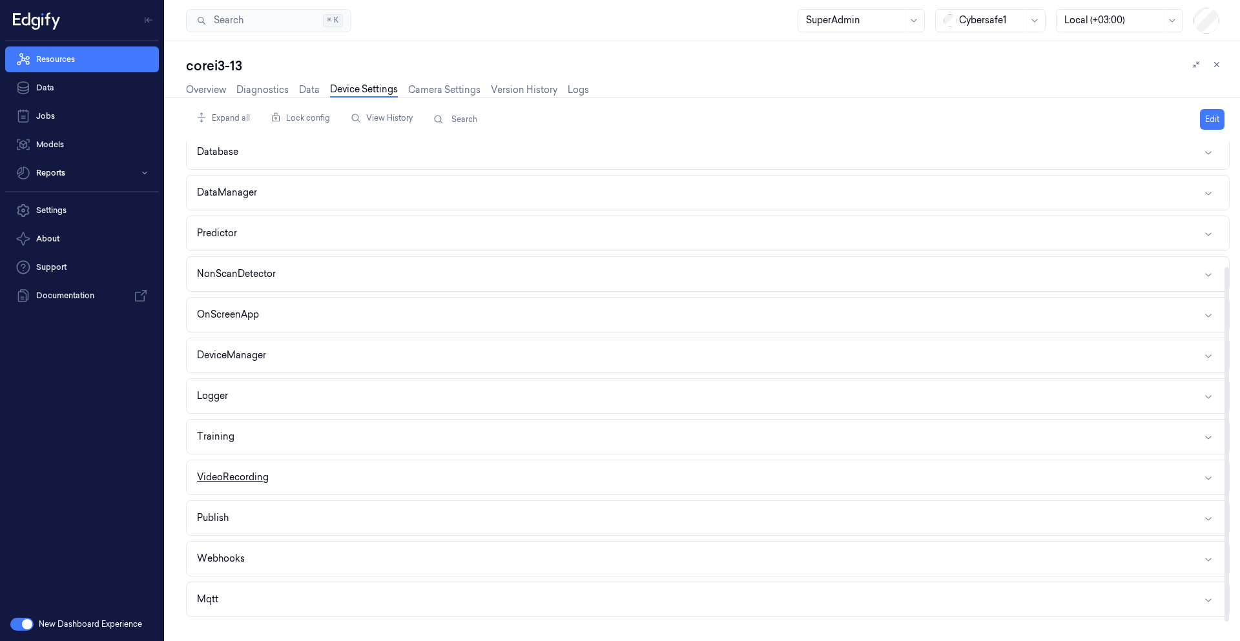
click at [334, 475] on button "VideoRecording" at bounding box center [708, 477] width 1042 height 34
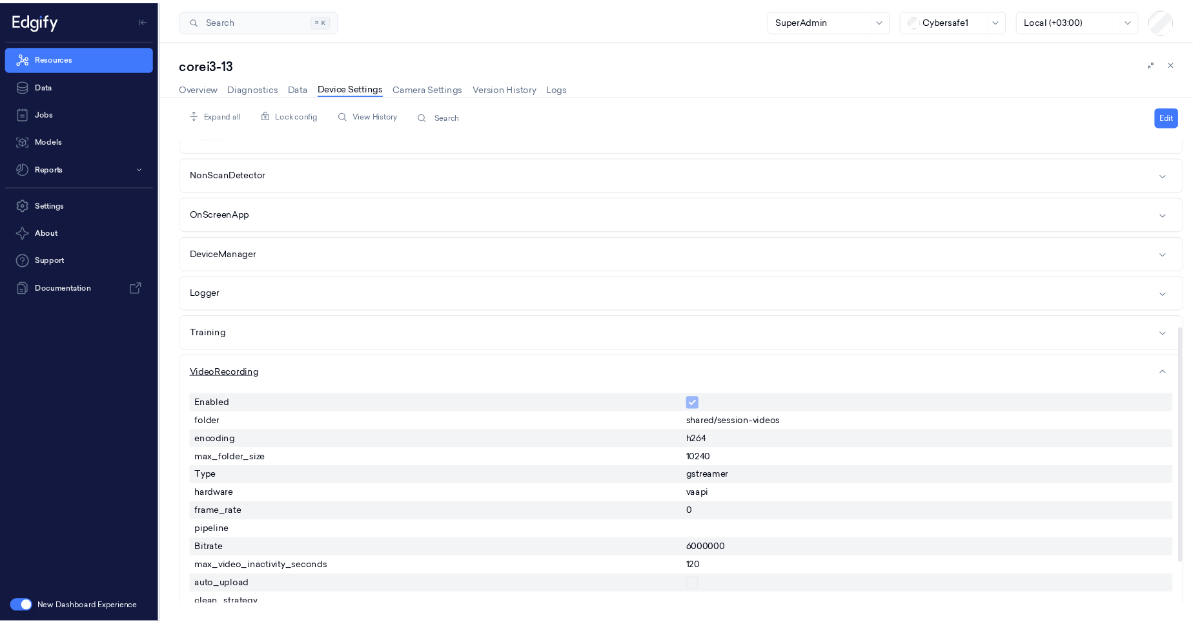
scroll to position [402, 0]
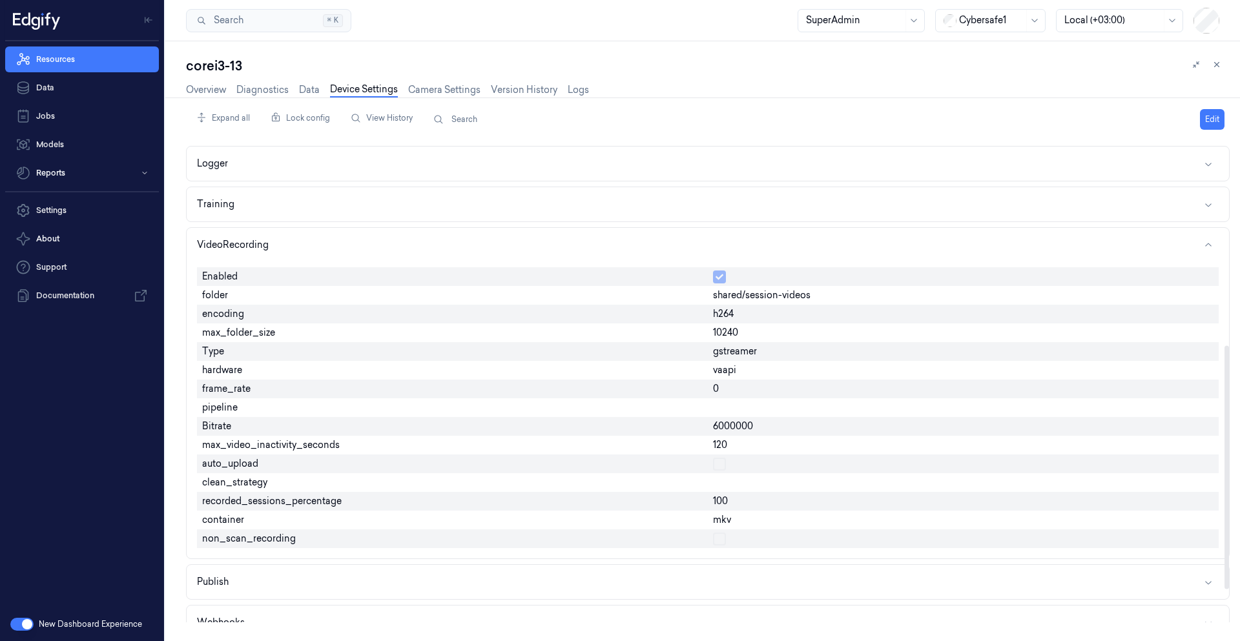
drag, startPoint x: 362, startPoint y: 462, endPoint x: 243, endPoint y: 507, distance: 127.5
click at [243, 507] on div "Enabled folder shared/session-videos encoding h264 max_folder_size 10240 Type g…" at bounding box center [708, 407] width 1022 height 291
click at [243, 501] on span "recorded_sessions_percentage" at bounding box center [271, 502] width 139 height 14
click at [244, 501] on span "recorded_sessions_percentage" at bounding box center [271, 502] width 139 height 14
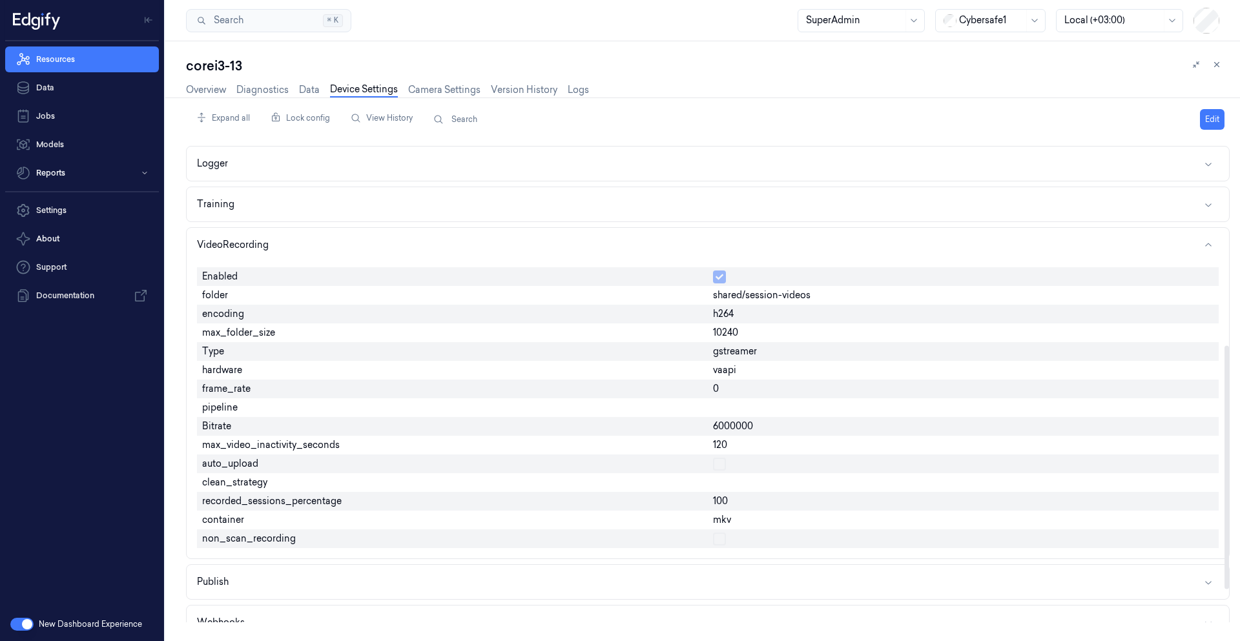
click at [239, 468] on span "auto_upload" at bounding box center [230, 464] width 56 height 14
click at [240, 468] on span "auto_upload" at bounding box center [230, 464] width 56 height 14
click at [246, 447] on span "max_video_inactivity_seconds" at bounding box center [271, 445] width 138 height 14
copy span "max_video_inactivity_seconds"
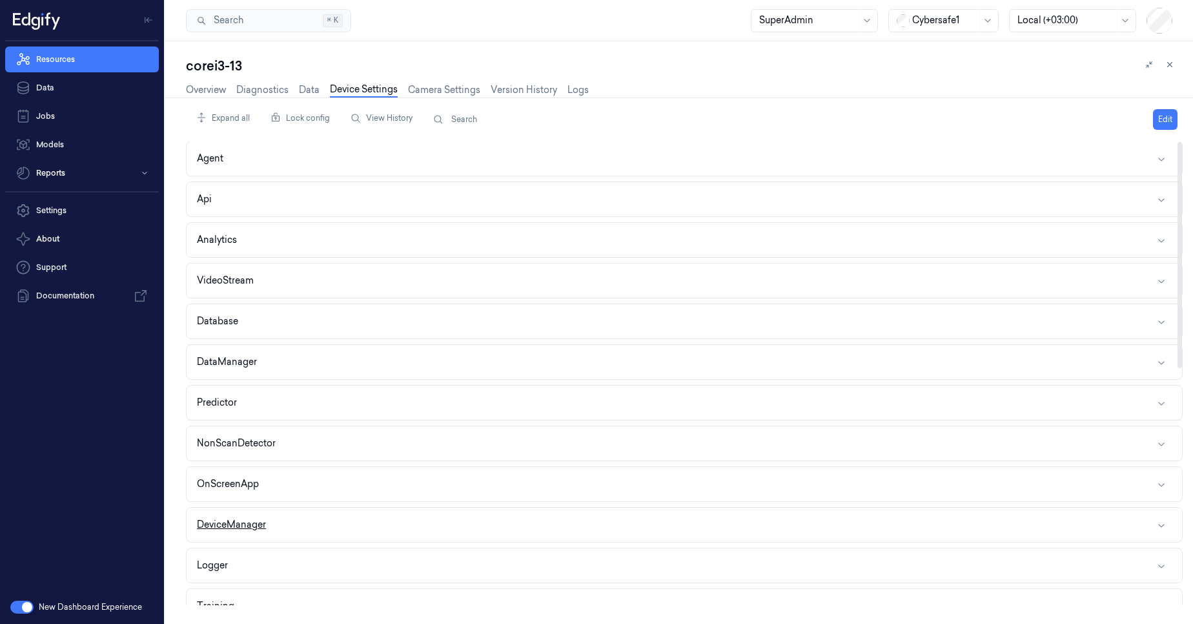
scroll to position [0, 0]
click at [248, 160] on button "Agent" at bounding box center [685, 159] width 996 height 34
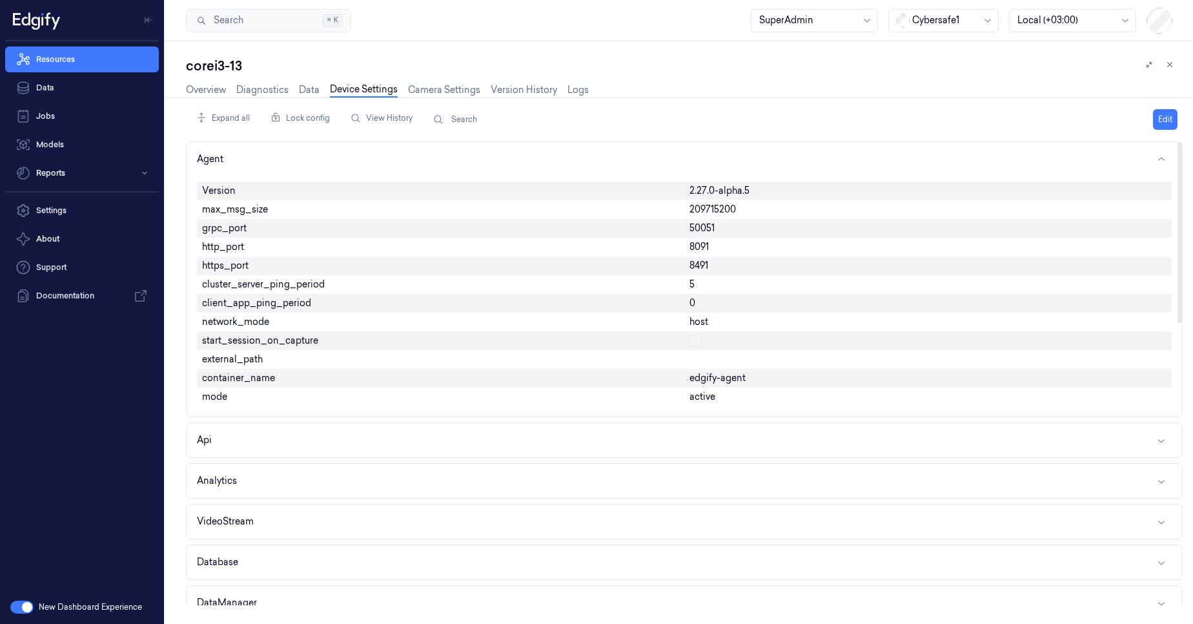
click at [260, 342] on span "start_session_on_capture" at bounding box center [260, 341] width 116 height 14
copy span "start_session_on_capture"
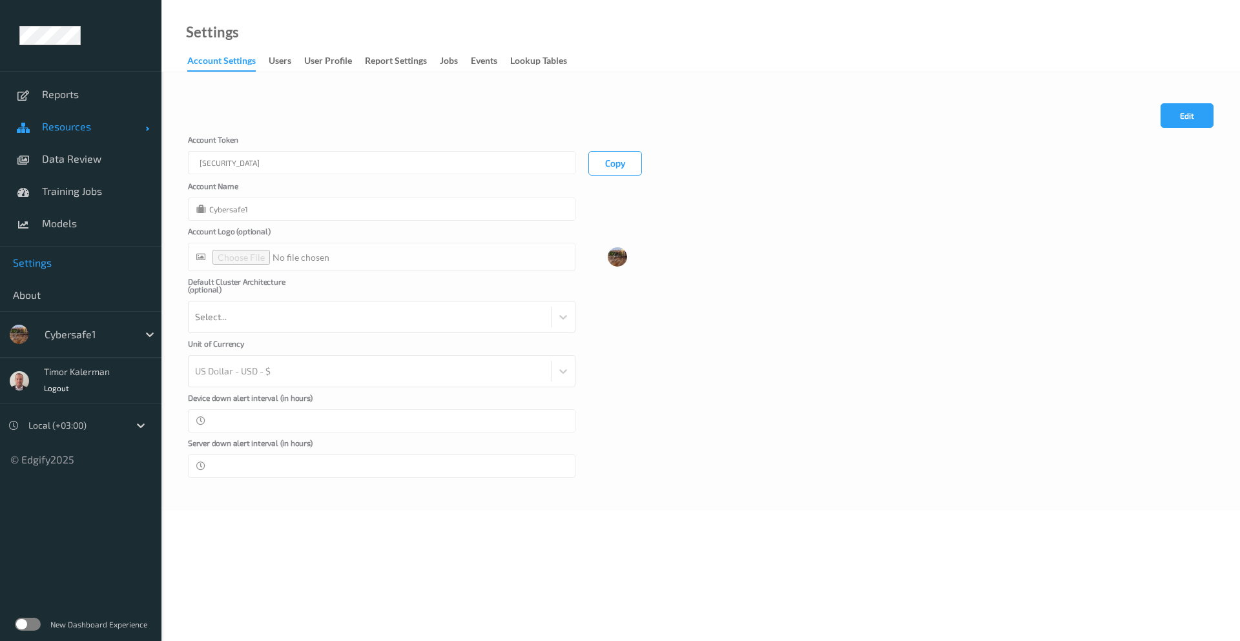
click at [93, 127] on span "Resources" at bounding box center [93, 126] width 103 height 13
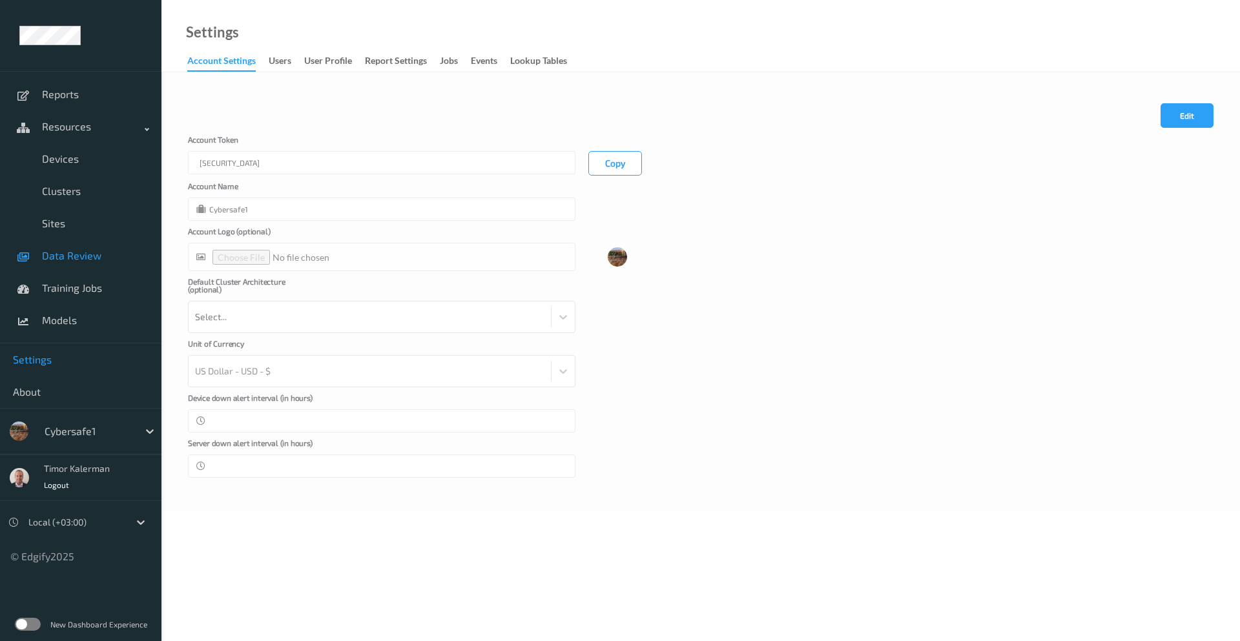
click at [76, 251] on span "Data Review" at bounding box center [95, 255] width 107 height 13
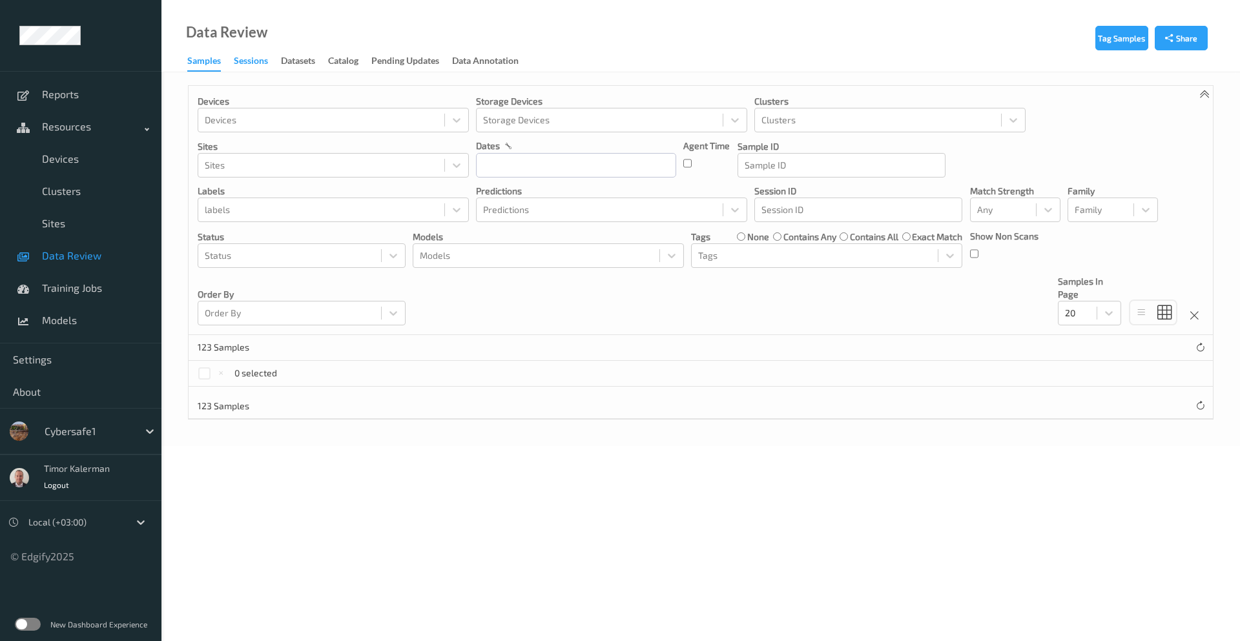
click at [249, 68] on div "Sessions" at bounding box center [251, 62] width 34 height 16
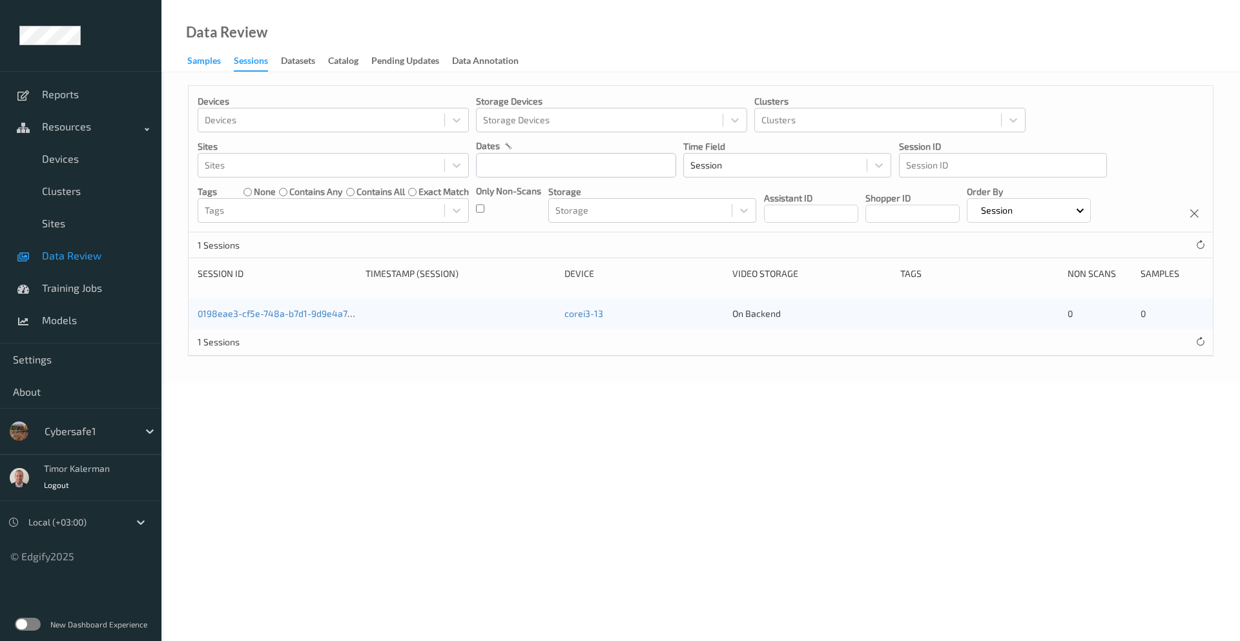
click at [205, 64] on div "Samples" at bounding box center [204, 62] width 34 height 16
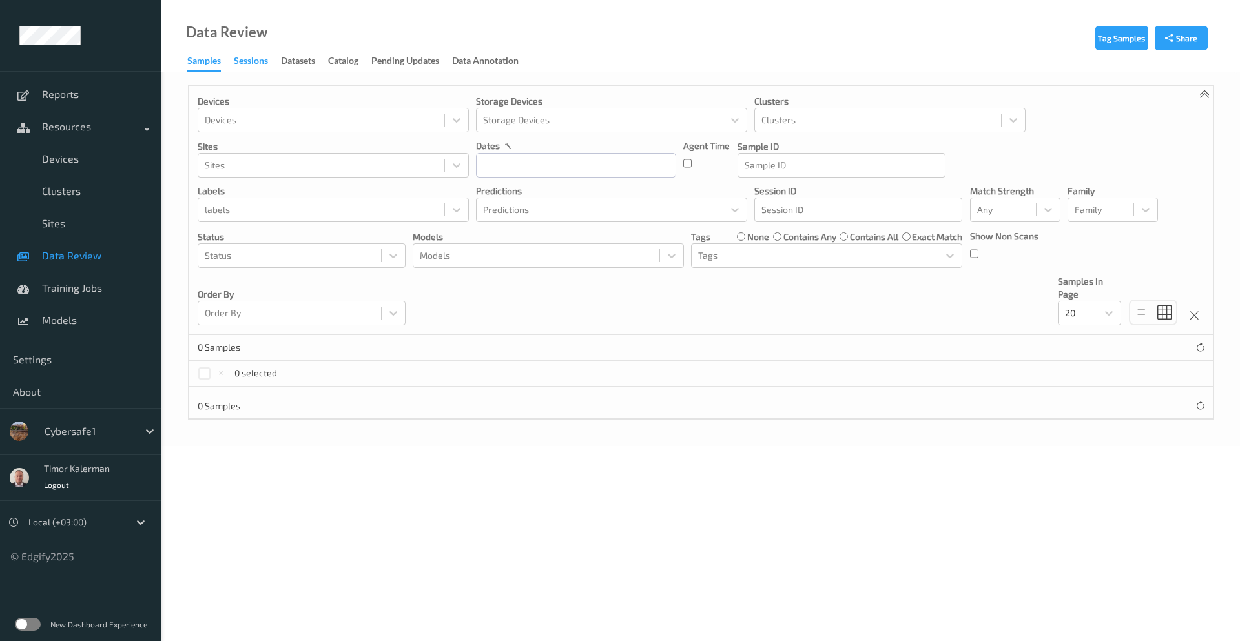
click at [257, 64] on div "Sessions" at bounding box center [251, 62] width 34 height 16
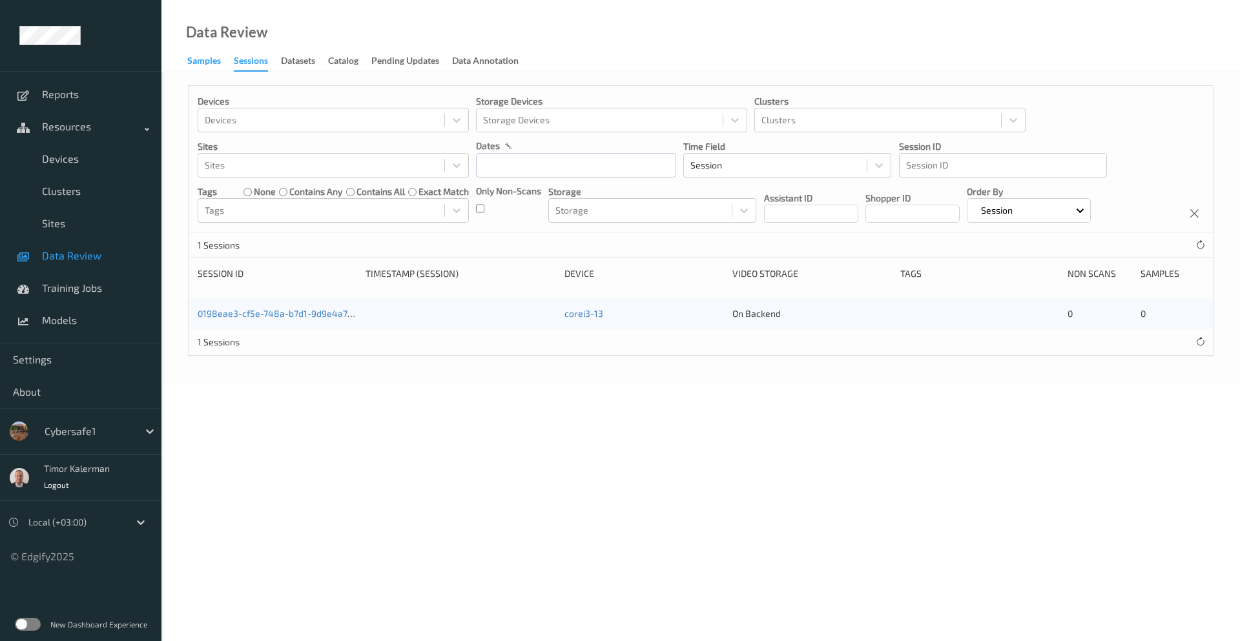
click at [218, 65] on div "Samples" at bounding box center [204, 62] width 34 height 16
